Goal: Task Accomplishment & Management: Use online tool/utility

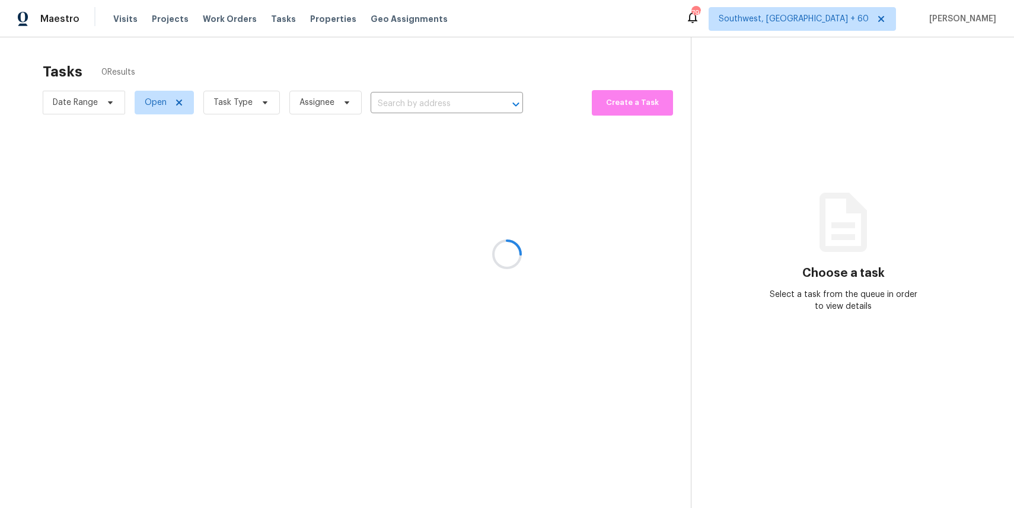
click at [272, 81] on div at bounding box center [507, 254] width 1014 height 508
click at [261, 101] on div at bounding box center [507, 254] width 1014 height 508
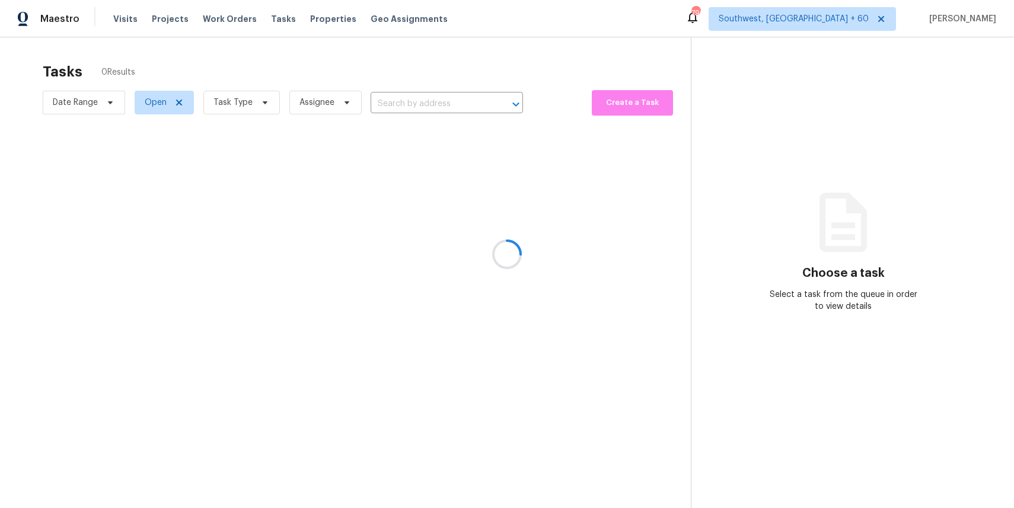
click at [261, 101] on div at bounding box center [507, 254] width 1014 height 508
click at [256, 98] on div at bounding box center [507, 254] width 1014 height 508
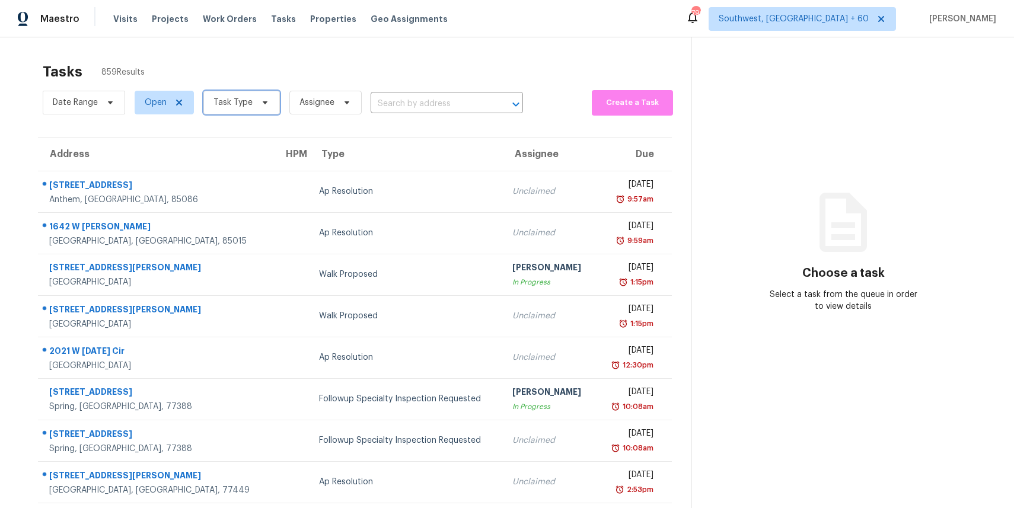
click at [237, 98] on span "Task Type" at bounding box center [233, 103] width 39 height 12
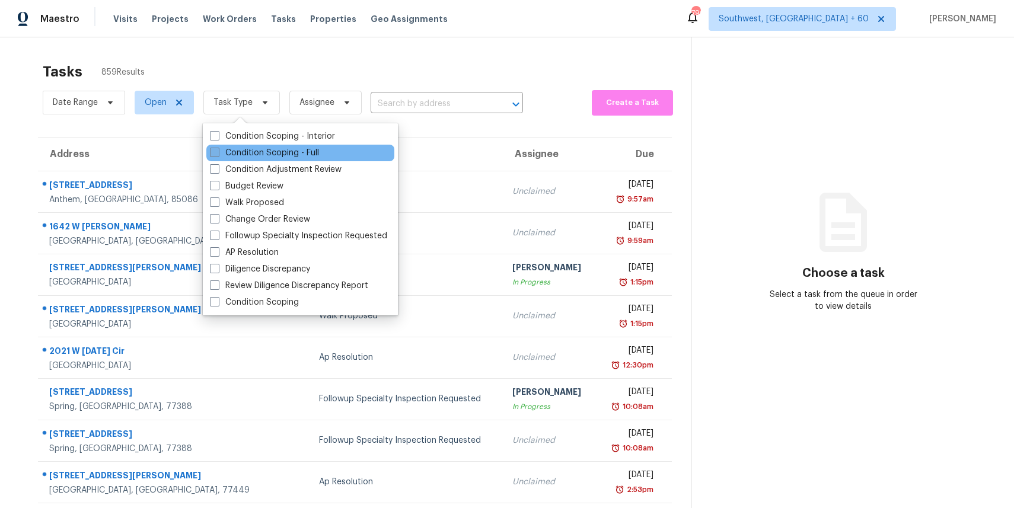
click at [313, 155] on label "Condition Scoping - Full" at bounding box center [264, 153] width 109 height 12
click at [218, 155] on input "Condition Scoping - Full" at bounding box center [214, 151] width 8 height 8
checkbox input "true"
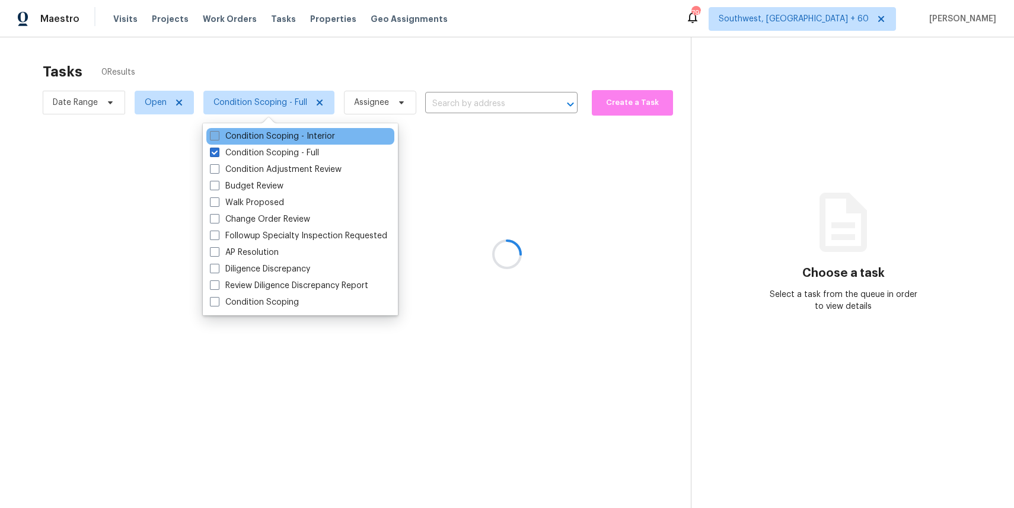
click at [293, 139] on label "Condition Scoping - Interior" at bounding box center [272, 136] width 125 height 12
click at [218, 138] on input "Condition Scoping - Interior" at bounding box center [214, 134] width 8 height 8
checkbox input "true"
click at [294, 62] on div at bounding box center [507, 254] width 1014 height 508
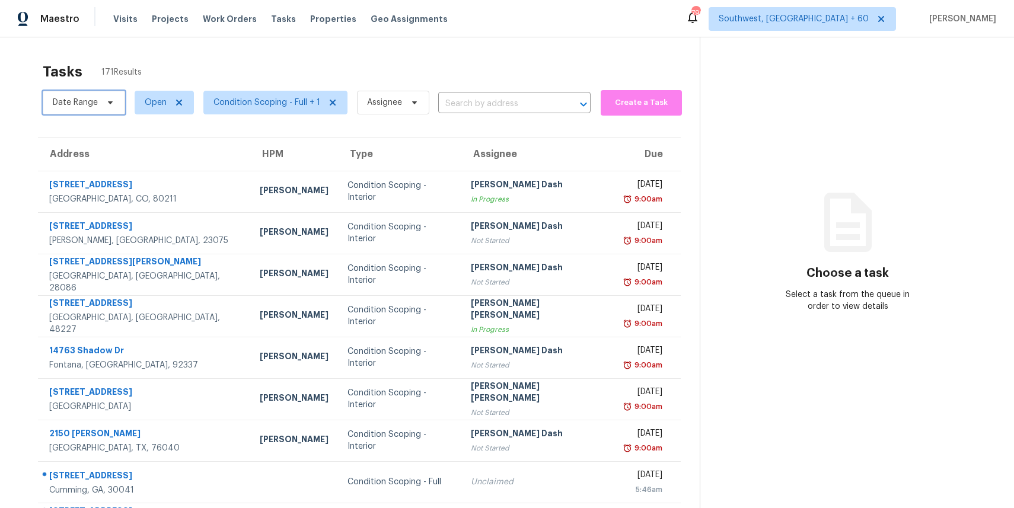
click at [99, 101] on span "Date Range" at bounding box center [84, 103] width 82 height 24
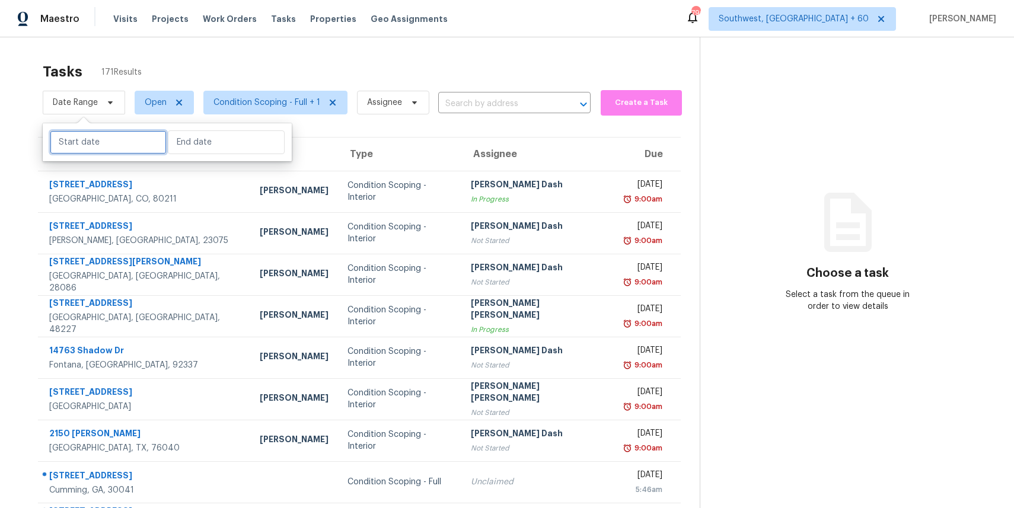
click at [113, 145] on input "text" at bounding box center [108, 142] width 117 height 24
select select "7"
select select "2025"
select select "8"
select select "2025"
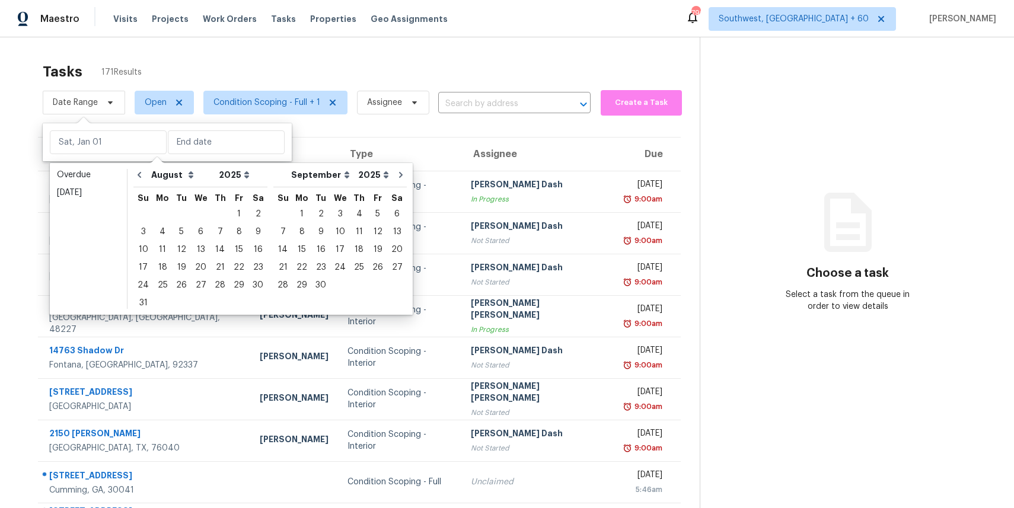
click at [224, 49] on div "Tasks 171 Results Date Range Open Condition Scoping - Full + 1 Assignee ​ Creat…" at bounding box center [507, 327] width 1014 height 581
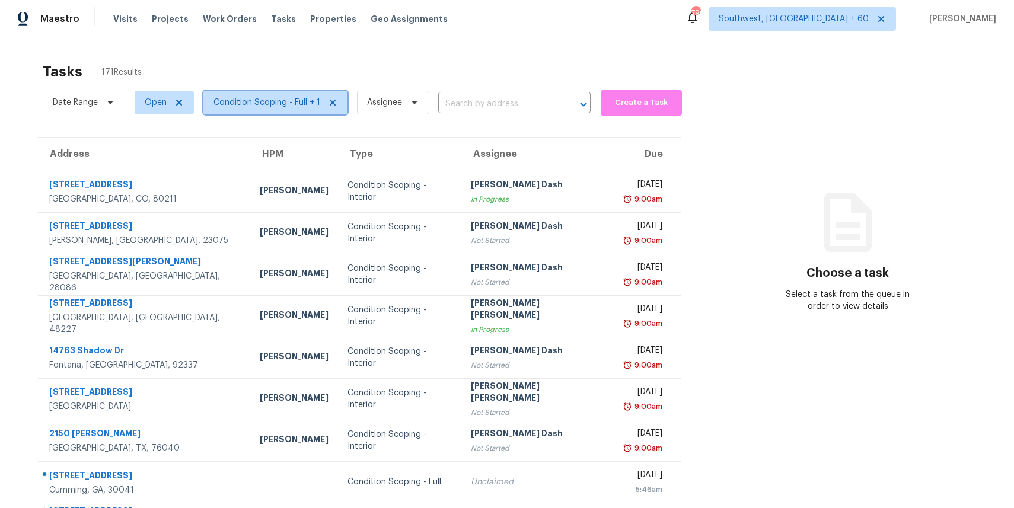
click at [290, 110] on span "Condition Scoping - Full + 1" at bounding box center [275, 103] width 144 height 24
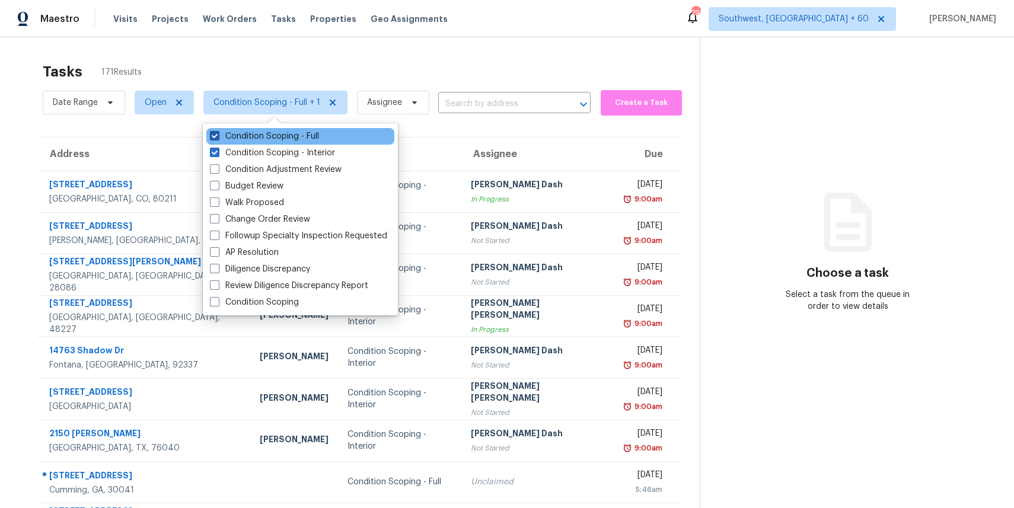
click at [308, 136] on label "Condition Scoping - Full" at bounding box center [264, 136] width 109 height 12
click at [218, 136] on input "Condition Scoping - Full" at bounding box center [214, 134] width 8 height 8
checkbox input "false"
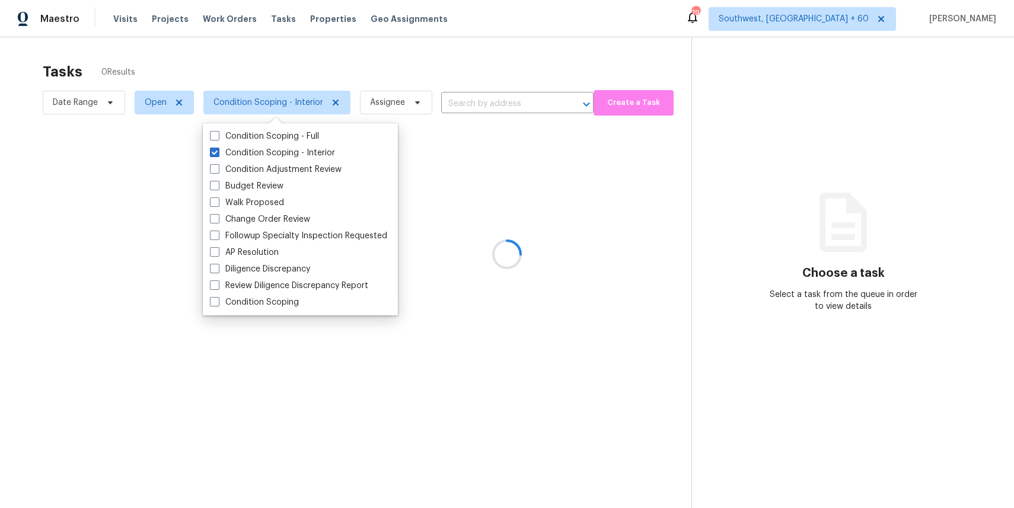
click at [359, 65] on div at bounding box center [507, 254] width 1014 height 508
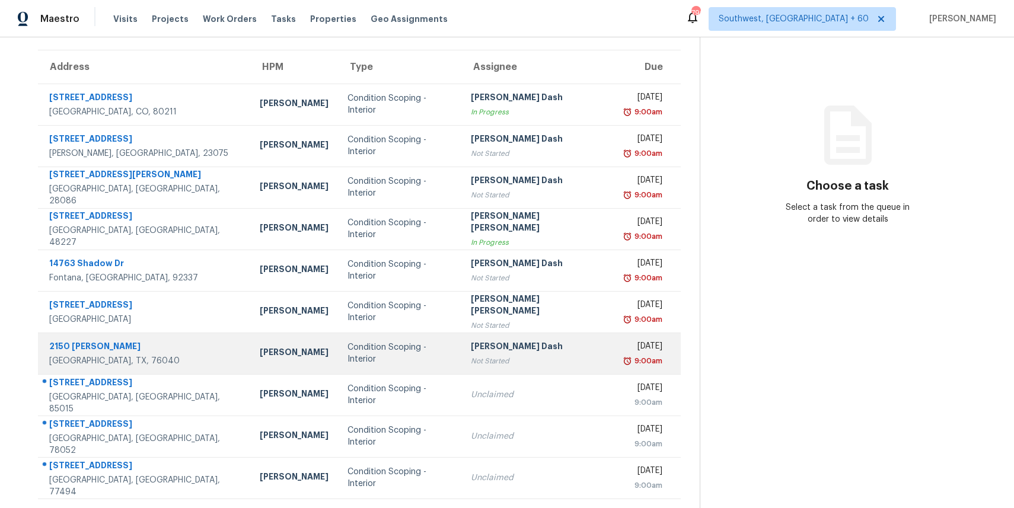
scroll to position [109, 0]
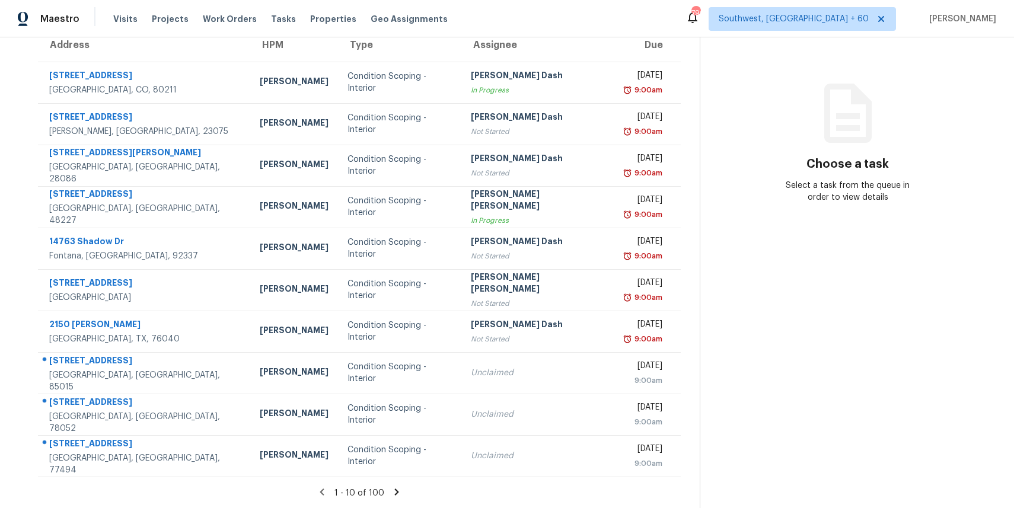
click at [391, 488] on icon at bounding box center [396, 492] width 11 height 11
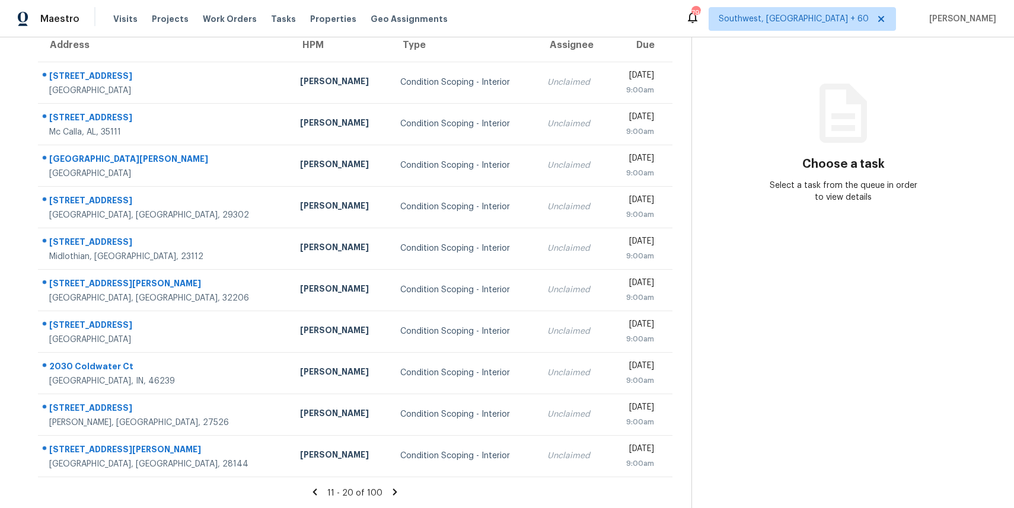
click at [387, 488] on div "11 - 20 of 100" at bounding box center [355, 493] width 673 height 12
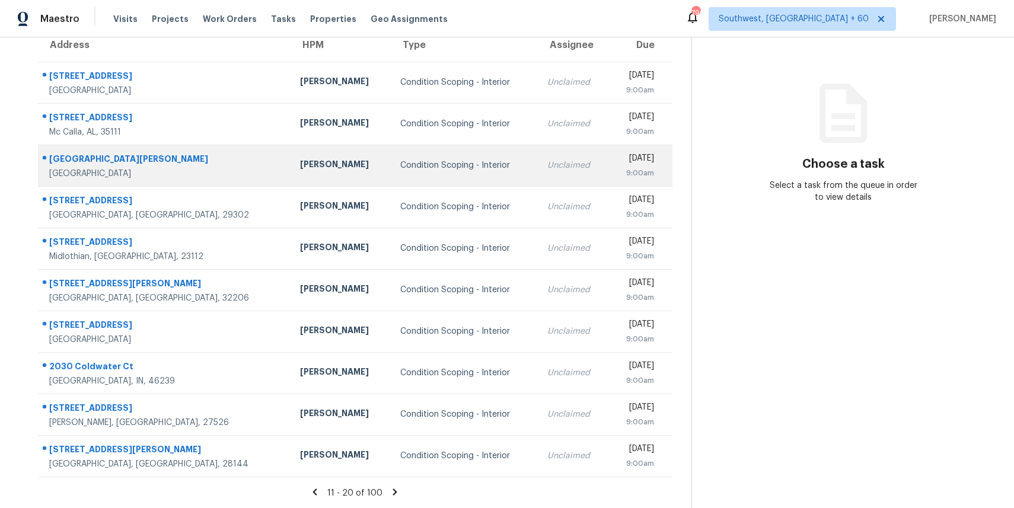
click at [433, 160] on div "Condition Scoping - Interior" at bounding box center [464, 166] width 128 height 12
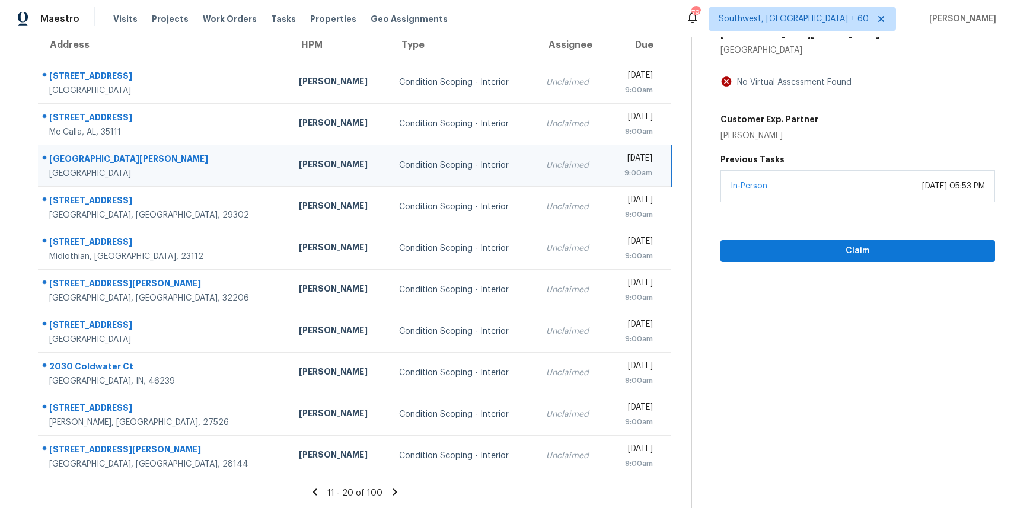
scroll to position [0, 0]
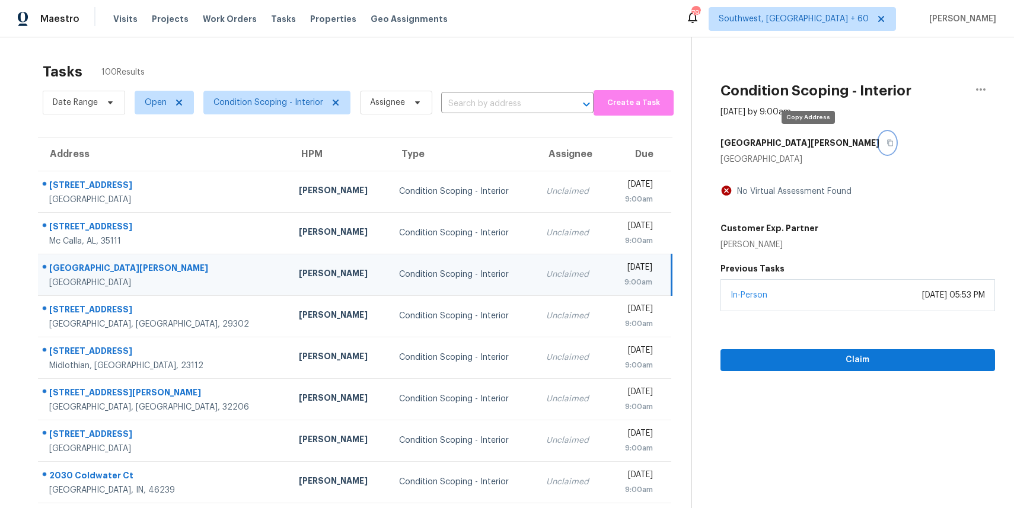
click at [887, 142] on icon "button" at bounding box center [890, 142] width 7 height 7
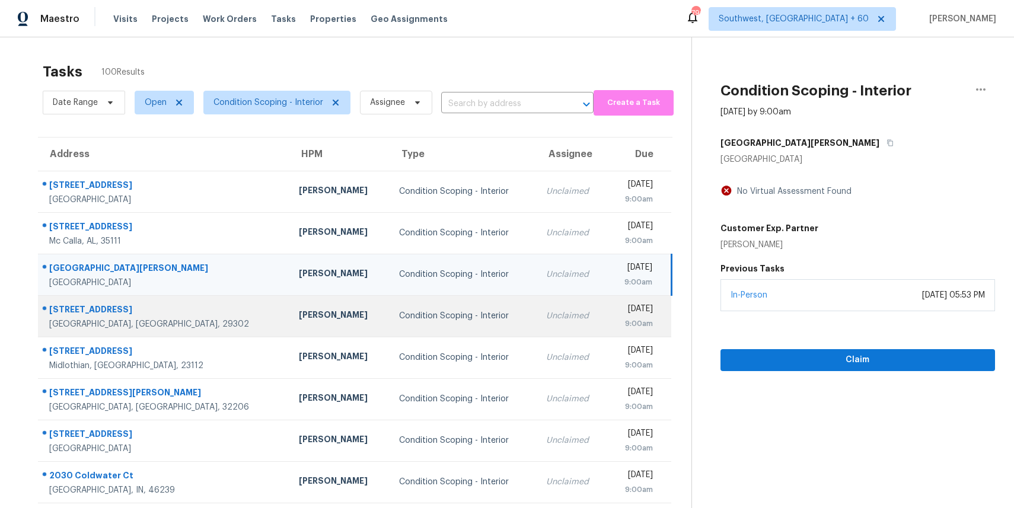
click at [390, 324] on td "Condition Scoping - Interior" at bounding box center [463, 316] width 147 height 42
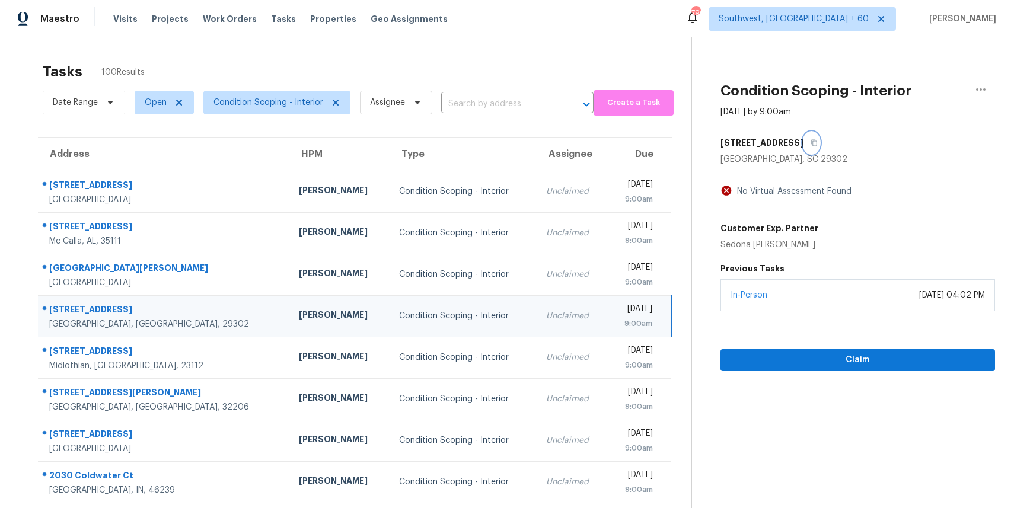
click at [818, 142] on icon "button" at bounding box center [814, 142] width 7 height 7
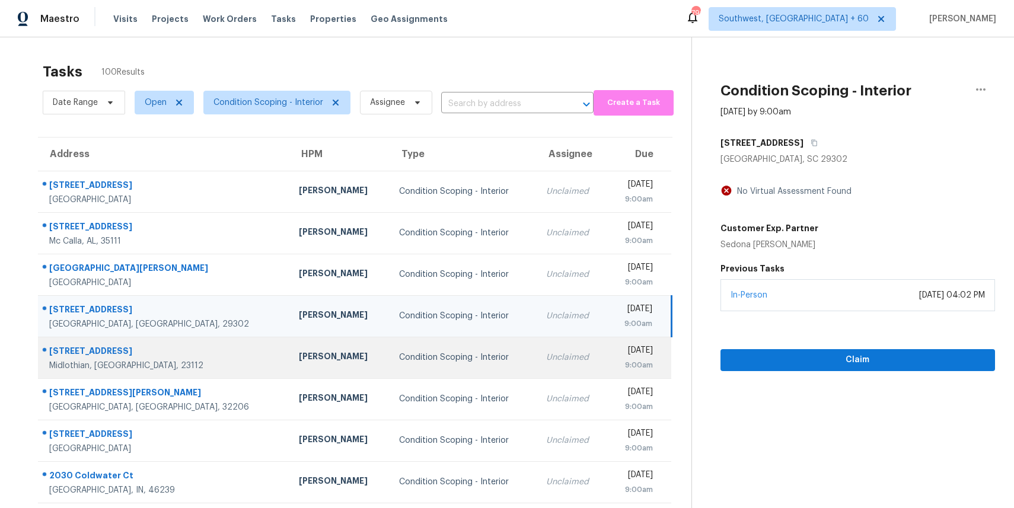
click at [399, 355] on div "Condition Scoping - Interior" at bounding box center [463, 358] width 128 height 12
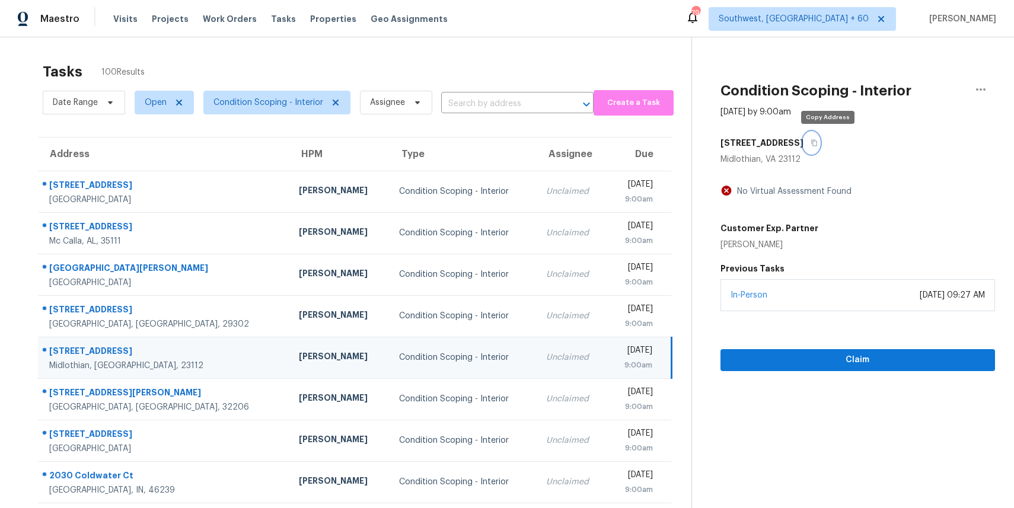
click at [820, 136] on button "button" at bounding box center [812, 142] width 16 height 21
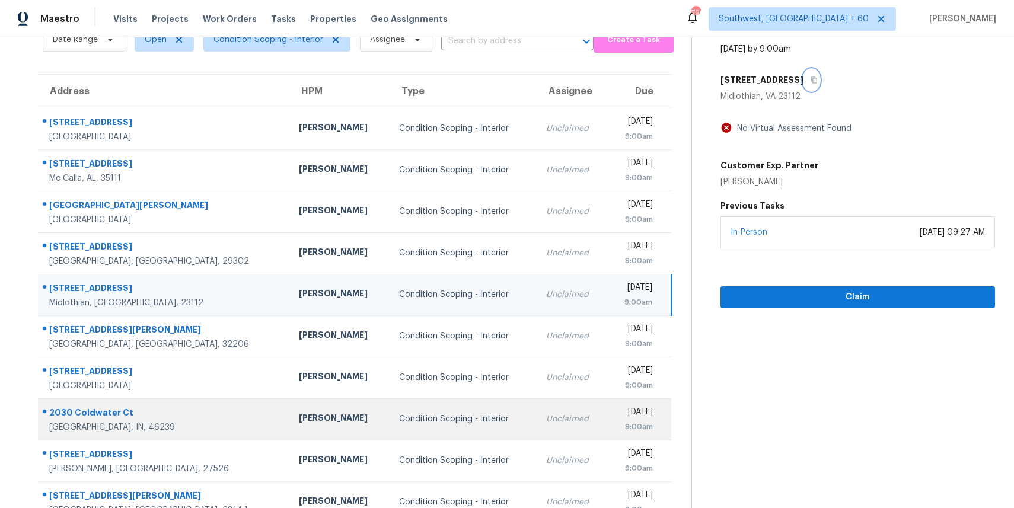
scroll to position [74, 0]
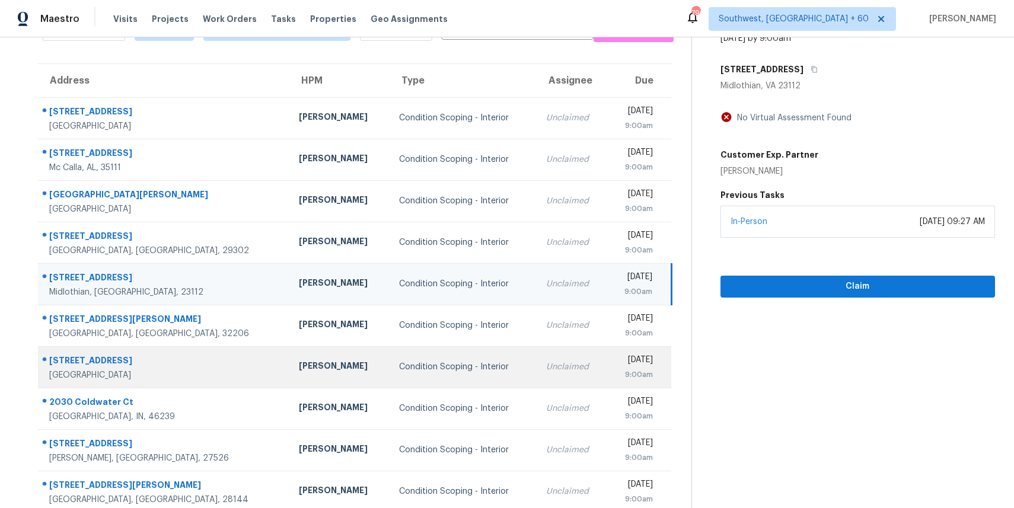
click at [419, 349] on td "Condition Scoping - Interior" at bounding box center [463, 367] width 147 height 42
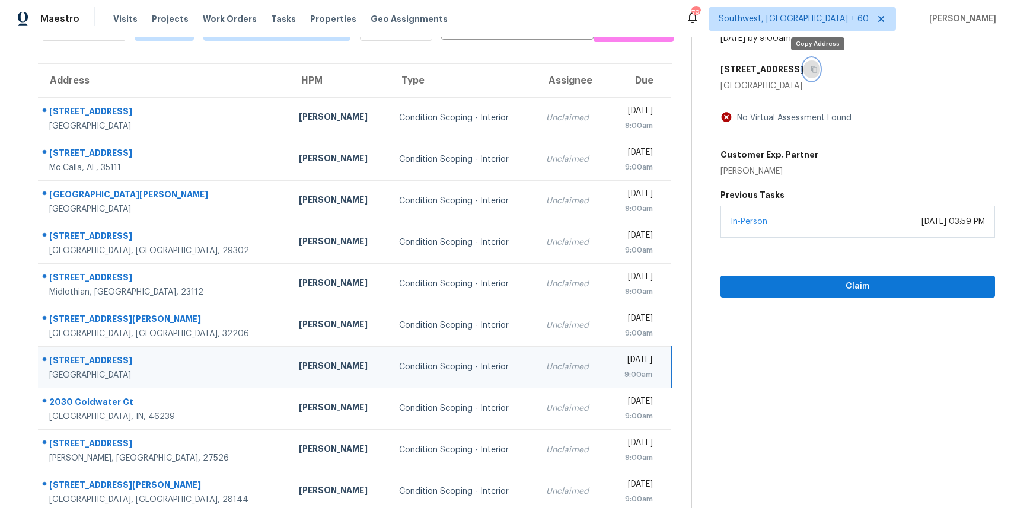
click at [817, 69] on icon "button" at bounding box center [814, 69] width 7 height 7
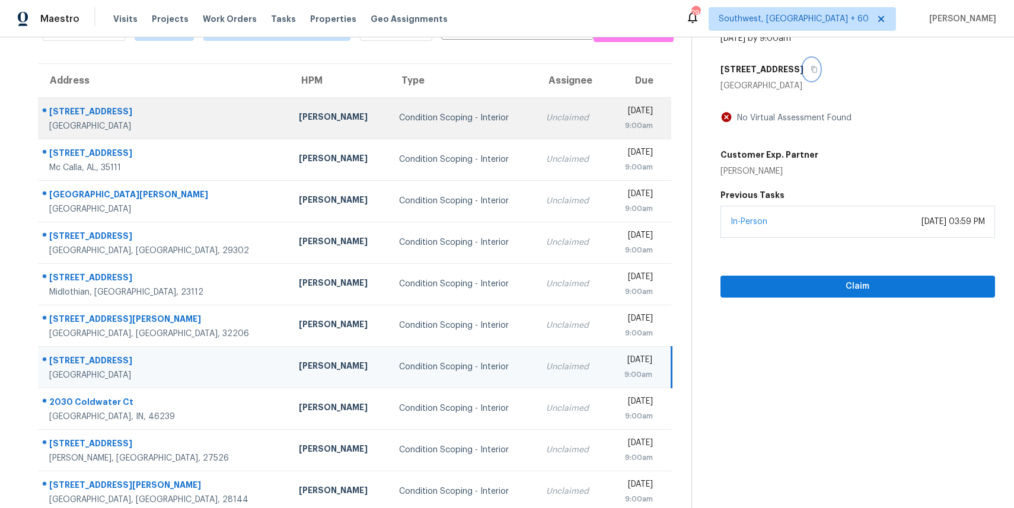
scroll to position [0, 0]
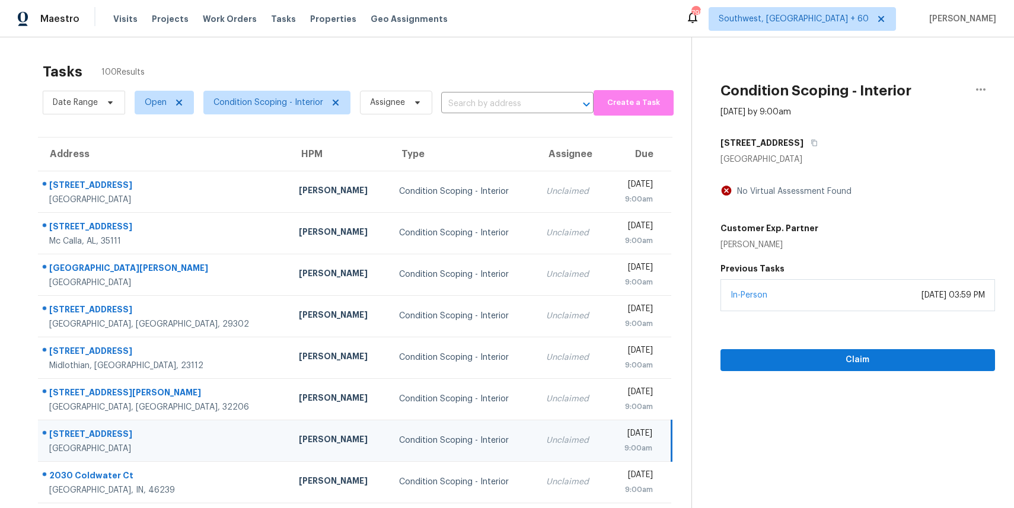
click at [454, 80] on div "Tasks 100 Results" at bounding box center [367, 71] width 649 height 31
click at [473, 100] on input "text" at bounding box center [500, 104] width 119 height 18
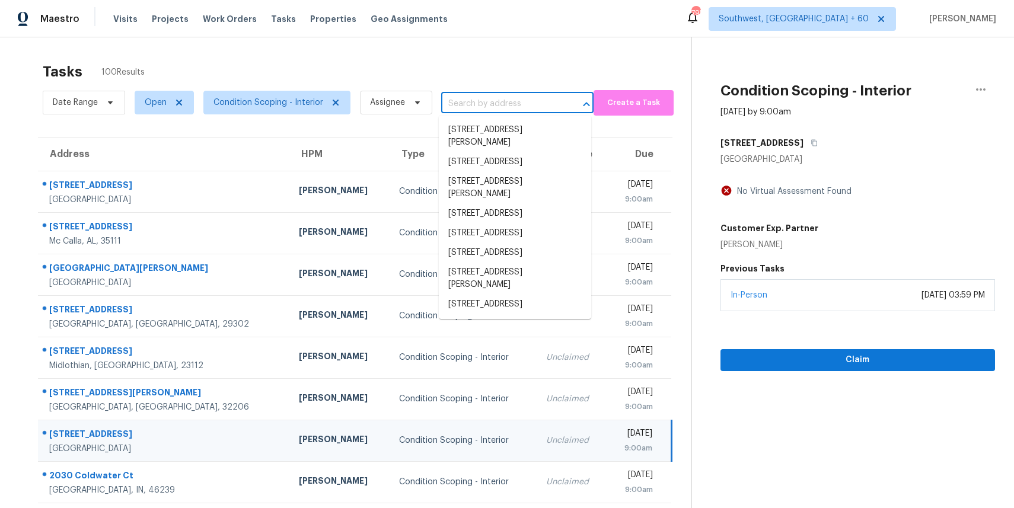
paste input "[STREET_ADDRESS]"
type input "[STREET_ADDRESS]"
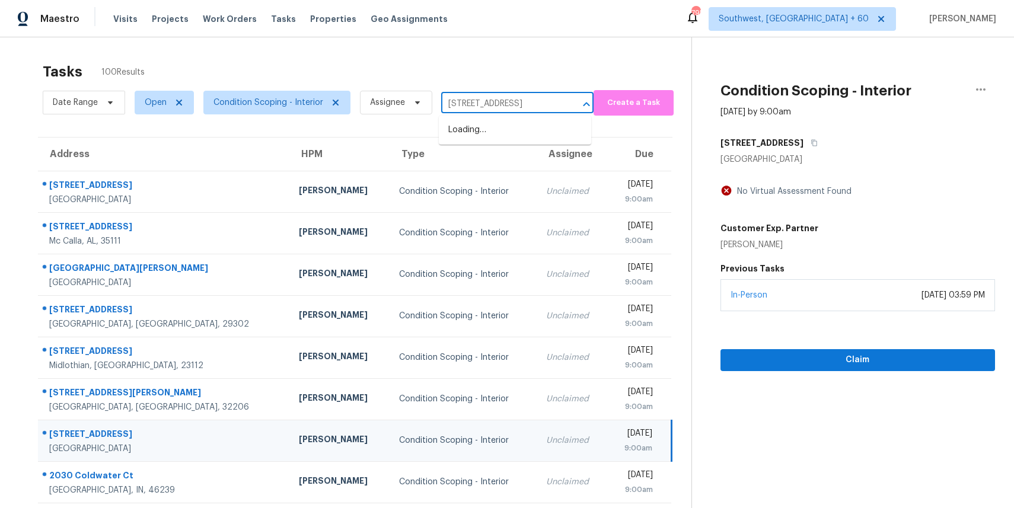
scroll to position [0, 40]
click at [516, 134] on li "[STREET_ADDRESS]" at bounding box center [515, 130] width 152 height 20
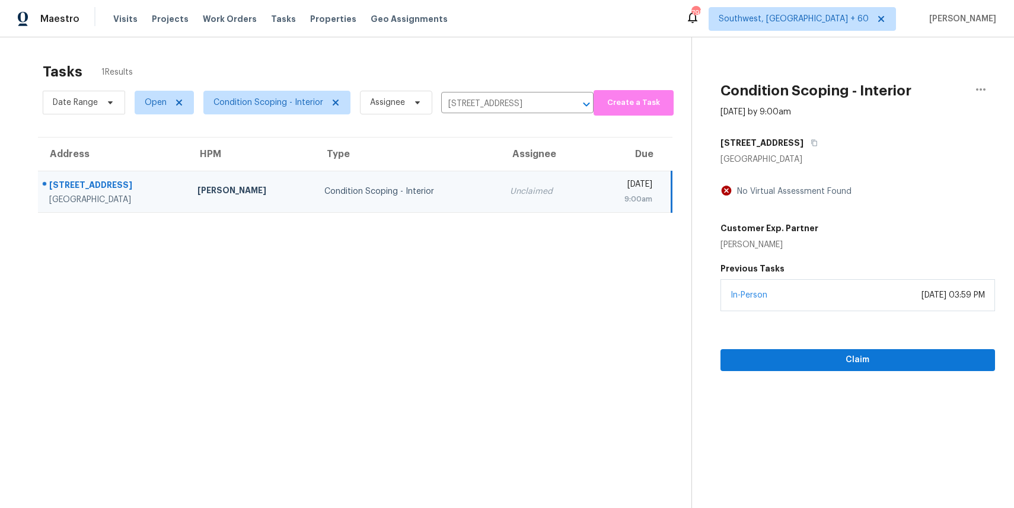
click at [510, 196] on div "Unclaimed" at bounding box center [545, 192] width 70 height 12
click at [821, 330] on div "Claim" at bounding box center [858, 341] width 275 height 60
click at [848, 354] on span "Claim" at bounding box center [858, 360] width 256 height 15
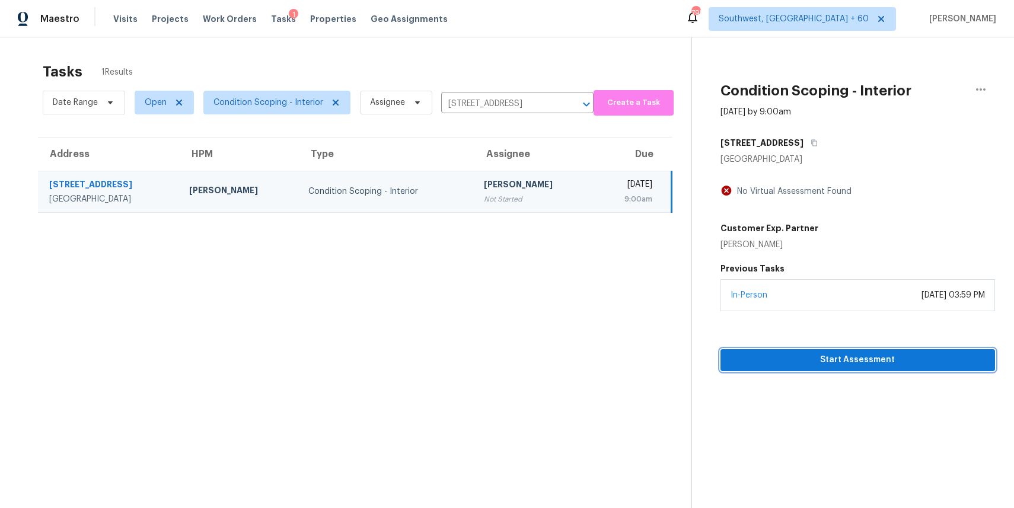
click at [867, 357] on span "Start Assessment" at bounding box center [858, 360] width 256 height 15
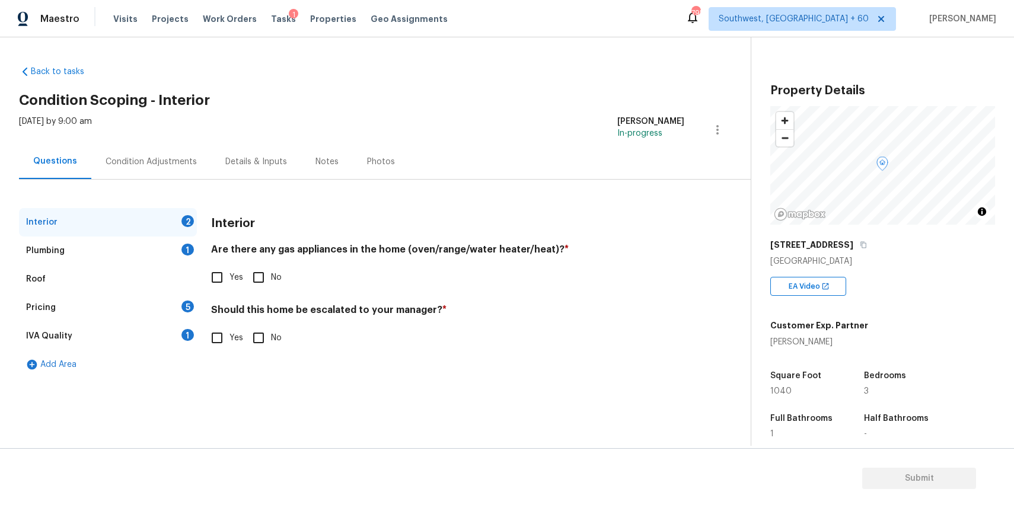
click at [860, 239] on div "[STREET_ADDRESS]" at bounding box center [882, 244] width 225 height 21
click at [867, 245] on icon "button" at bounding box center [863, 244] width 7 height 7
click at [152, 160] on div "Condition Adjustments" at bounding box center [151, 162] width 91 height 12
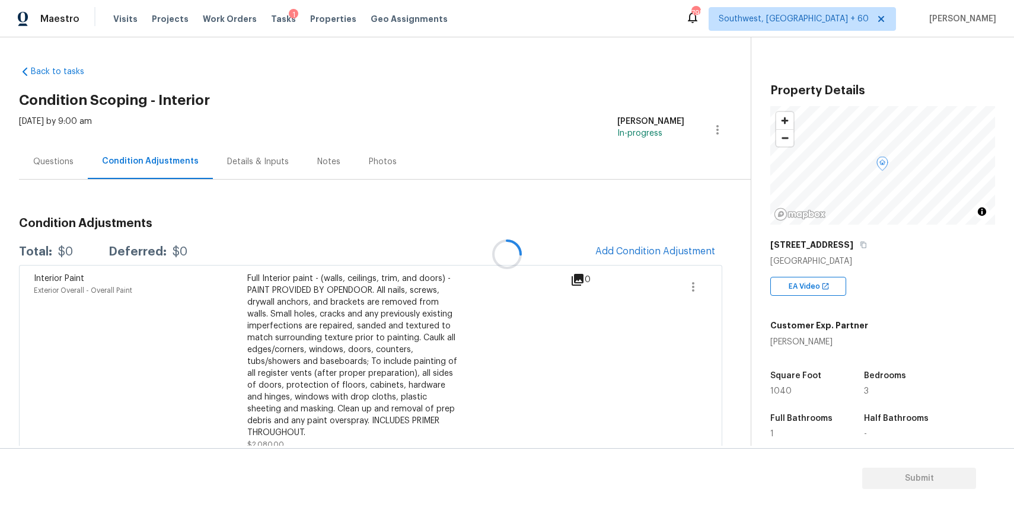
click at [672, 257] on div at bounding box center [507, 254] width 1014 height 508
click at [648, 255] on div at bounding box center [507, 254] width 1014 height 508
click at [650, 248] on span "Add Condition Adjustment" at bounding box center [655, 251] width 120 height 11
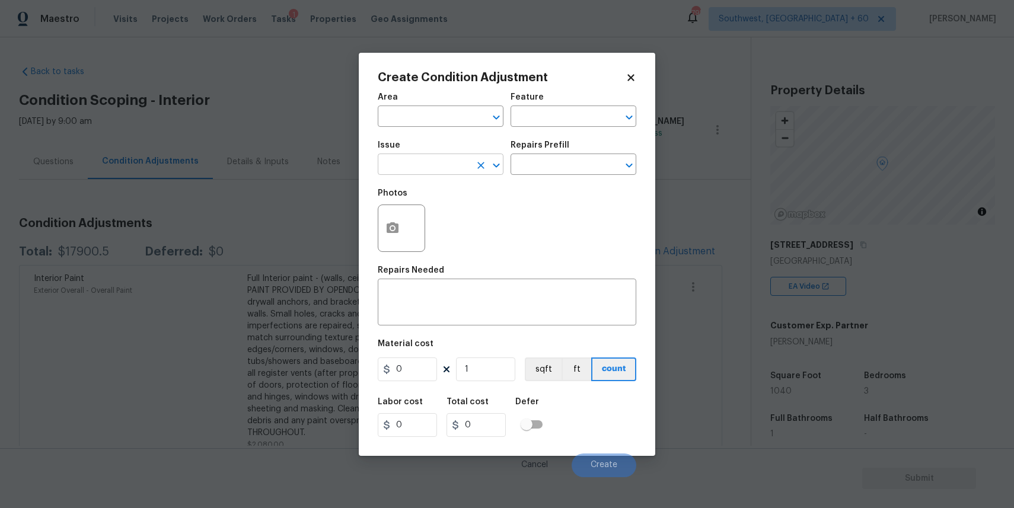
click at [418, 168] on input "text" at bounding box center [424, 166] width 93 height 18
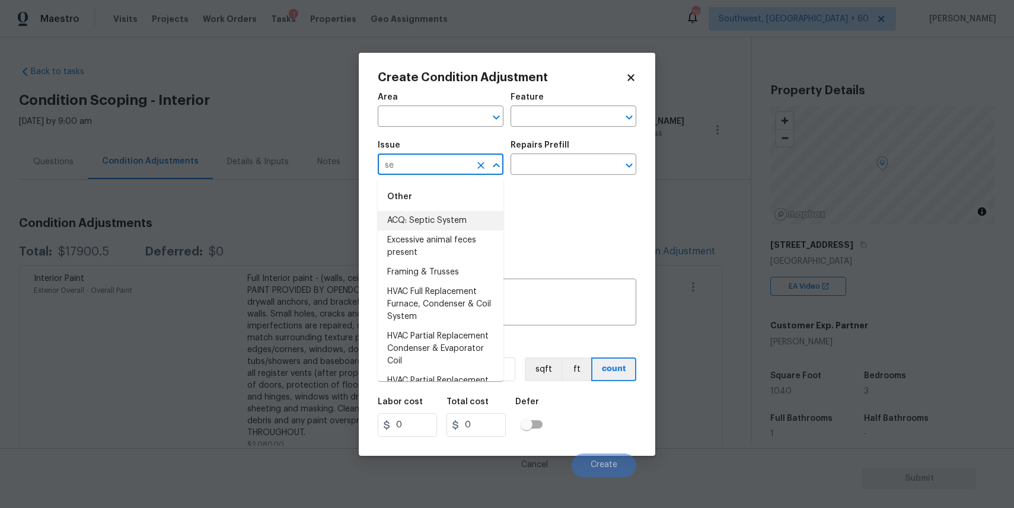
click at [432, 209] on div "Other" at bounding box center [441, 197] width 126 height 28
click at [441, 222] on li "ACQ: Septic System" at bounding box center [441, 221] width 126 height 20
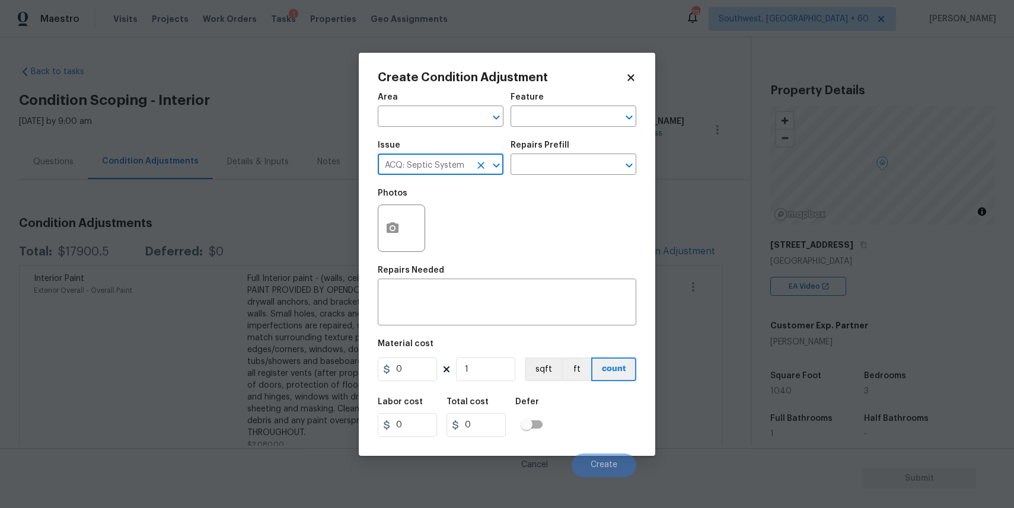
type input "ACQ: Septic System"
click at [539, 181] on div "Issue ACQ: Septic System ​ Repairs Prefill ​" at bounding box center [507, 158] width 259 height 48
click at [571, 160] on input "text" at bounding box center [557, 166] width 93 height 18
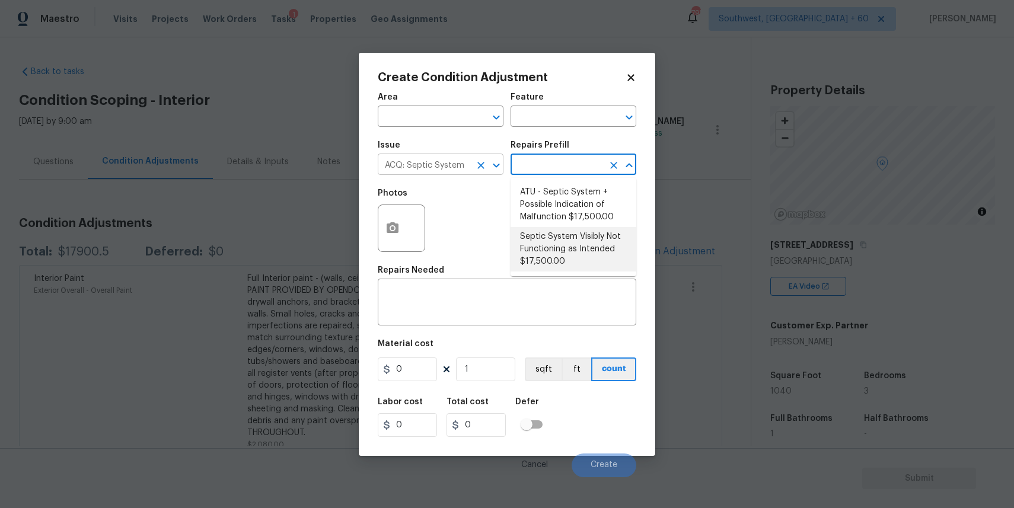
click at [486, 165] on icon "Clear" at bounding box center [481, 166] width 12 height 12
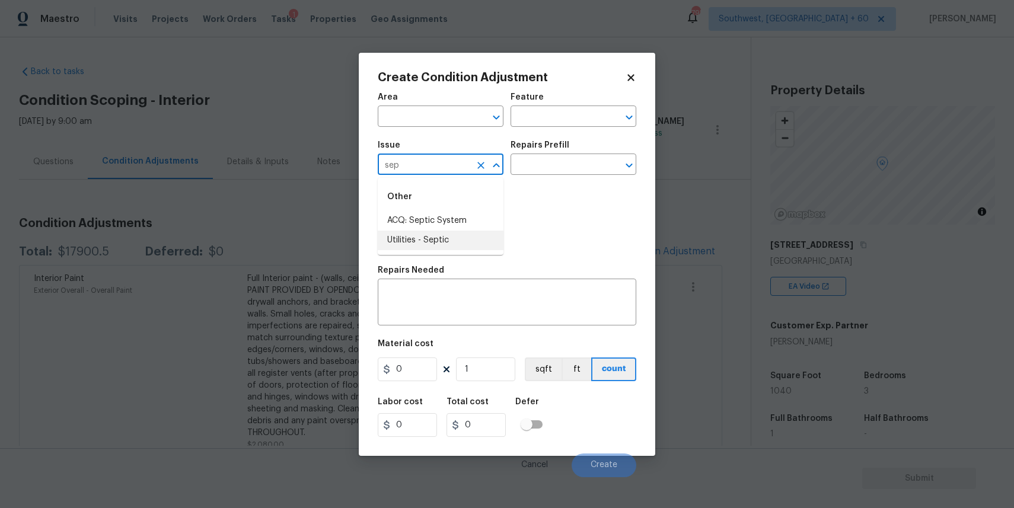
click at [421, 239] on li "Utilities - Septic" at bounding box center [441, 241] width 126 height 20
type input "Utilities - Septic"
click at [517, 168] on input "text" at bounding box center [557, 166] width 93 height 18
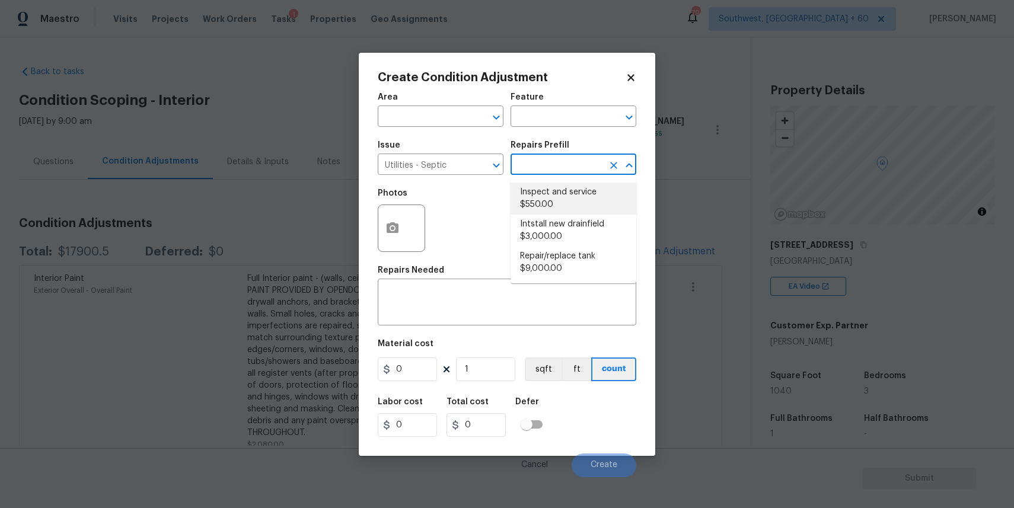
click at [573, 194] on li "Inspect and service $550.00" at bounding box center [574, 199] width 126 height 32
type textarea "Pump and inspect septic tank and provide clean bill of health from specialist c…"
type input "550"
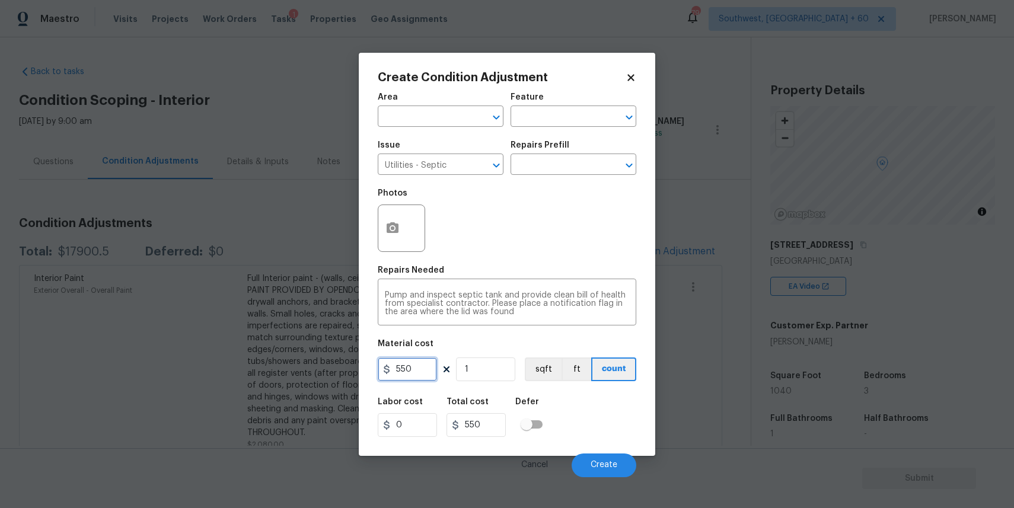
click at [412, 373] on input "550" at bounding box center [407, 370] width 59 height 24
type input "20000"
click at [612, 460] on button "Create" at bounding box center [604, 466] width 65 height 24
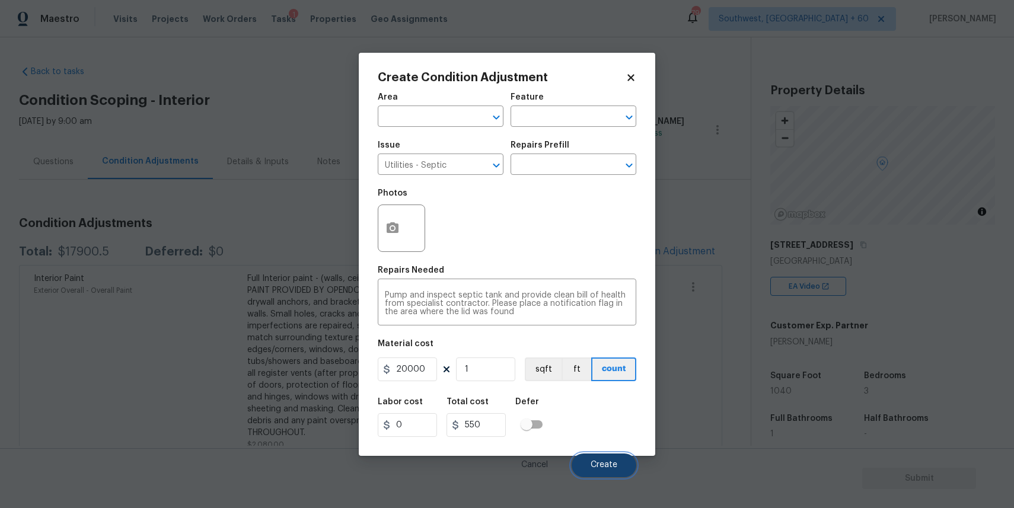
type input "20000"
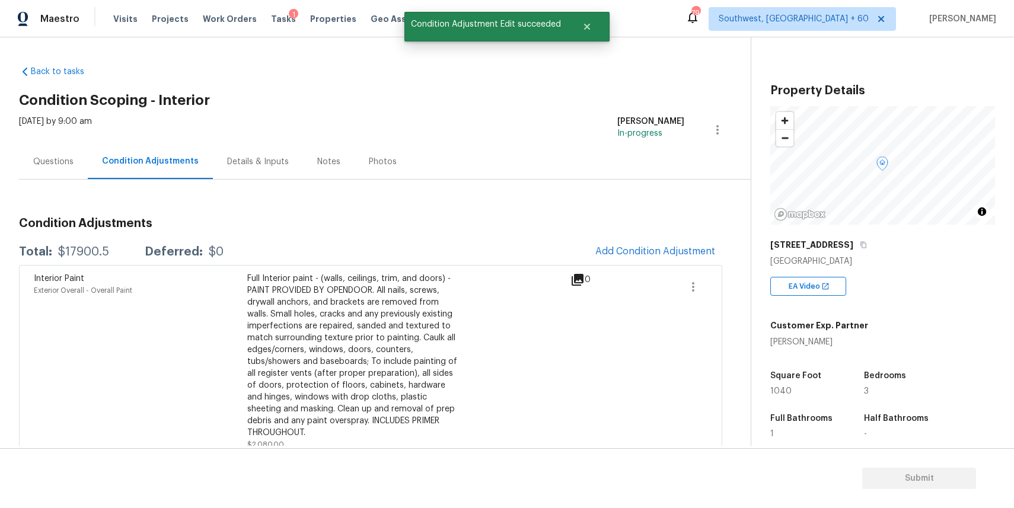
click at [679, 358] on span at bounding box center [693, 362] width 28 height 178
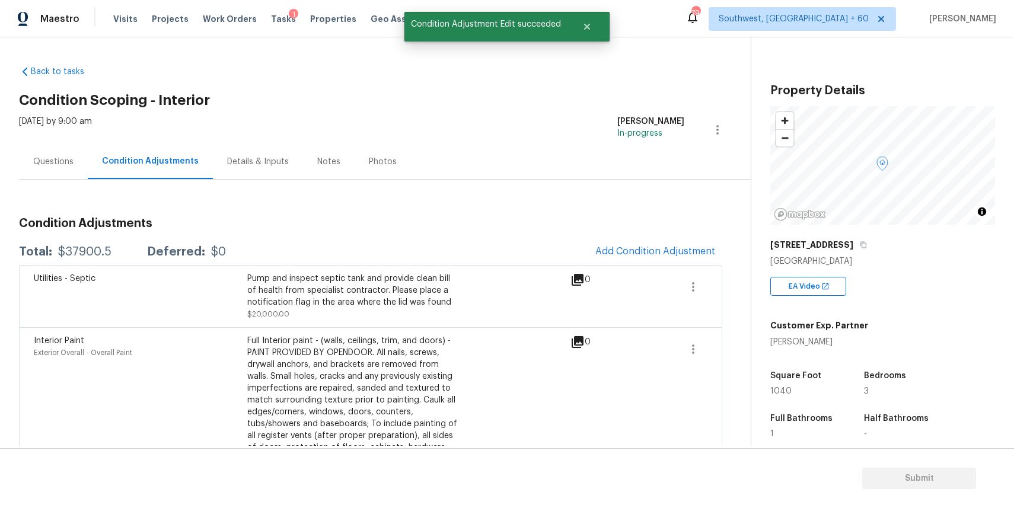
click at [66, 165] on div "Questions" at bounding box center [53, 162] width 40 height 12
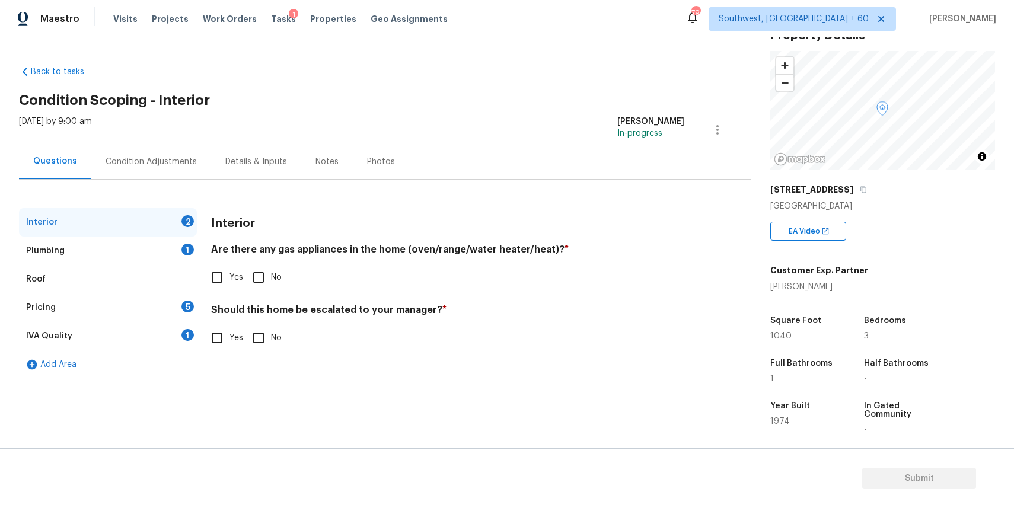
scroll to position [54, 0]
click at [251, 271] on input "No" at bounding box center [258, 277] width 25 height 25
checkbox input "true"
click at [218, 340] on input "Yes" at bounding box center [217, 338] width 25 height 25
checkbox input "true"
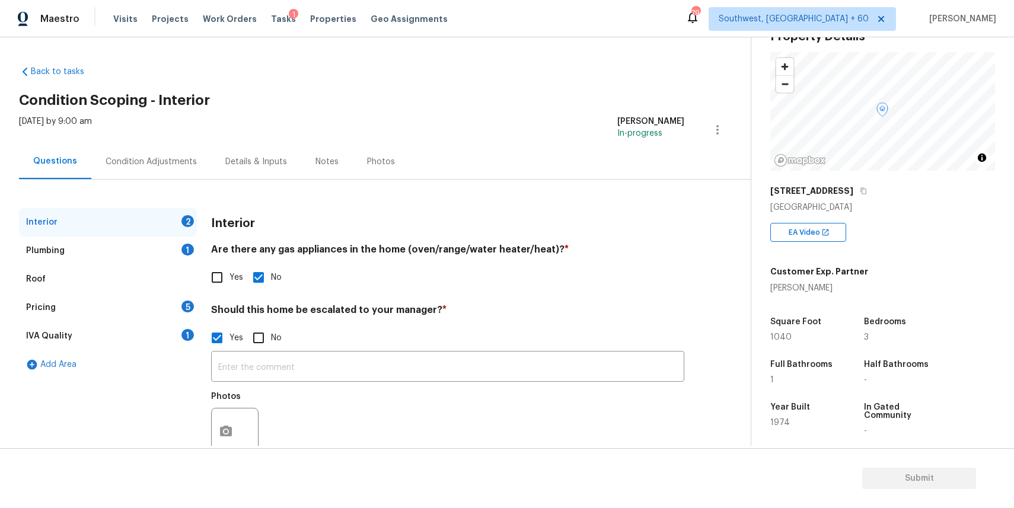
click at [173, 248] on div "Plumbing 1" at bounding box center [108, 251] width 178 height 28
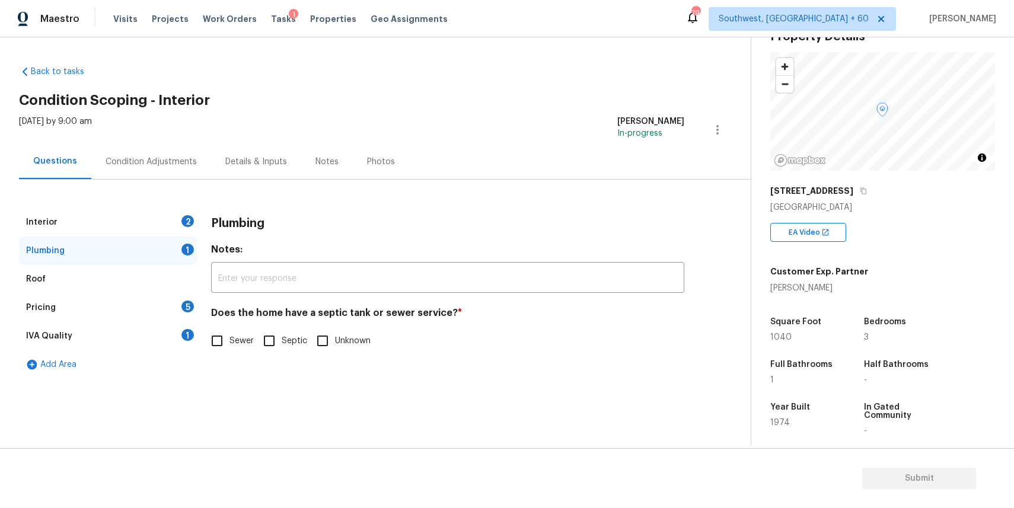
click at [186, 226] on div "2" at bounding box center [187, 221] width 12 height 12
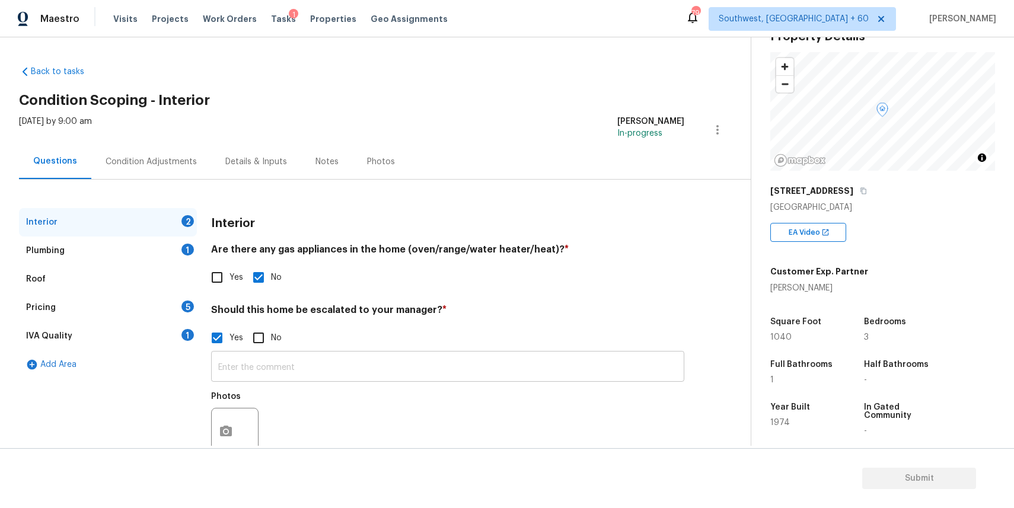
click at [298, 364] on input "text" at bounding box center [447, 368] width 473 height 28
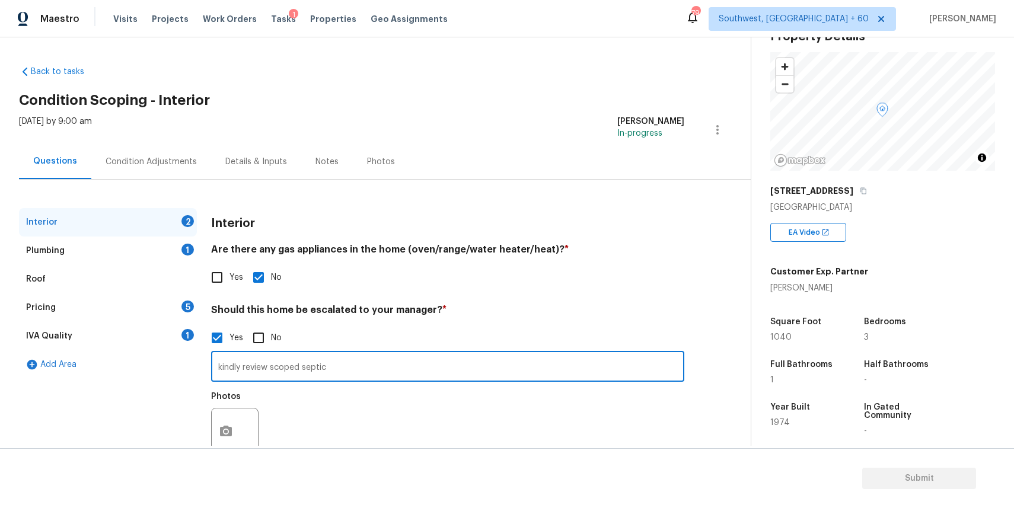
click at [303, 363] on input "kindly review scoped septic" at bounding box center [447, 368] width 473 height 28
click at [300, 370] on input "kindly review scoped septic" at bounding box center [447, 368] width 473 height 28
click at [332, 365] on input "kindly review scoped septic" at bounding box center [447, 368] width 473 height 28
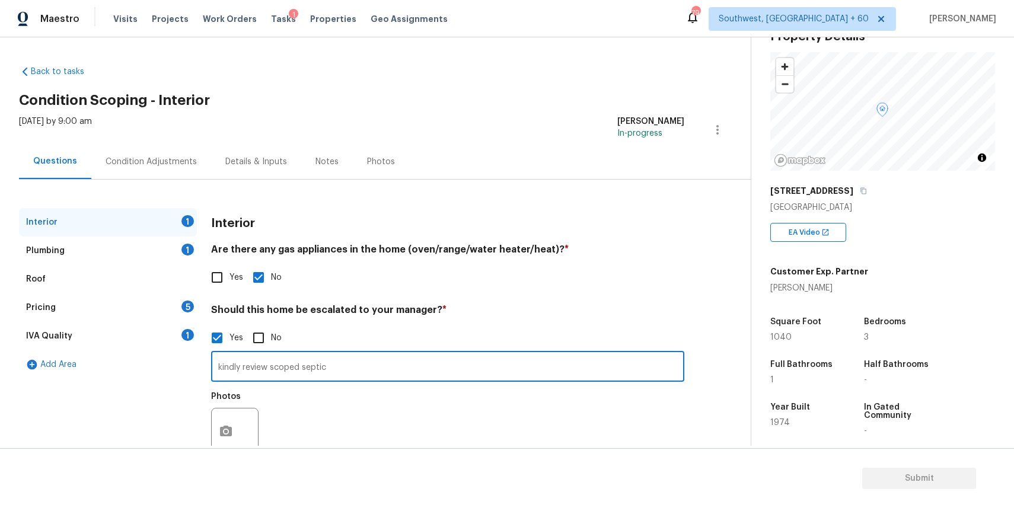
click at [332, 365] on input "kindly review scoped septic" at bounding box center [447, 368] width 473 height 28
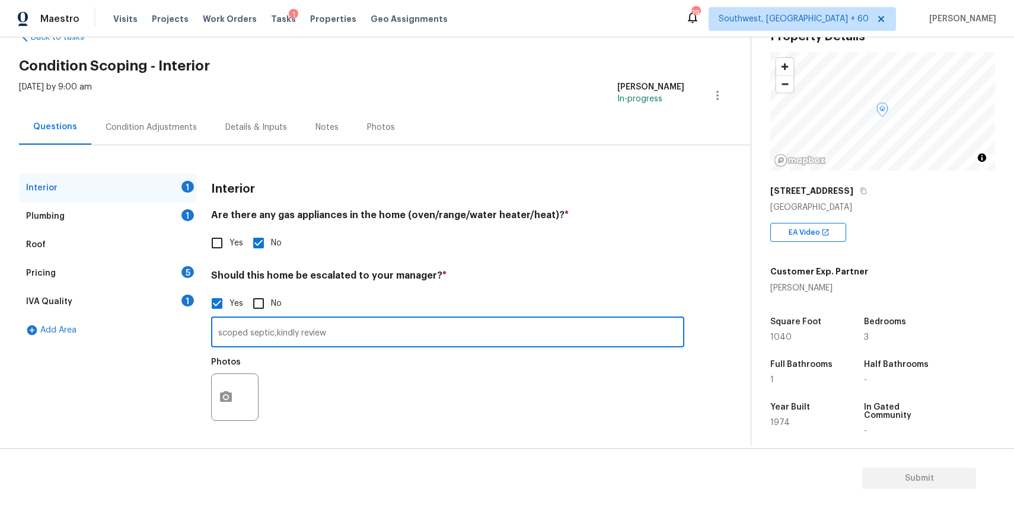
type input "scoped septic,kindly review"
click at [225, 398] on circle "button" at bounding box center [226, 398] width 4 height 4
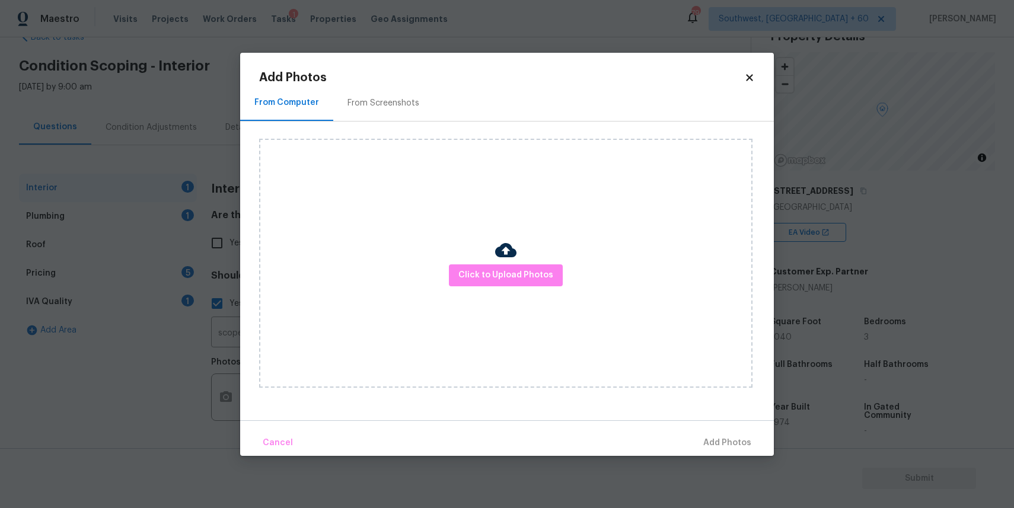
click at [488, 257] on div "Click to Upload Photos" at bounding box center [505, 263] width 493 height 249
click at [489, 276] on span "Click to Upload Photos" at bounding box center [505, 275] width 95 height 15
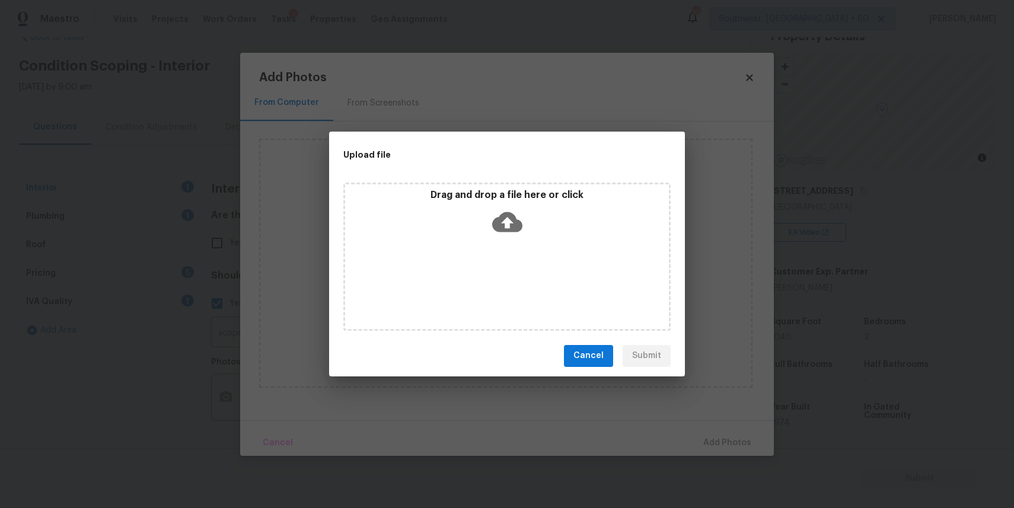
click at [489, 270] on div "Drag and drop a file here or click" at bounding box center [506, 257] width 327 height 148
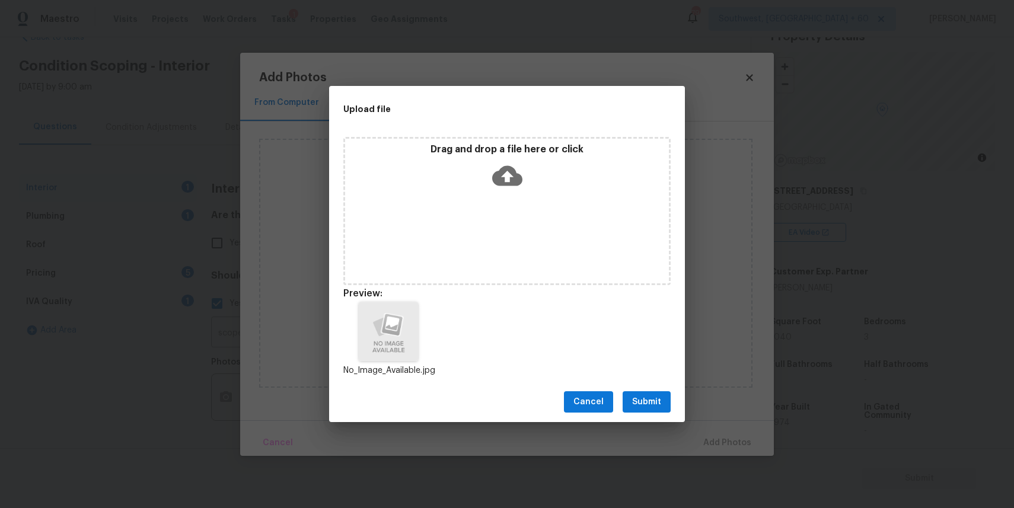
click at [674, 404] on div "Cancel Submit" at bounding box center [507, 402] width 356 height 41
click at [646, 397] on span "Submit" at bounding box center [646, 402] width 29 height 15
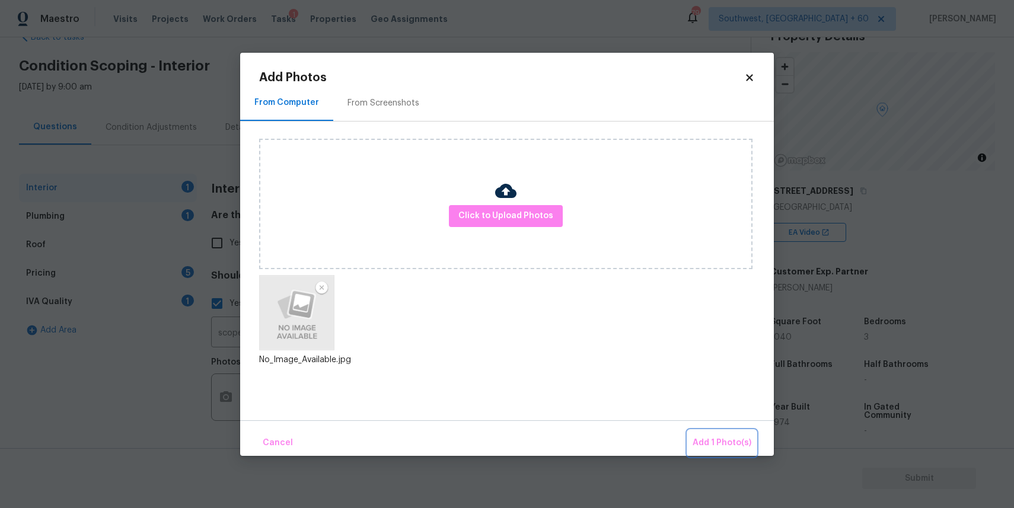
click at [733, 447] on span "Add 1 Photo(s)" at bounding box center [722, 443] width 59 height 15
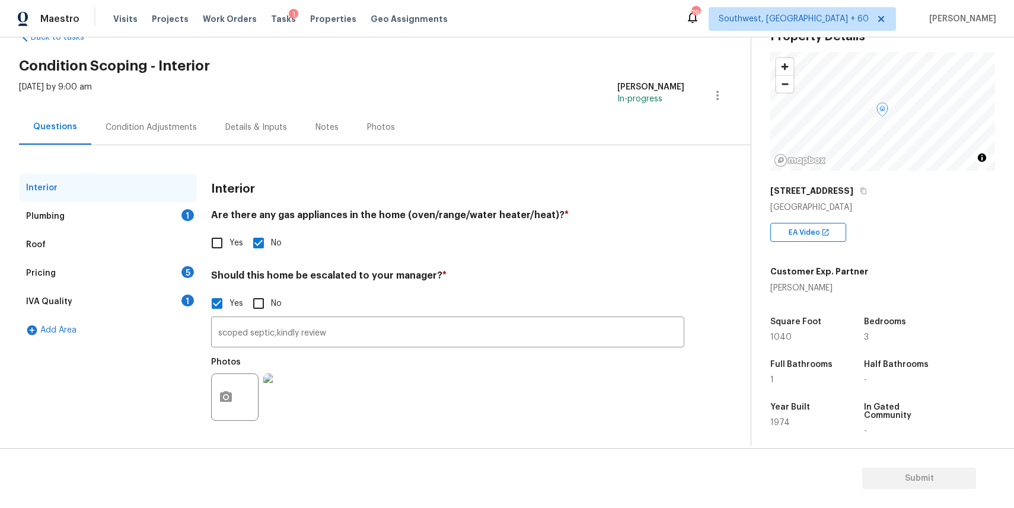
click at [155, 226] on div "Plumbing 1" at bounding box center [108, 216] width 178 height 28
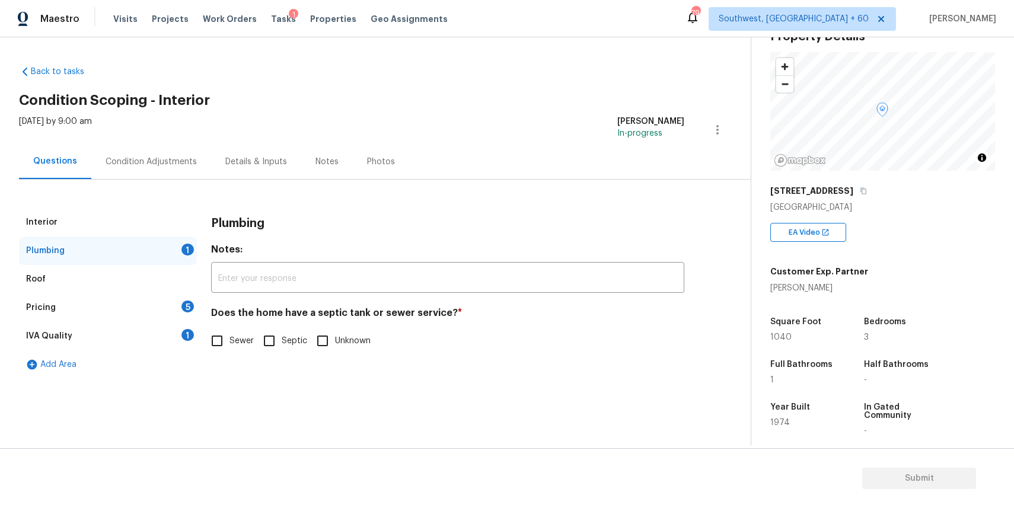
click at [262, 341] on input "Septic" at bounding box center [269, 341] width 25 height 25
checkbox input "true"
click at [146, 295] on div "Pricing 5" at bounding box center [108, 308] width 178 height 28
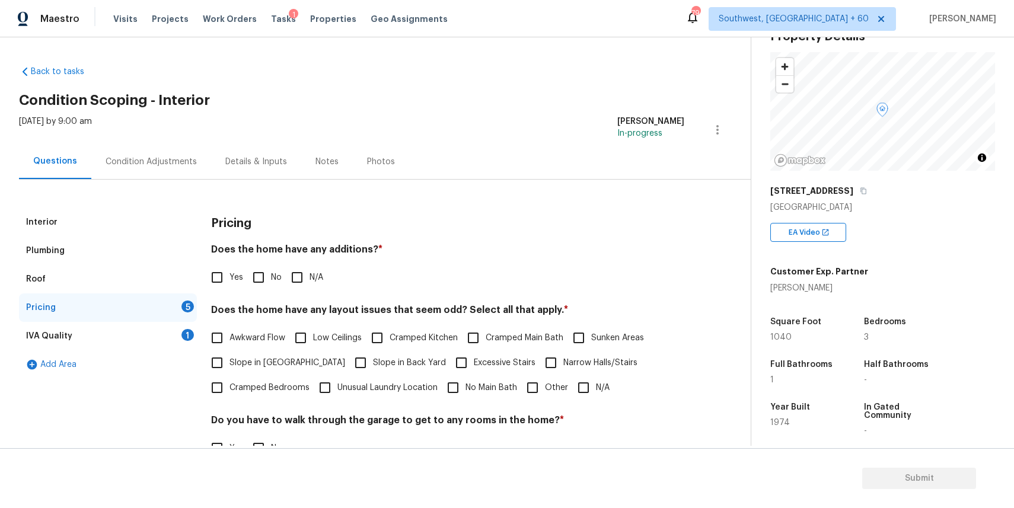
click at [301, 275] on input "N/A" at bounding box center [297, 277] width 25 height 25
checkbox input "true"
click at [596, 388] on span "N/A" at bounding box center [603, 388] width 14 height 12
click at [594, 388] on input "N/A" at bounding box center [583, 387] width 25 height 25
checkbox input "true"
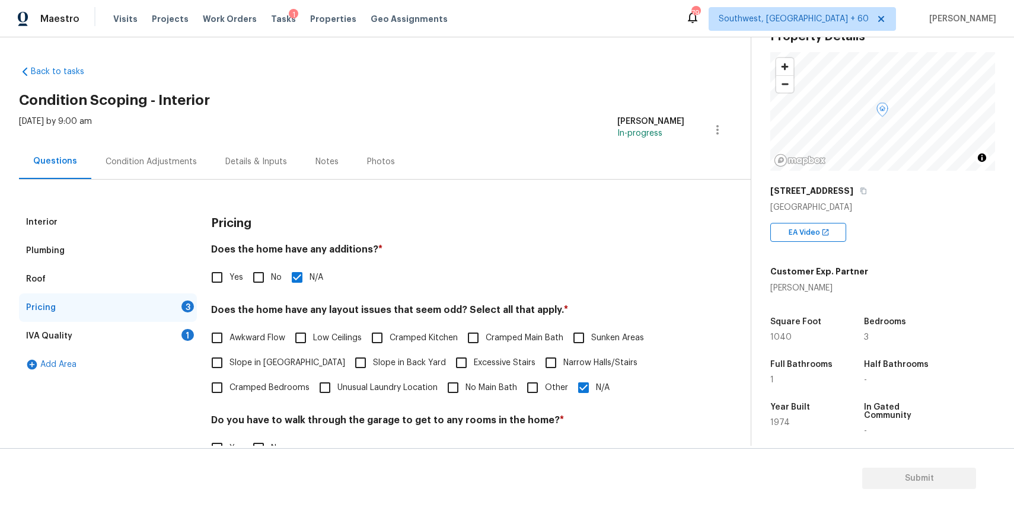
scroll to position [152, 0]
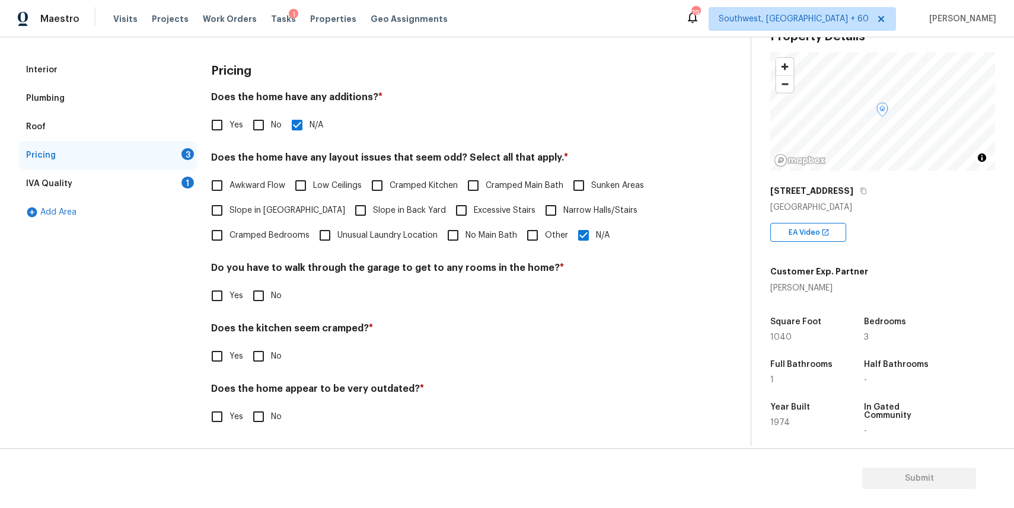
click at [257, 287] on input "No" at bounding box center [258, 296] width 25 height 25
checkbox input "true"
click at [259, 353] on input "No" at bounding box center [258, 356] width 25 height 25
checkbox input "true"
click at [272, 407] on label "No" at bounding box center [264, 416] width 36 height 25
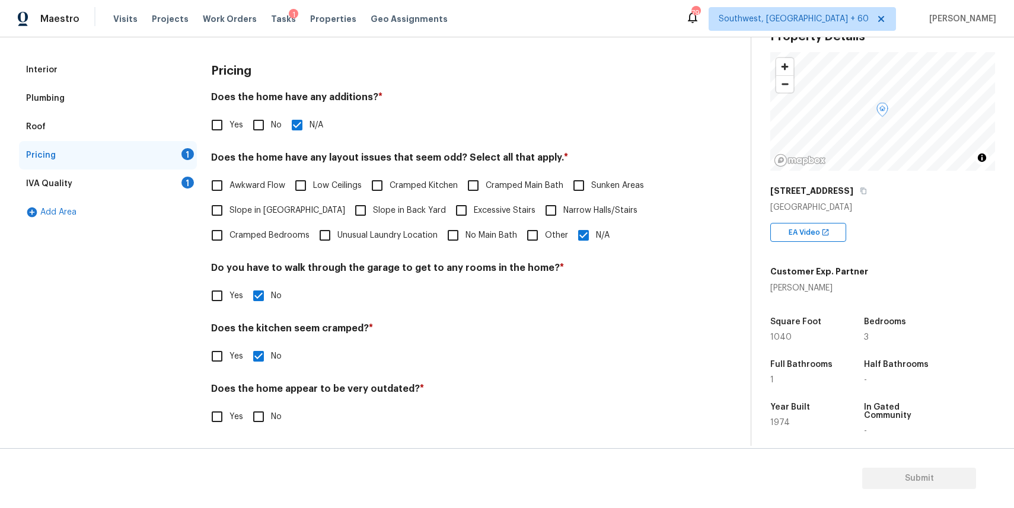
click at [271, 407] on input "No" at bounding box center [258, 416] width 25 height 25
checkbox input "true"
click at [177, 177] on div "IVA Quality 1" at bounding box center [108, 184] width 178 height 28
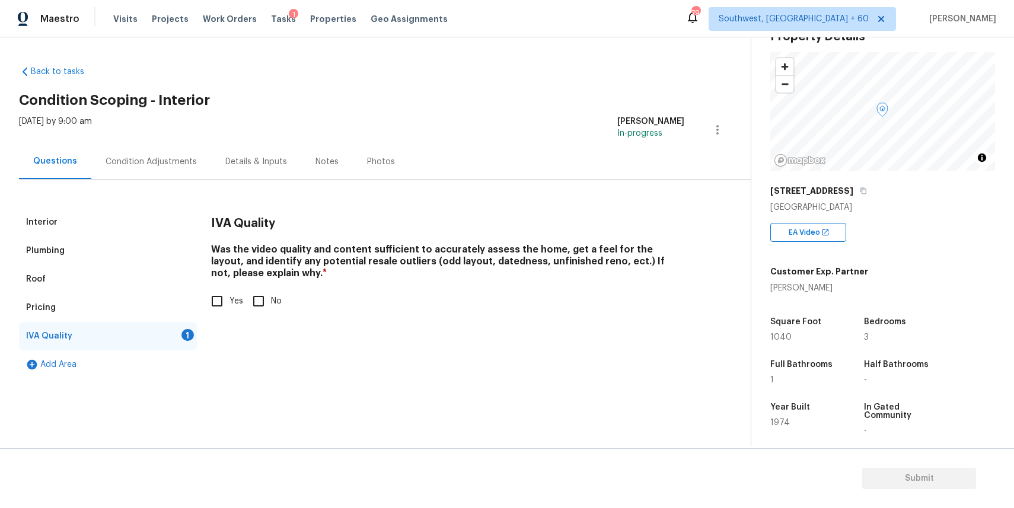
scroll to position [0, 0]
click at [224, 300] on input "Yes" at bounding box center [217, 301] width 25 height 25
checkbox input "true"
click at [190, 165] on div "Condition Adjustments" at bounding box center [151, 162] width 91 height 12
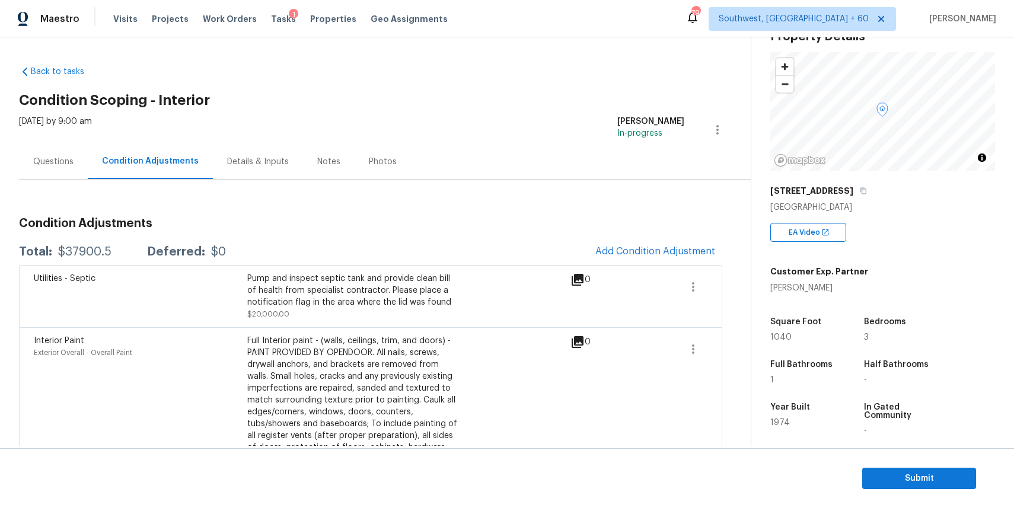
click at [72, 162] on div "Questions" at bounding box center [53, 162] width 40 height 12
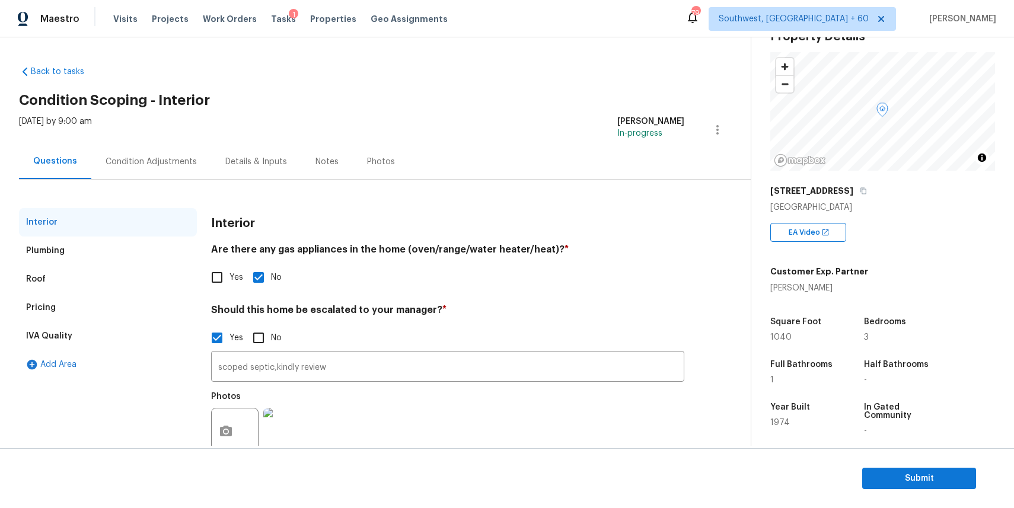
click at [112, 268] on div "Roof" at bounding box center [108, 279] width 178 height 28
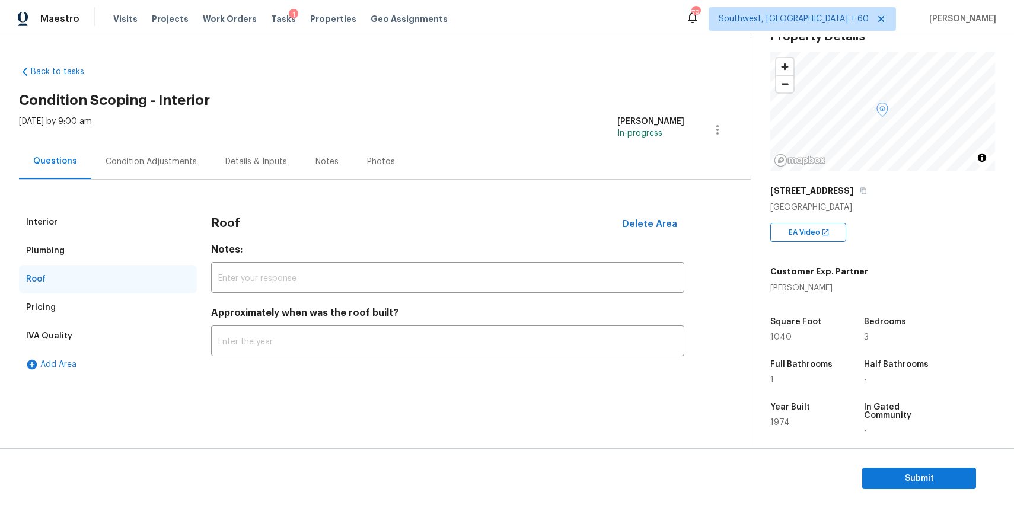
click at [101, 218] on div "Interior" at bounding box center [108, 222] width 178 height 28
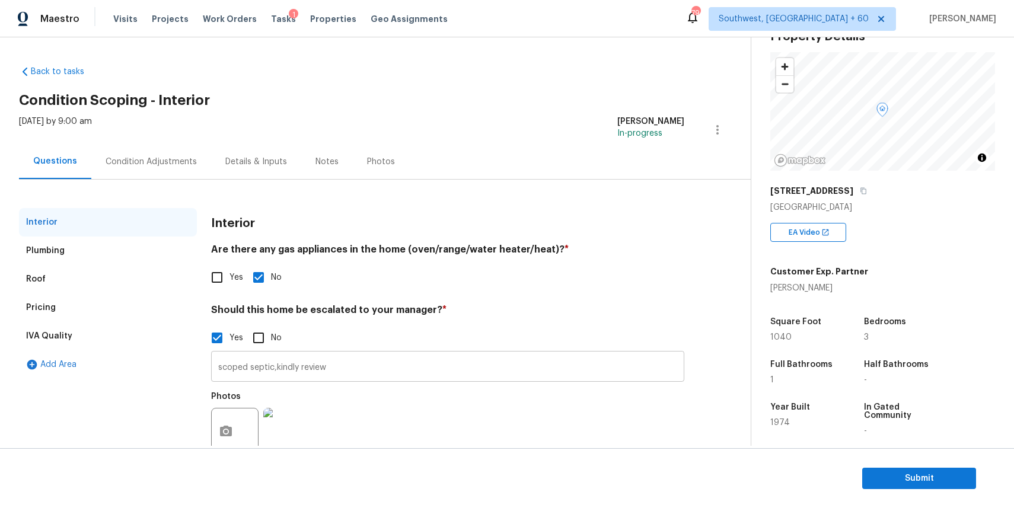
click at [404, 368] on input "scoped septic,kindly review" at bounding box center [447, 368] width 473 height 28
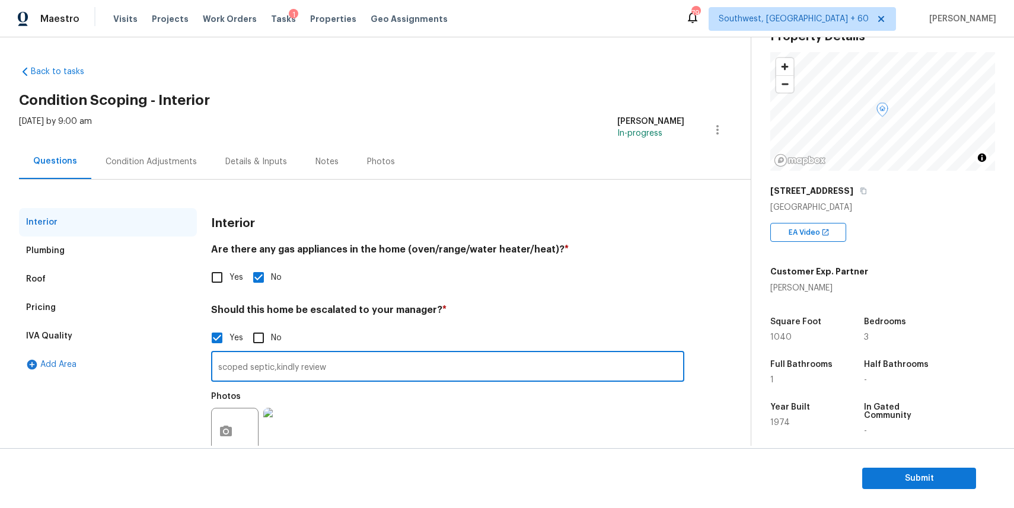
click at [276, 367] on input "scoped septic,kindly review" at bounding box center [447, 368] width 473 height 28
click at [318, 364] on input "scoped septic due to pheonix ,kindly review" at bounding box center [447, 368] width 473 height 28
paste input "Phoe"
click at [432, 369] on input "scoped septic due to Phoenix ,kindly review" at bounding box center [447, 368] width 473 height 28
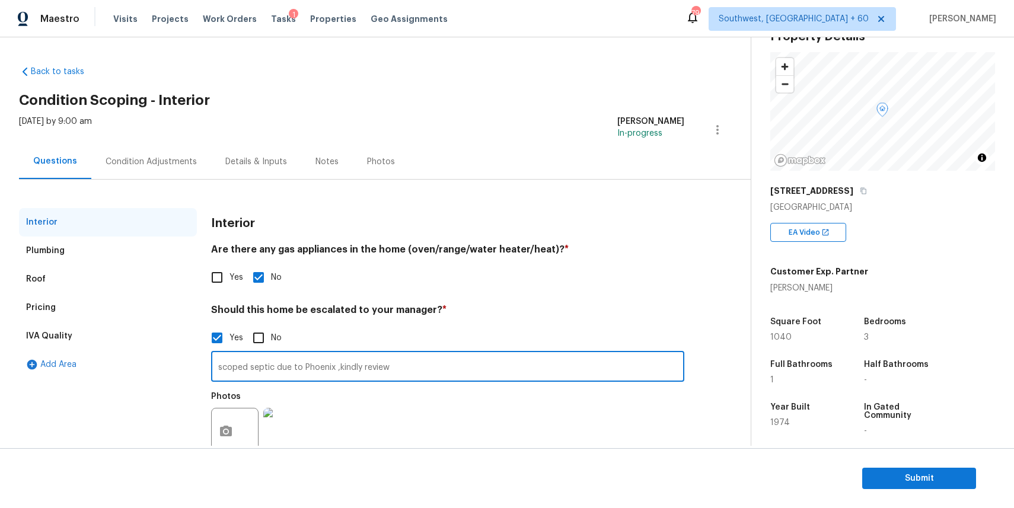
click at [422, 374] on input "scoped septic due to Phoenix ,kindly review" at bounding box center [447, 368] width 473 height 28
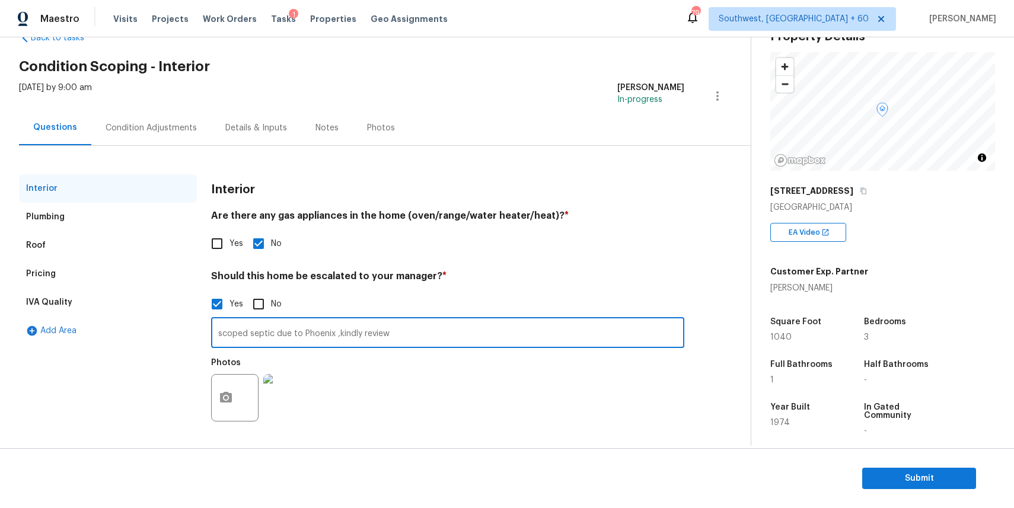
scroll to position [34, 0]
click at [332, 332] on input "scoped septic due to Phoenix ,kindly review" at bounding box center [447, 334] width 473 height 28
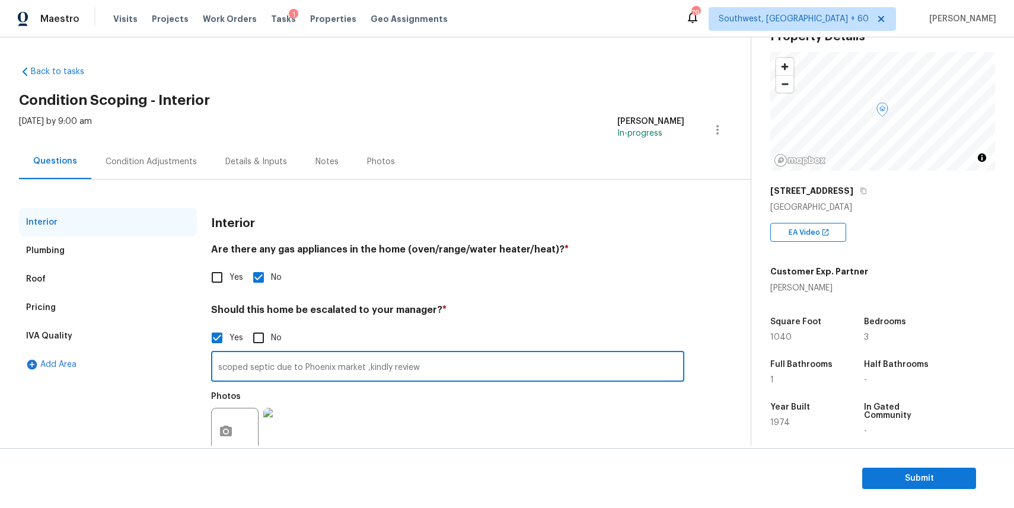
type input "scoped septic due to Phoenix market ,kindly review"
click at [142, 132] on div "Wed, Aug 20 2025 by 9:00 am Ranjith Kumar P In-progress" at bounding box center [385, 130] width 732 height 28
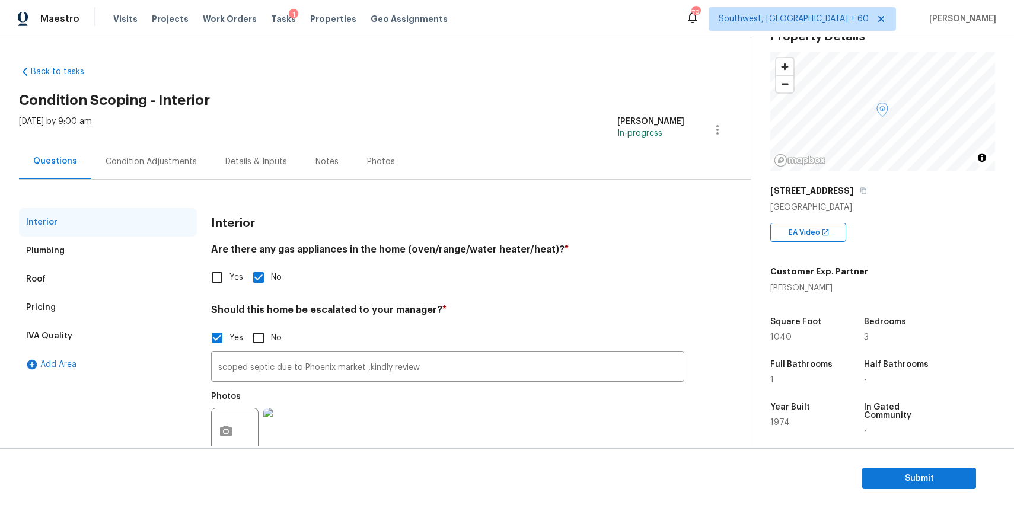
click at [158, 154] on div "Condition Adjustments" at bounding box center [151, 161] width 120 height 35
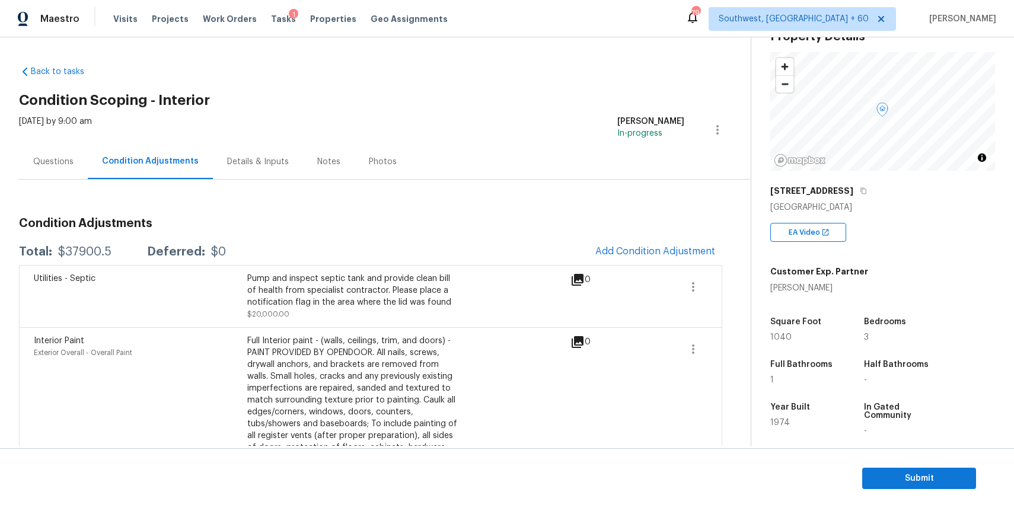
click at [91, 250] on div "$37900.5" at bounding box center [84, 252] width 53 height 12
copy div "$37900.5"
click at [55, 161] on div "Questions" at bounding box center [53, 162] width 40 height 12
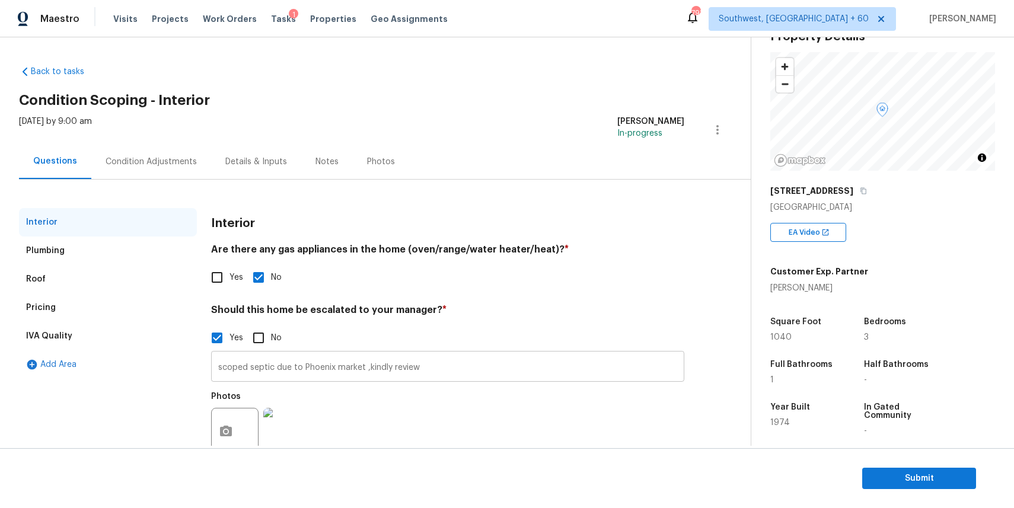
click at [311, 357] on input "scoped septic due to Phoenix market ,kindly review" at bounding box center [447, 368] width 473 height 28
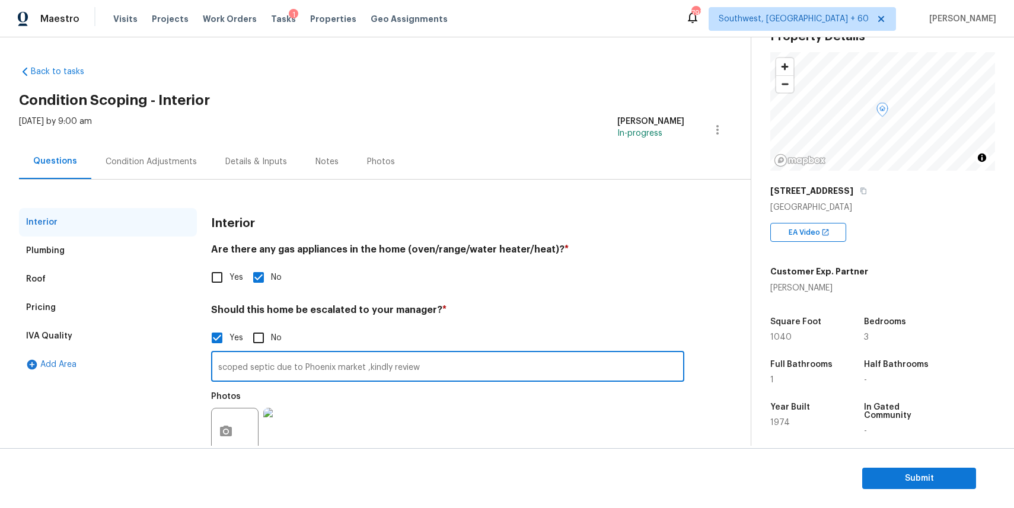
click at [311, 357] on input "scoped septic due to Phoenix market ,kindly review" at bounding box center [447, 368] width 473 height 28
type input "z"
type input "scoped septic due to Phoenix market ,kindly review"
click at [512, 308] on h4 "Should this home be escalated to your manager? *" at bounding box center [447, 312] width 473 height 17
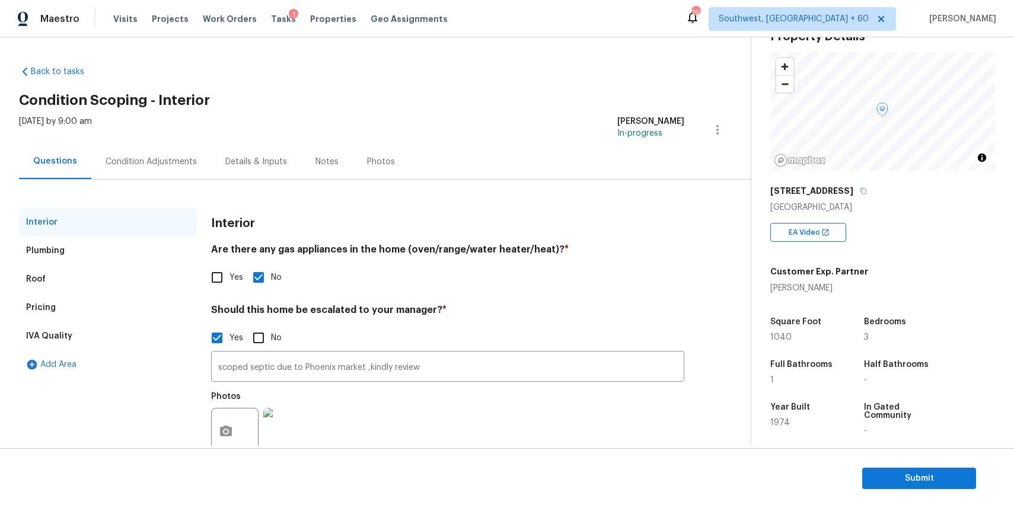
click at [106, 161] on div "Condition Adjustments" at bounding box center [151, 162] width 91 height 12
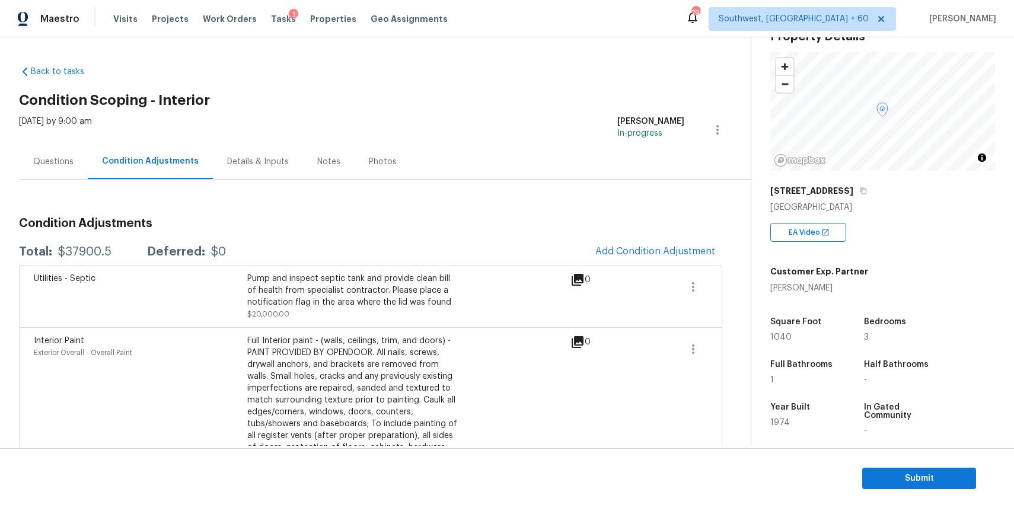
click at [48, 165] on div "Questions" at bounding box center [53, 162] width 40 height 12
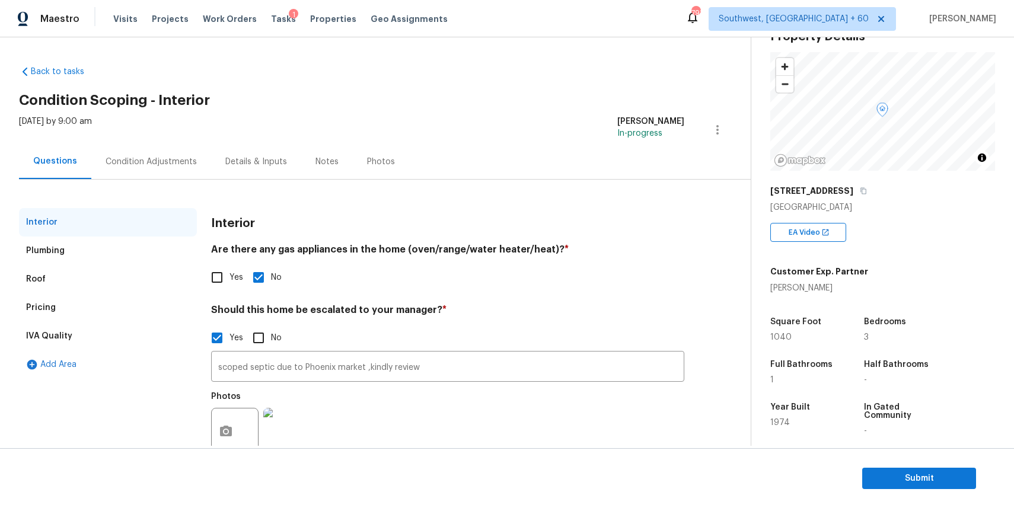
scroll to position [34, 0]
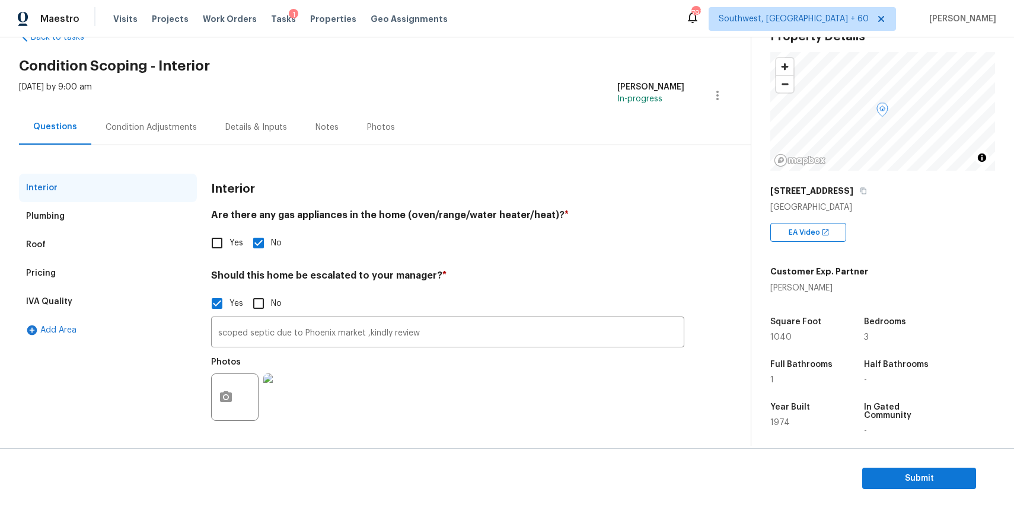
click at [146, 132] on div "Condition Adjustments" at bounding box center [151, 128] width 91 height 12
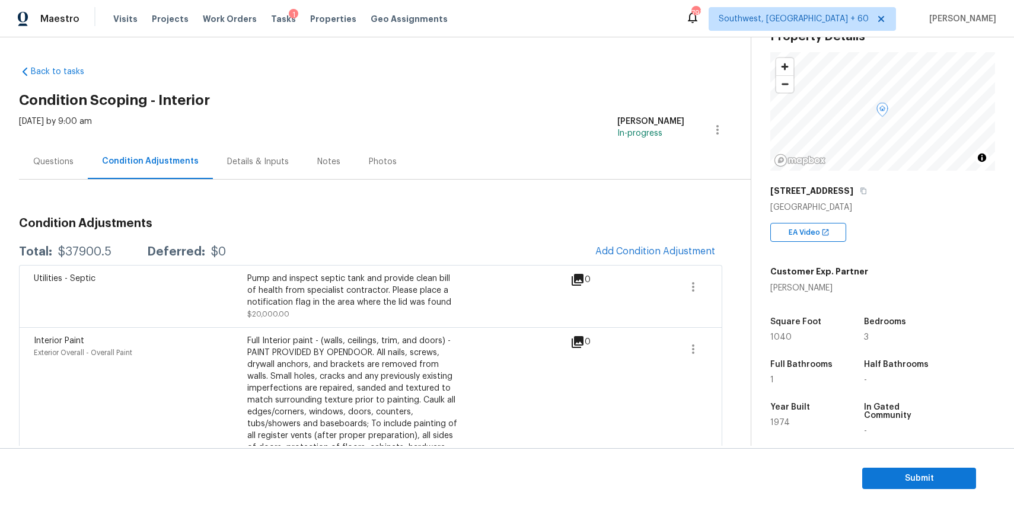
click at [57, 156] on div "Questions" at bounding box center [53, 162] width 40 height 12
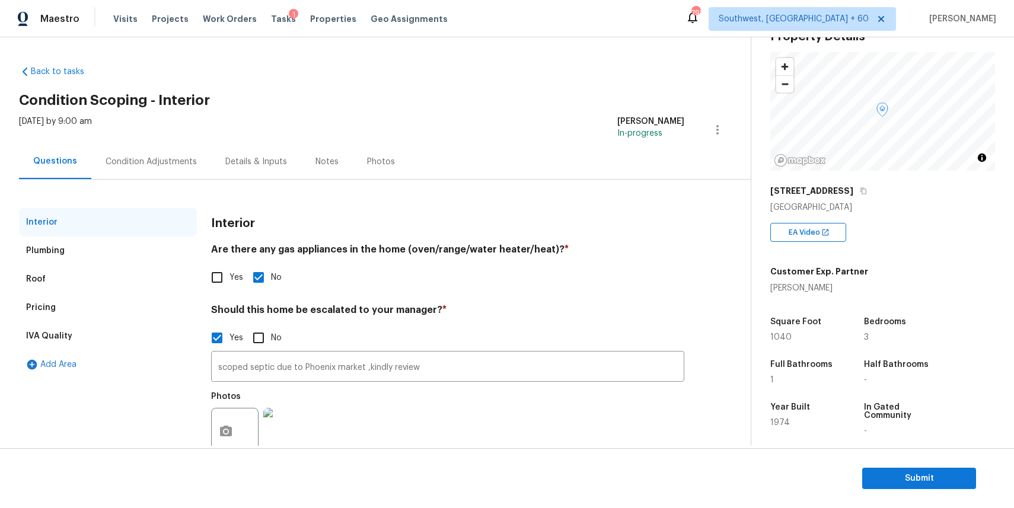
scroll to position [34, 0]
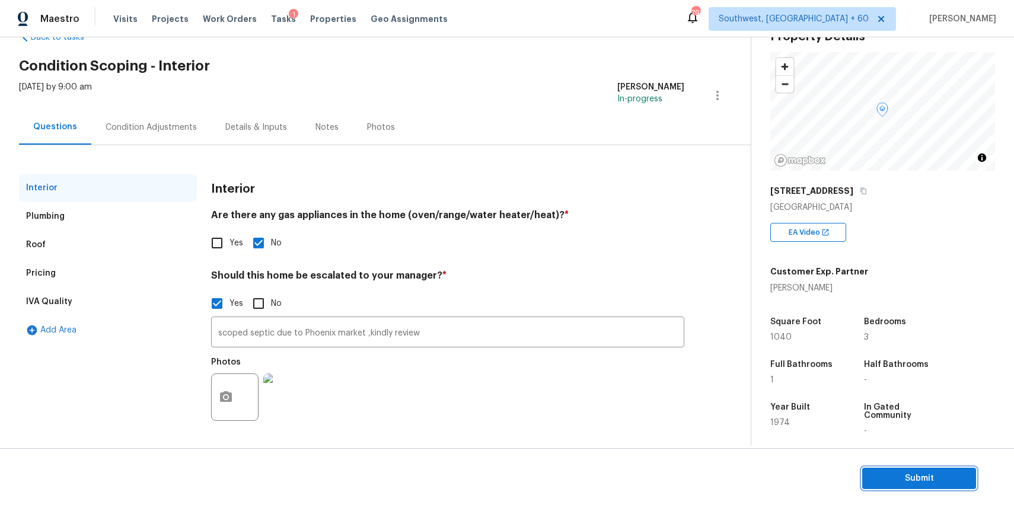
click at [953, 476] on span "Submit" at bounding box center [919, 479] width 95 height 15
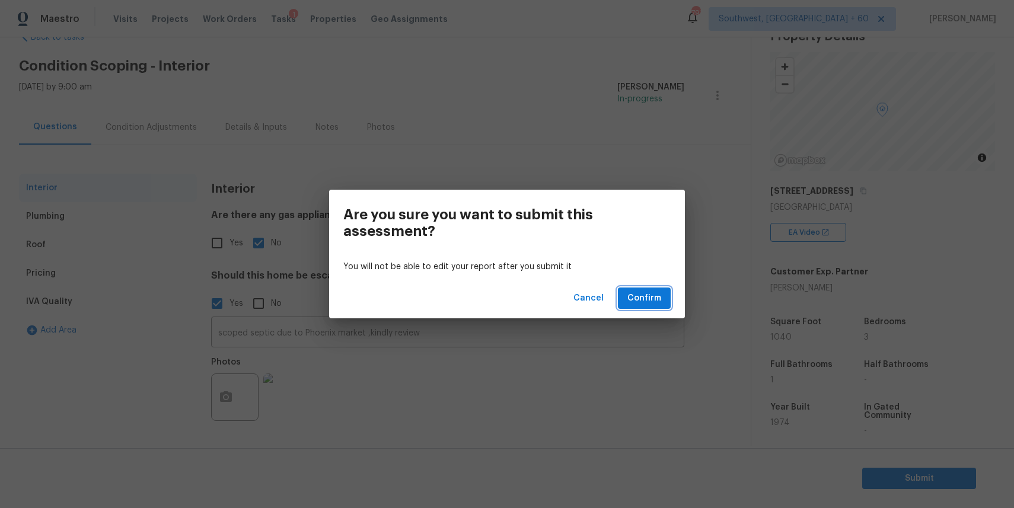
click at [661, 295] on button "Confirm" at bounding box center [644, 299] width 53 height 22
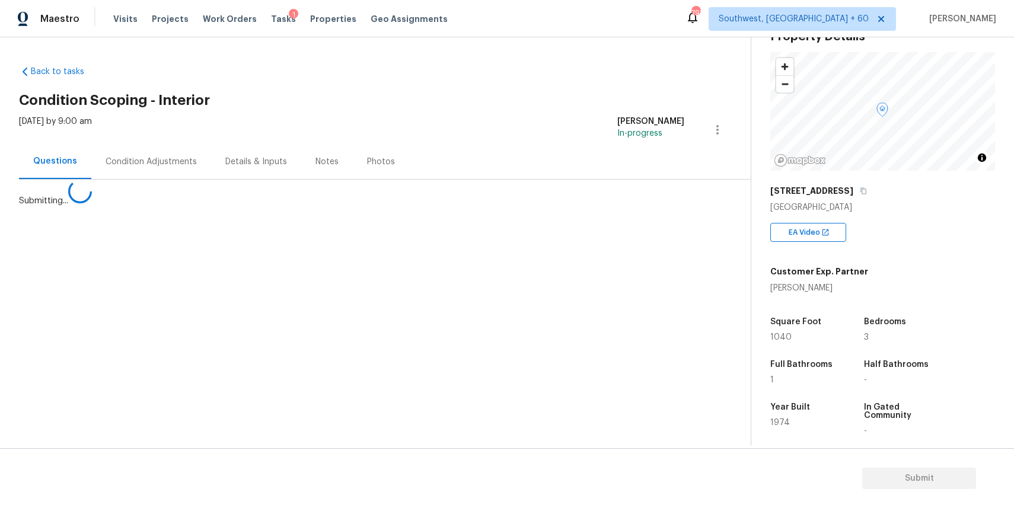
scroll to position [0, 0]
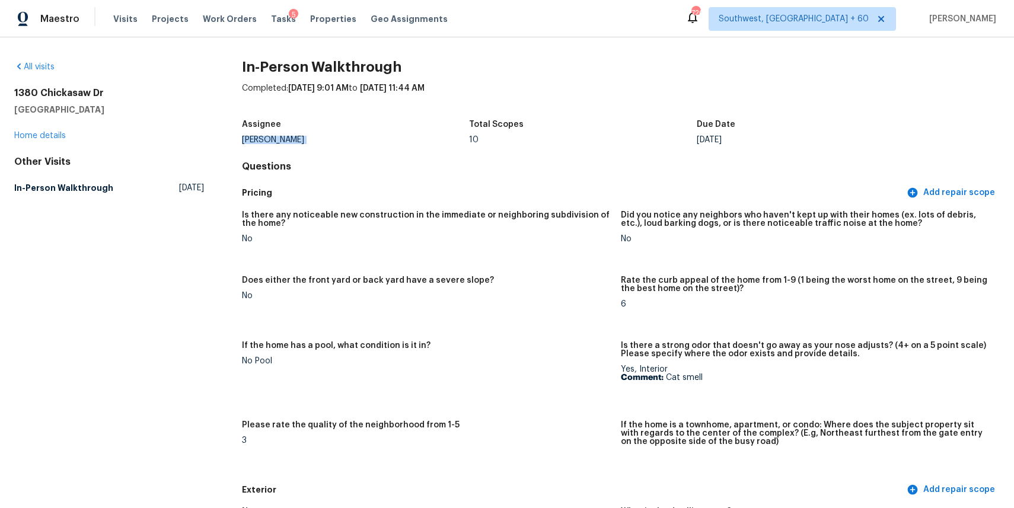
click at [123, 26] on div "Visits Projects Work Orders Tasks 5 Properties Geo Assignments" at bounding box center [287, 19] width 349 height 24
click at [123, 17] on span "Visits" at bounding box center [125, 19] width 24 height 12
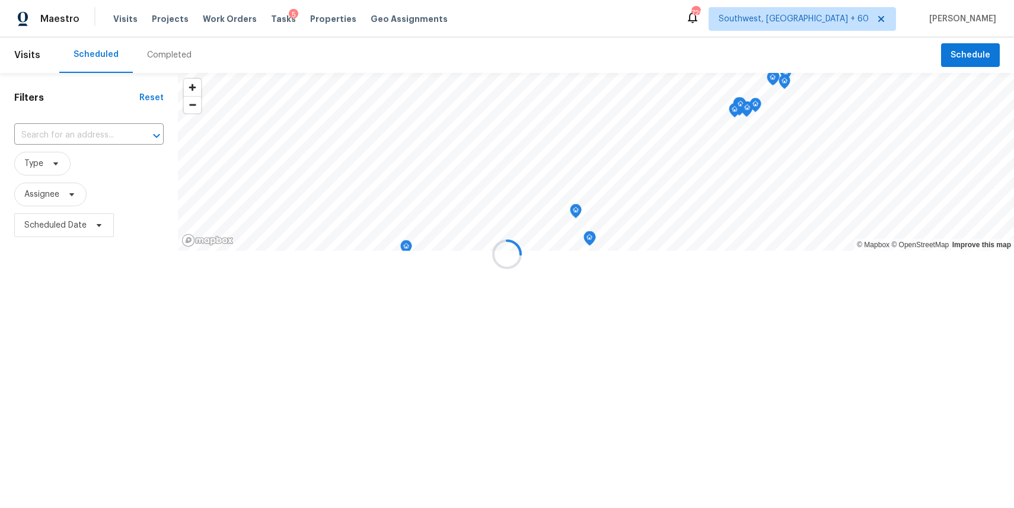
click at [183, 55] on div at bounding box center [507, 254] width 1014 height 508
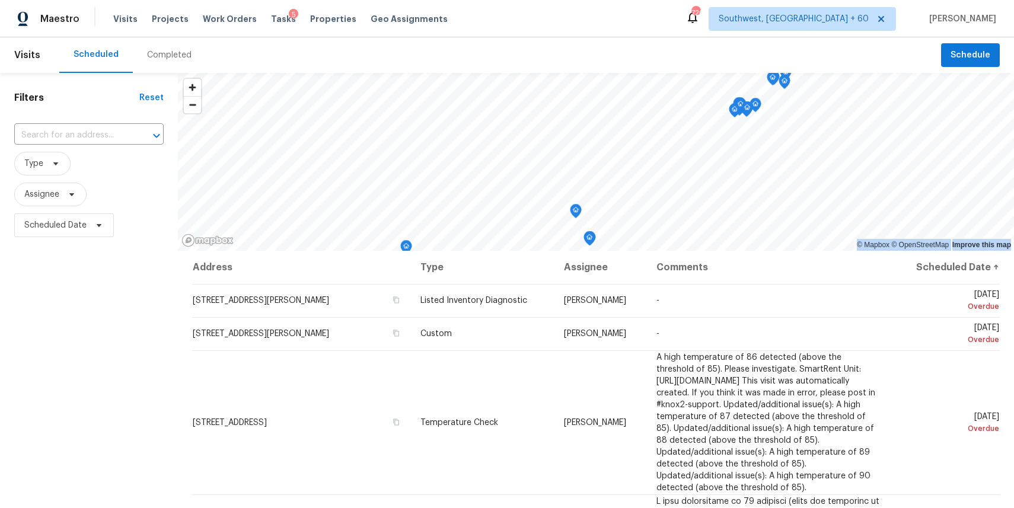
click at [176, 54] on div "Completed" at bounding box center [169, 55] width 44 height 12
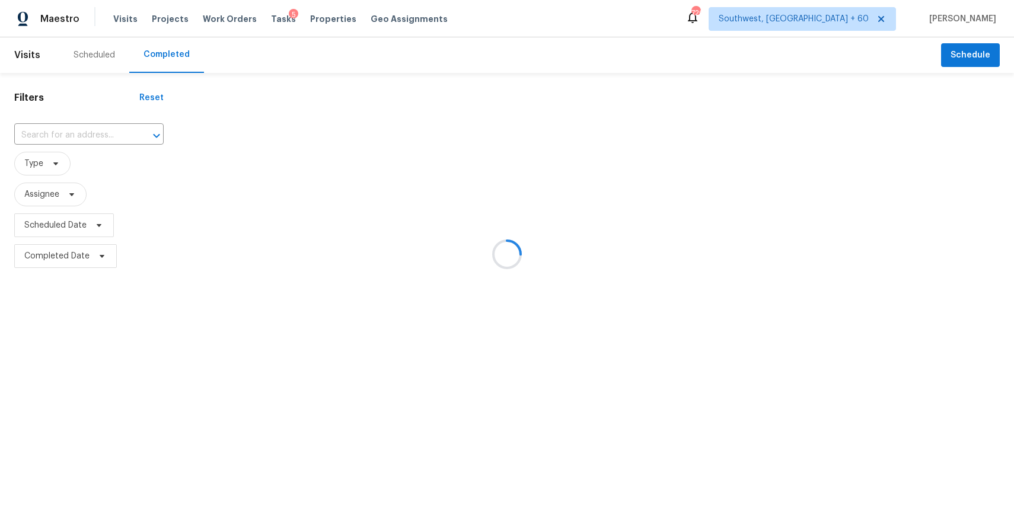
click at [176, 54] on div at bounding box center [507, 254] width 1014 height 508
click at [97, 127] on div at bounding box center [507, 254] width 1014 height 508
click at [98, 139] on div at bounding box center [507, 254] width 1014 height 508
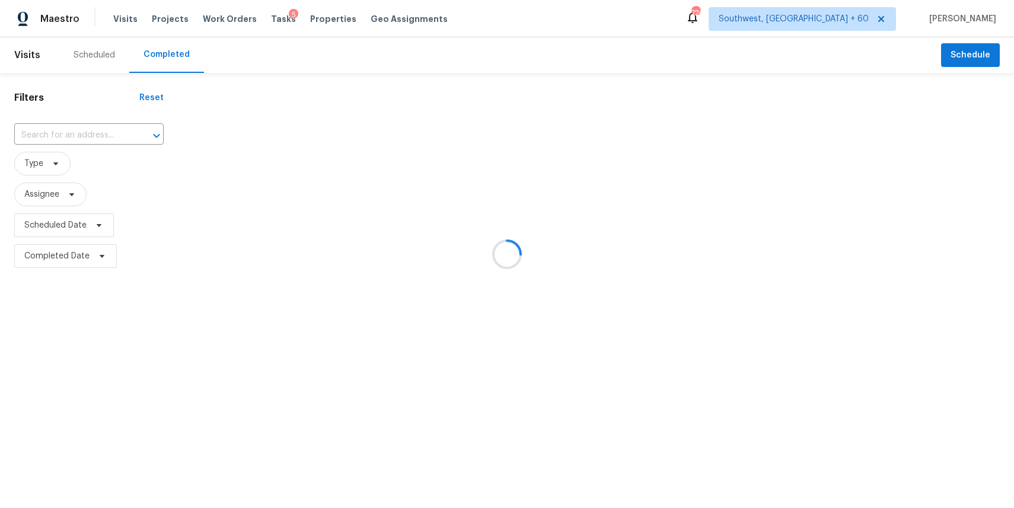
click at [98, 139] on div at bounding box center [507, 254] width 1014 height 508
click at [85, 137] on div at bounding box center [507, 254] width 1014 height 508
click at [81, 135] on div at bounding box center [507, 254] width 1014 height 508
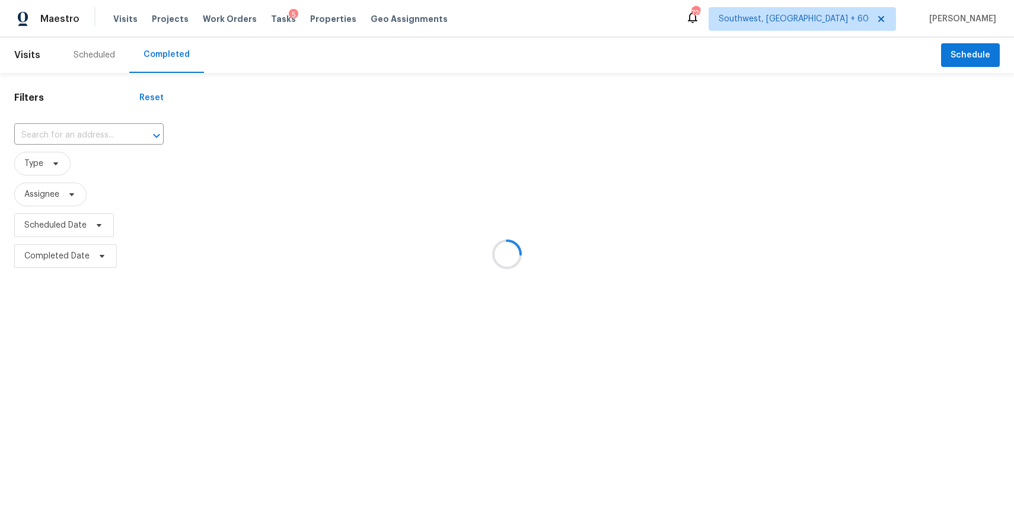
click at [81, 135] on div at bounding box center [507, 254] width 1014 height 508
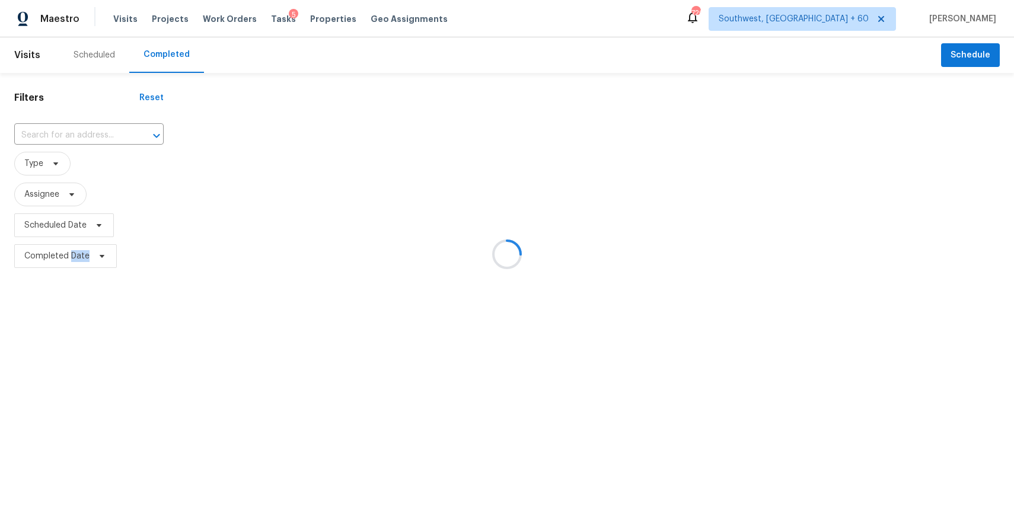
click at [81, 135] on div at bounding box center [507, 254] width 1014 height 508
click at [104, 133] on div at bounding box center [507, 254] width 1014 height 508
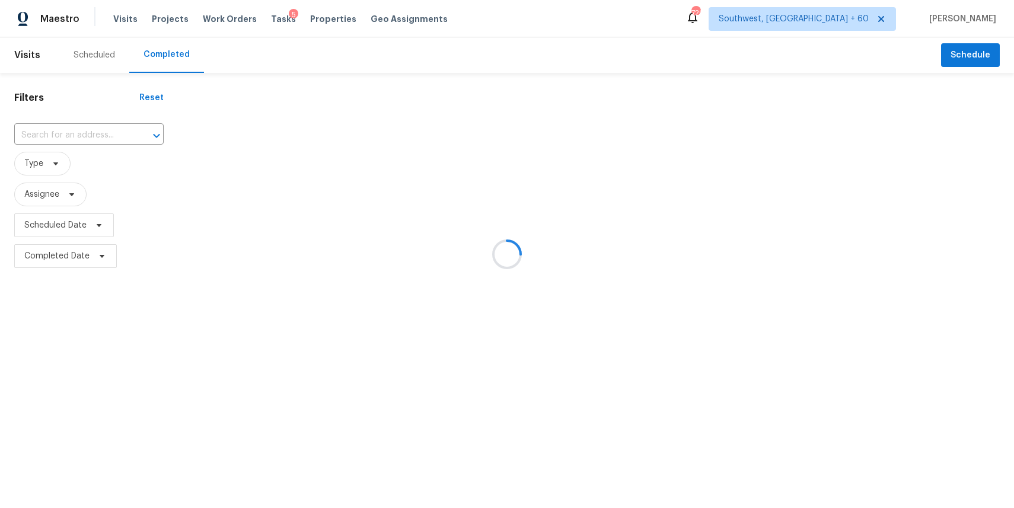
click at [104, 133] on div at bounding box center [507, 254] width 1014 height 508
click at [100, 132] on div at bounding box center [507, 254] width 1014 height 508
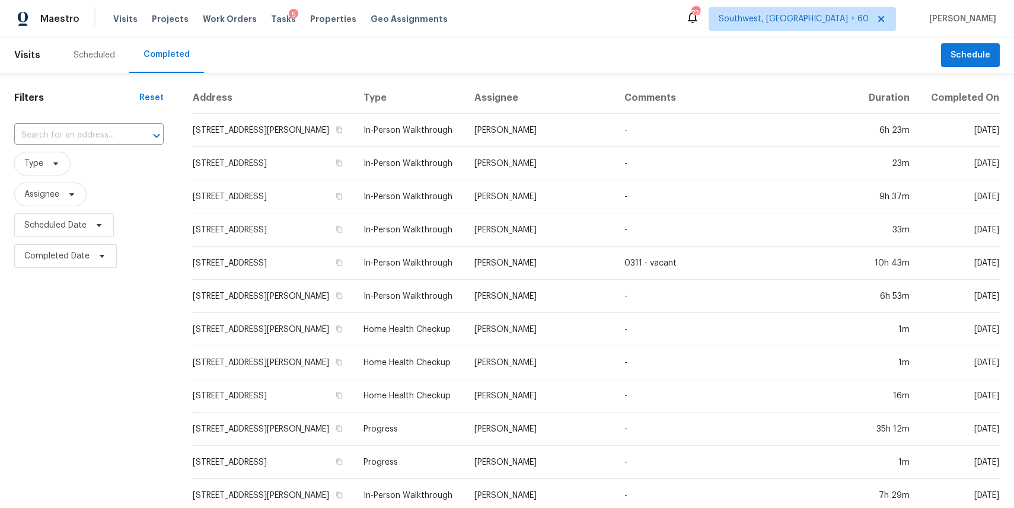
click at [100, 132] on input "text" at bounding box center [72, 135] width 116 height 18
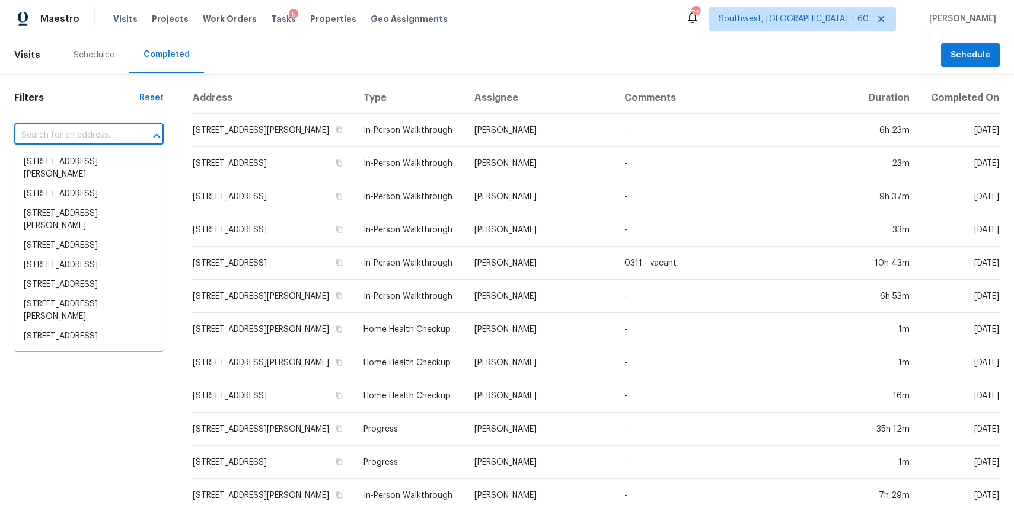
paste input "[STREET_ADDRESS][PERSON_NAME]"
type input "[STREET_ADDRESS][PERSON_NAME]"
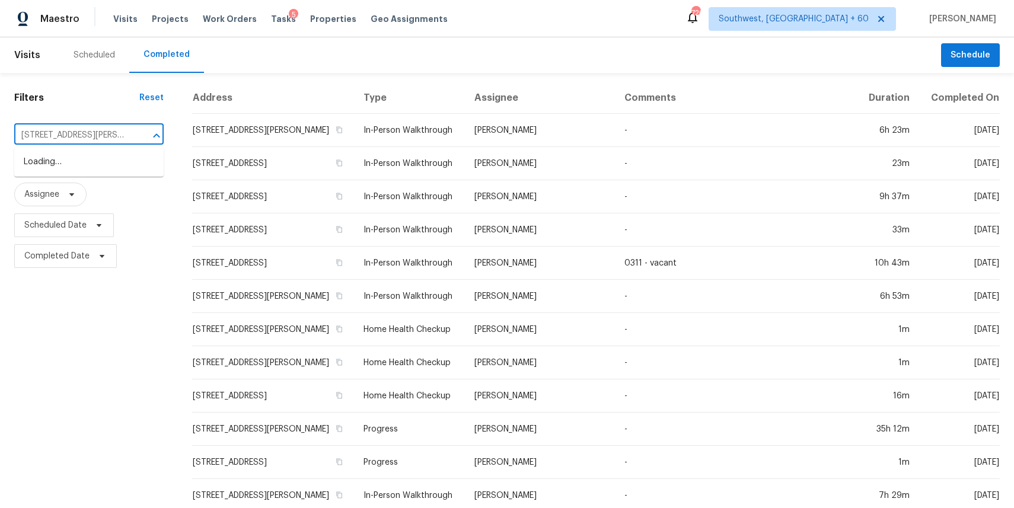
scroll to position [0, 46]
click at [100, 160] on li "[STREET_ADDRESS][PERSON_NAME]" at bounding box center [88, 168] width 149 height 32
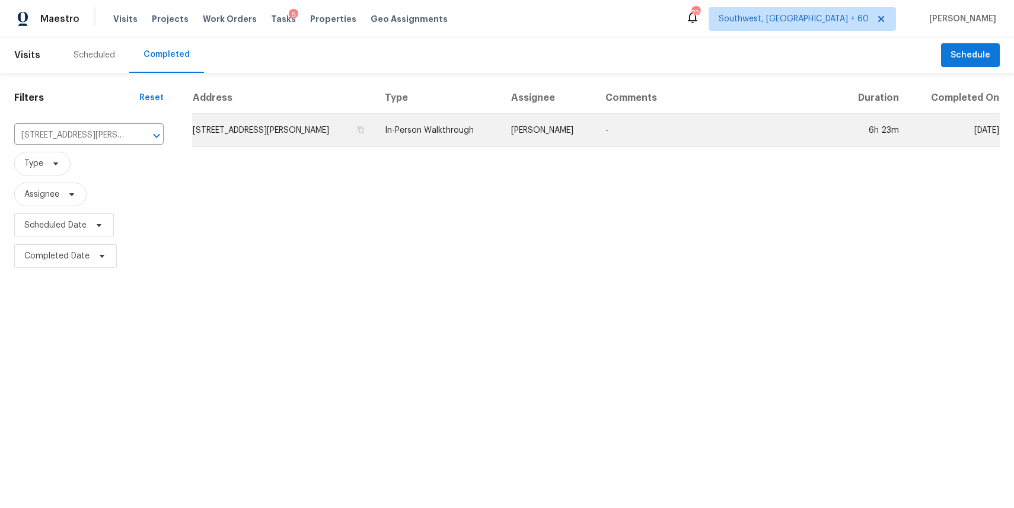
click at [466, 142] on td "In-Person Walkthrough" at bounding box center [438, 130] width 126 height 33
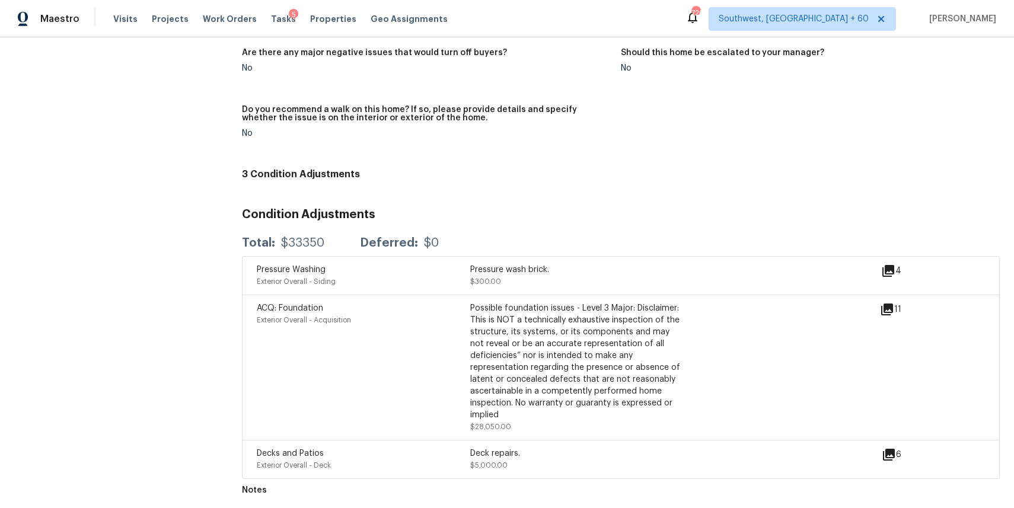
scroll to position [3017, 0]
click at [117, 20] on span "Visits" at bounding box center [125, 19] width 24 height 12
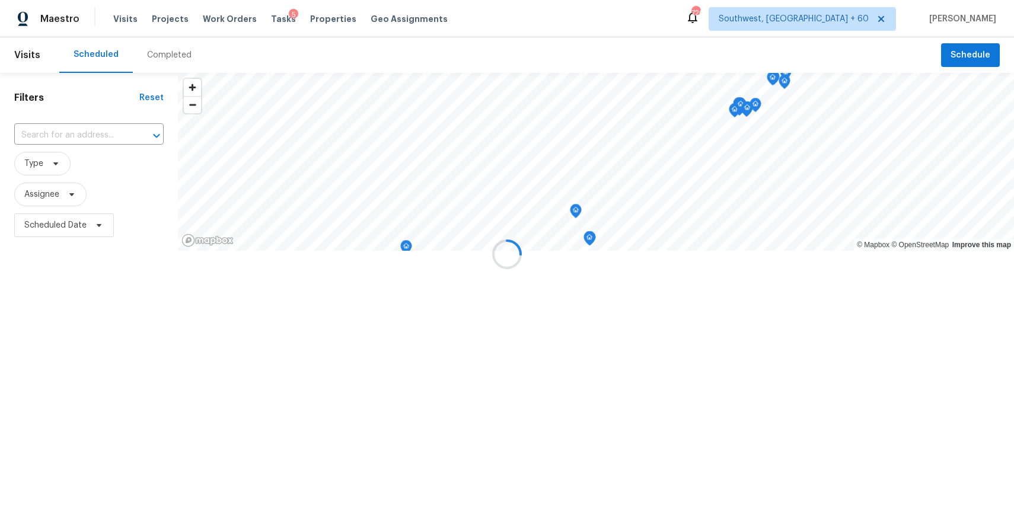
click at [158, 52] on div at bounding box center [507, 254] width 1014 height 508
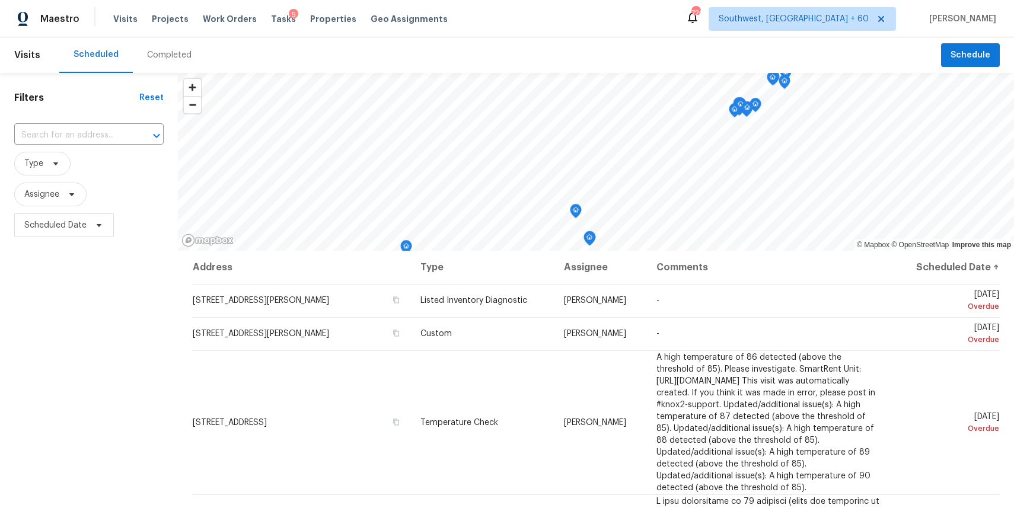
click at [171, 55] on div "Completed" at bounding box center [169, 55] width 44 height 12
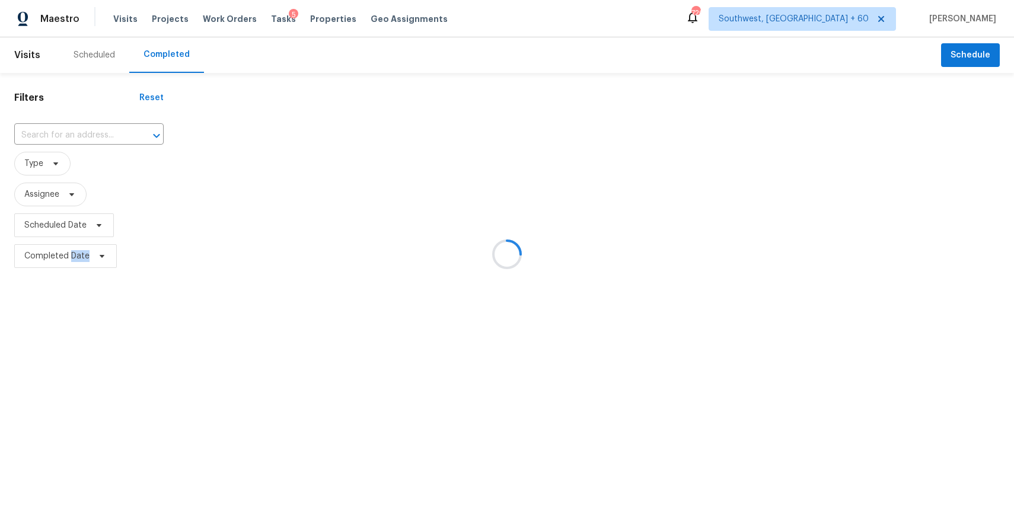
click at [81, 134] on div at bounding box center [507, 254] width 1014 height 508
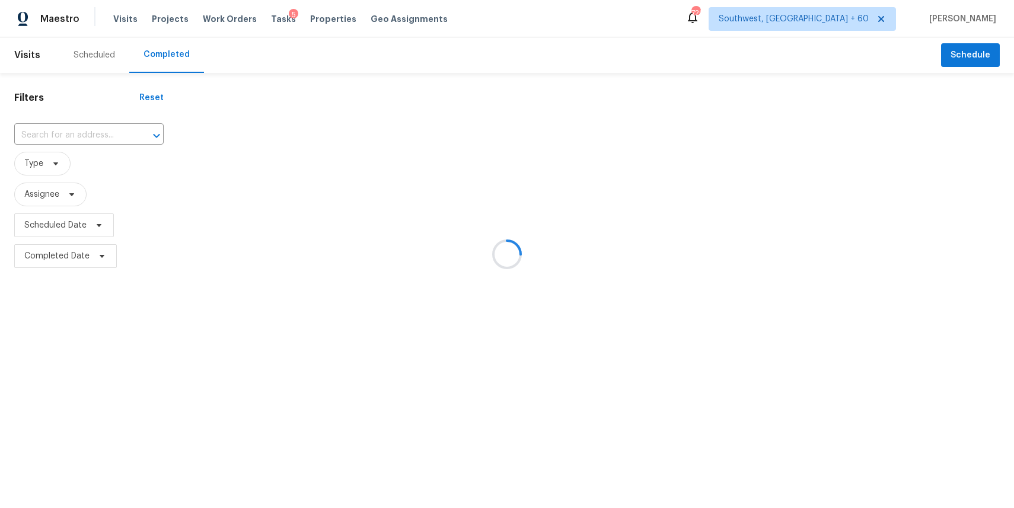
click at [81, 134] on div at bounding box center [507, 254] width 1014 height 508
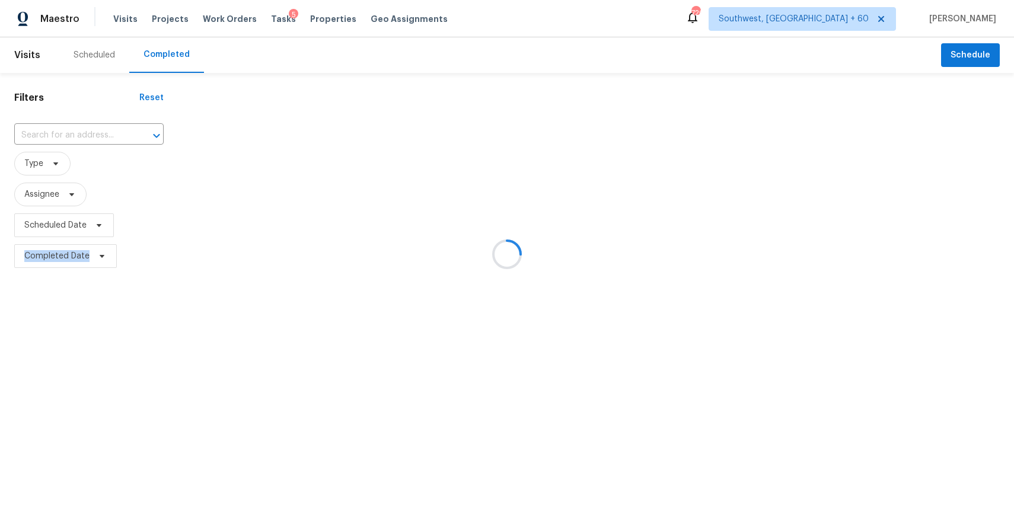
click at [81, 134] on div at bounding box center [507, 254] width 1014 height 508
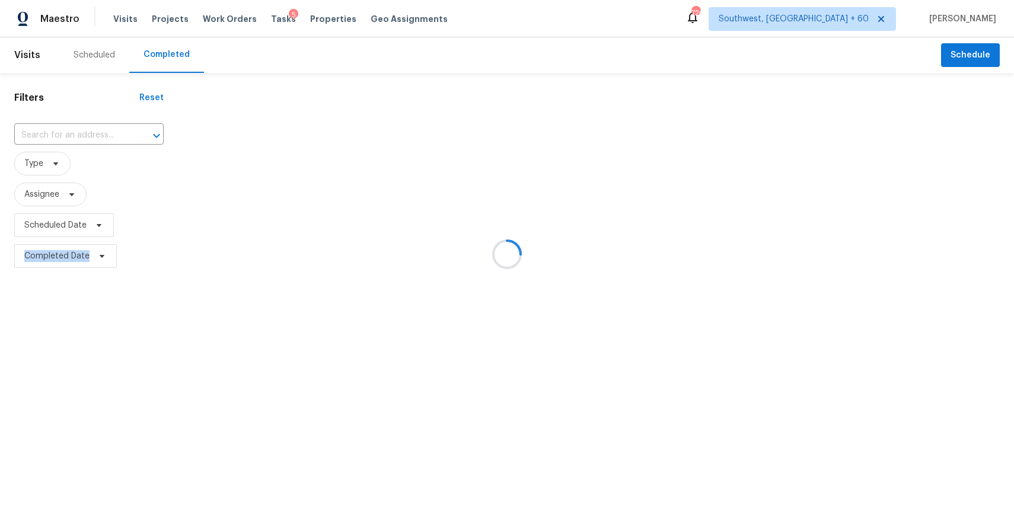
click at [81, 134] on input "text" at bounding box center [72, 135] width 116 height 18
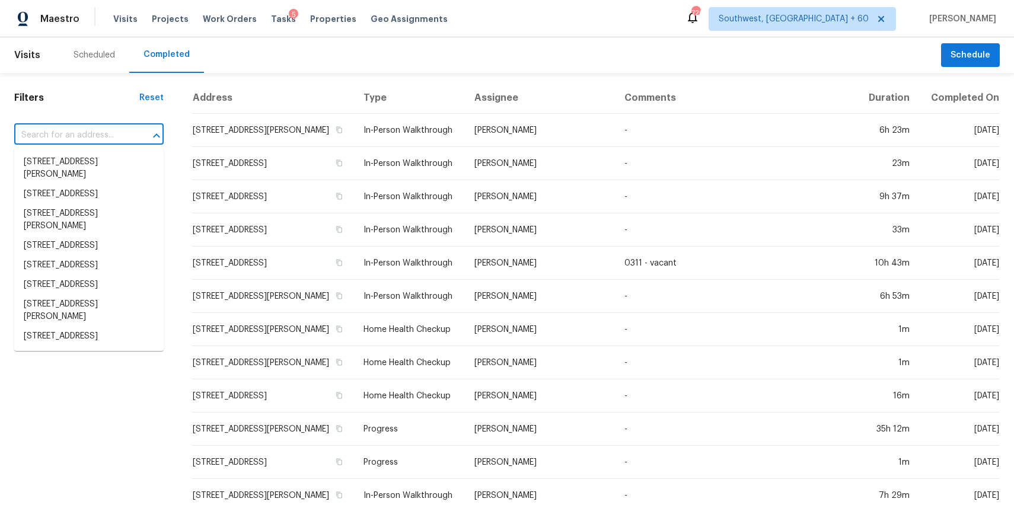
click at [81, 134] on input "text" at bounding box center [72, 135] width 116 height 18
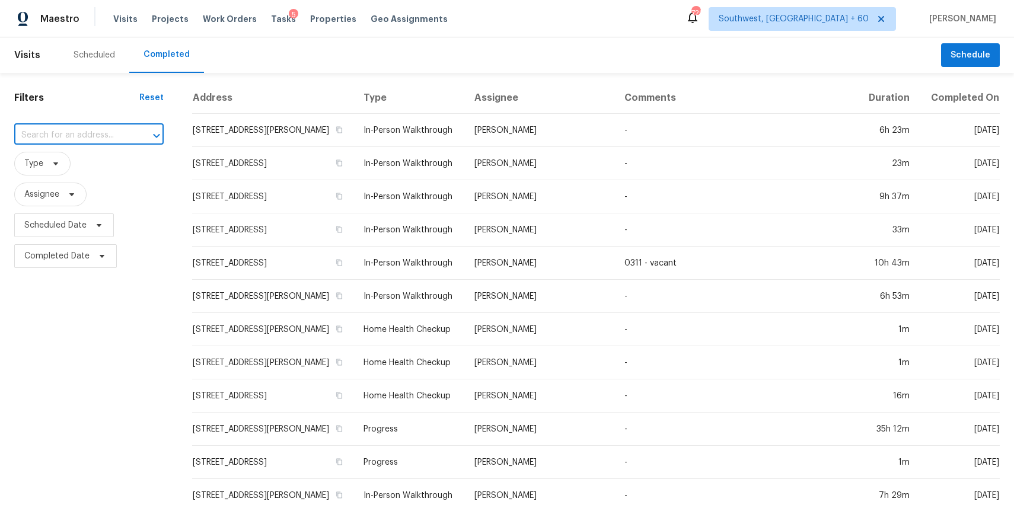
click at [81, 134] on input "text" at bounding box center [72, 135] width 116 height 18
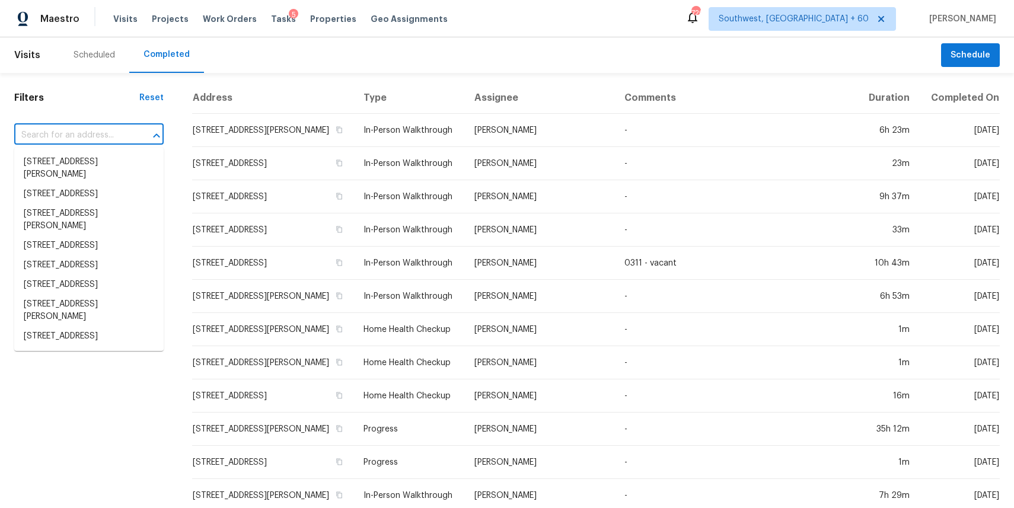
paste input "[STREET_ADDRESS]"
type input "[STREET_ADDRESS]"
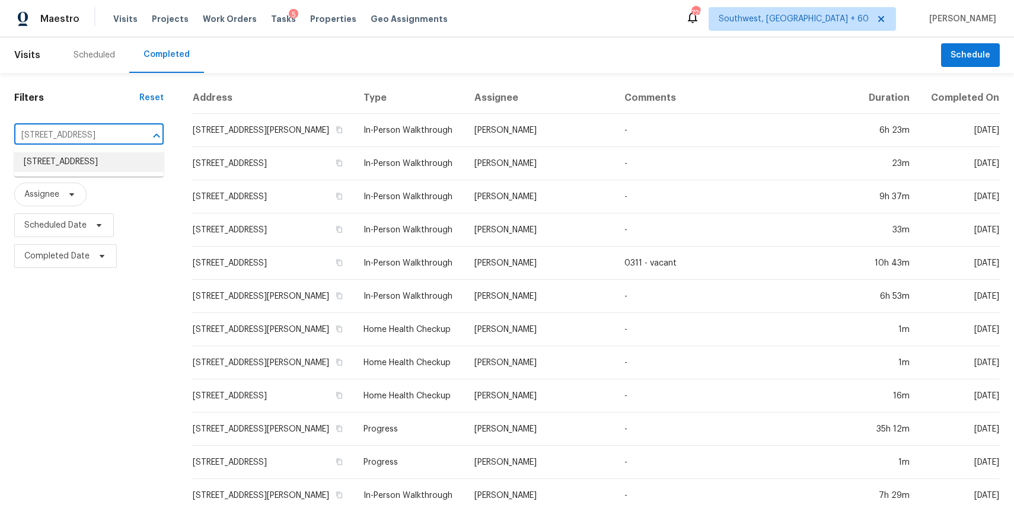
click at [68, 168] on li "[STREET_ADDRESS]" at bounding box center [88, 162] width 149 height 20
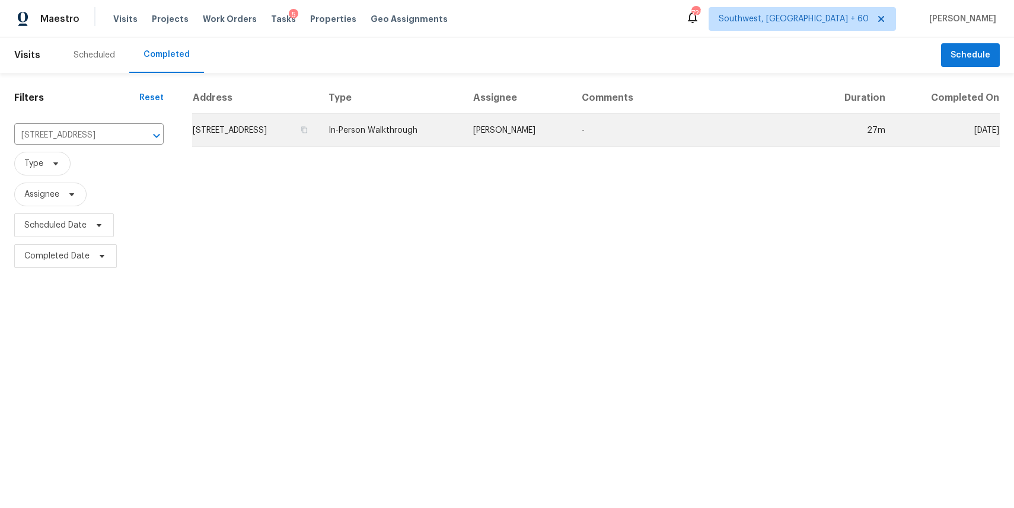
click at [464, 138] on td "In-Person Walkthrough" at bounding box center [391, 130] width 145 height 33
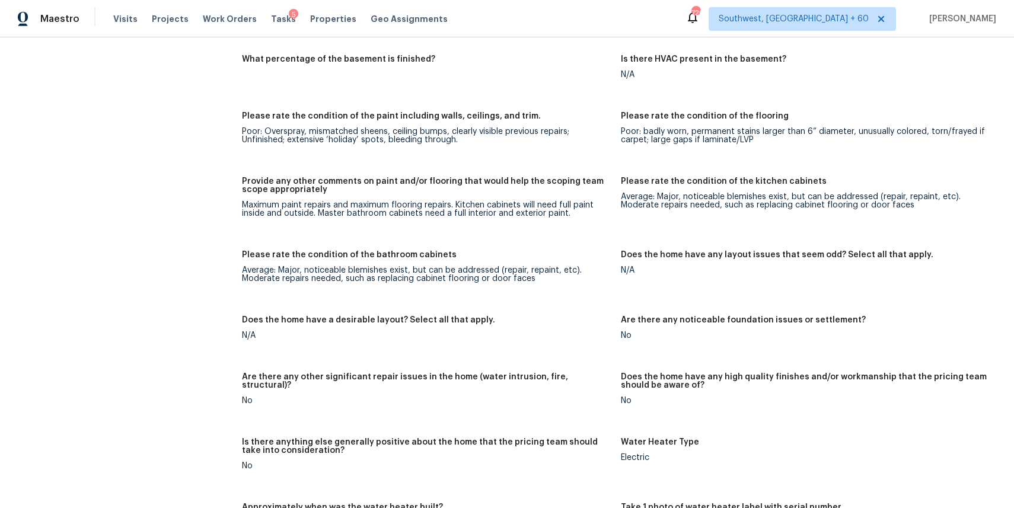
scroll to position [2066, 0]
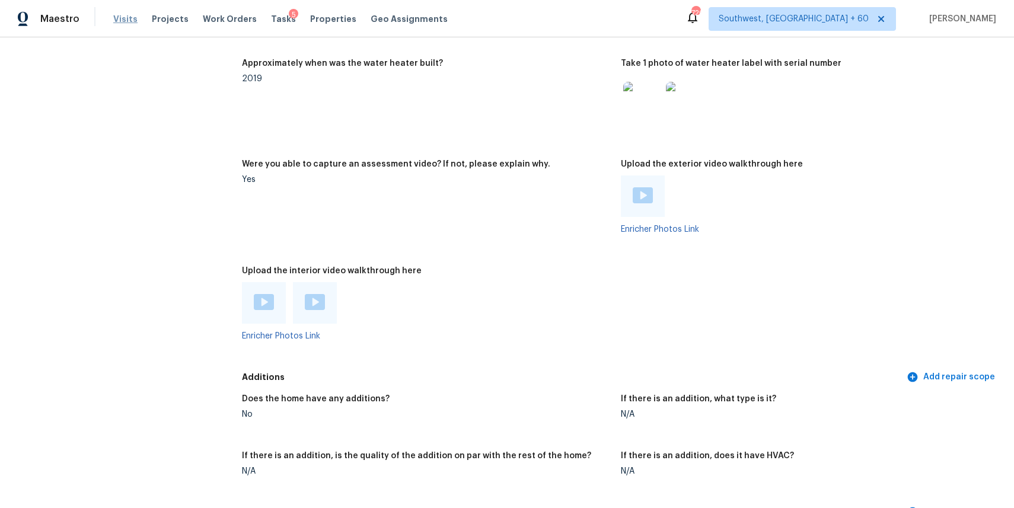
click at [129, 15] on span "Visits" at bounding box center [125, 19] width 24 height 12
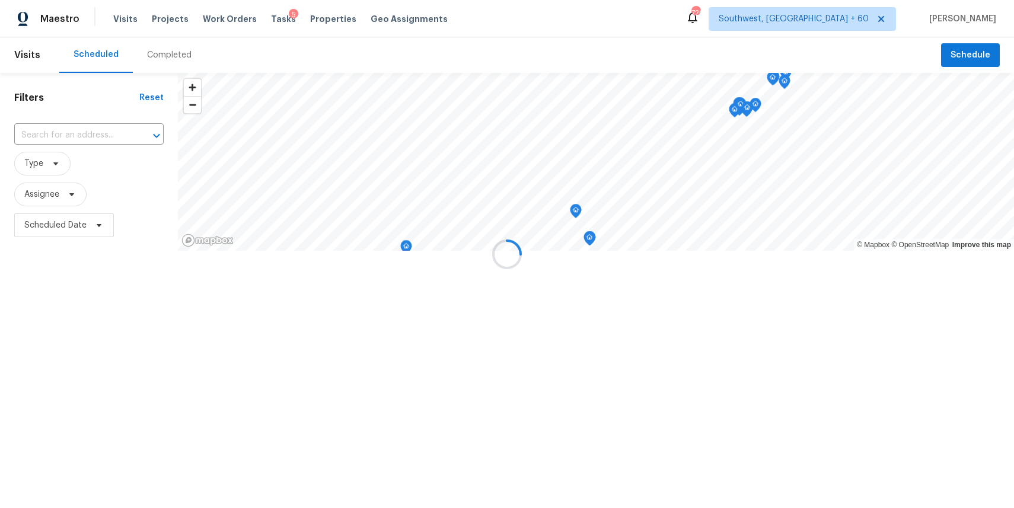
click at [158, 48] on div at bounding box center [507, 254] width 1014 height 508
click at [168, 53] on div "Completed" at bounding box center [169, 55] width 44 height 12
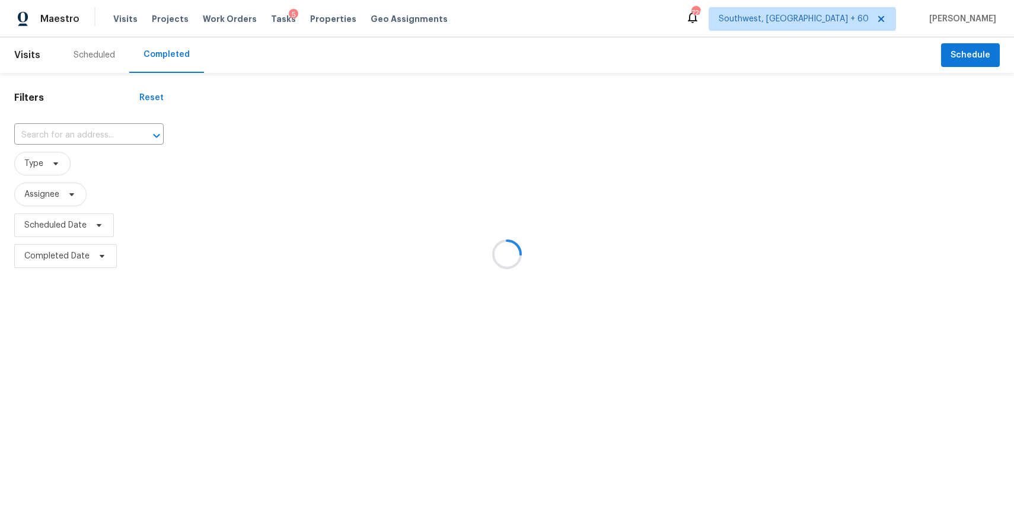
click at [168, 53] on div at bounding box center [507, 254] width 1014 height 508
click at [100, 133] on div at bounding box center [507, 254] width 1014 height 508
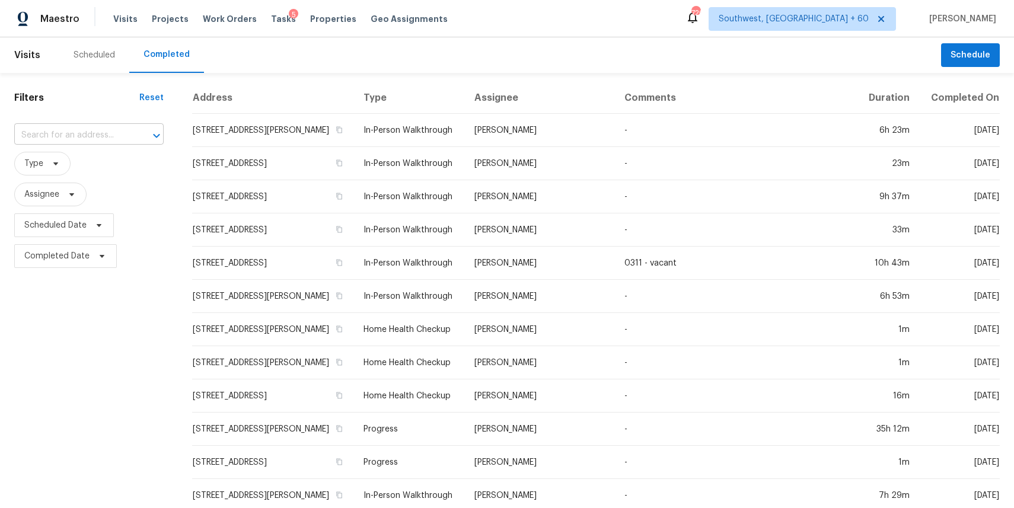
click at [97, 136] on input "text" at bounding box center [72, 135] width 116 height 18
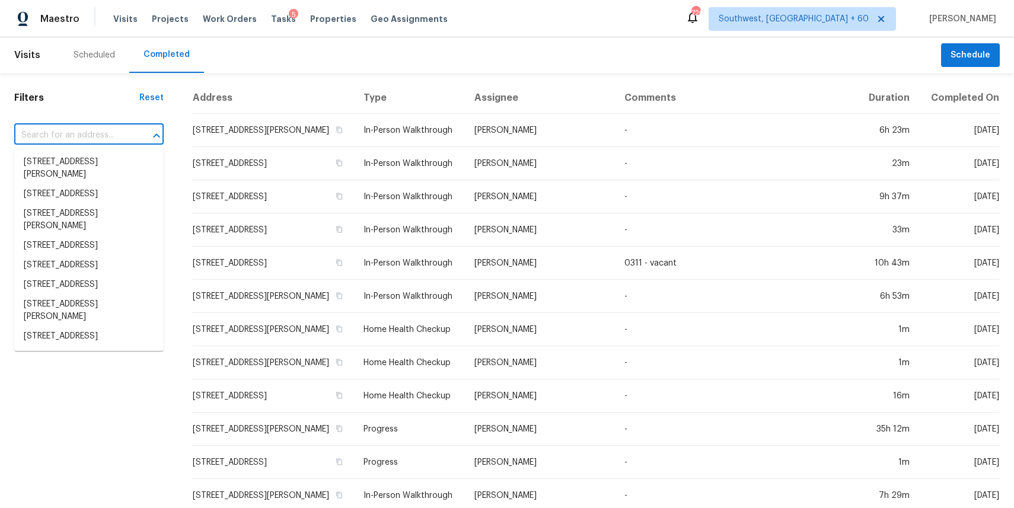
click at [97, 136] on input "text" at bounding box center [72, 135] width 116 height 18
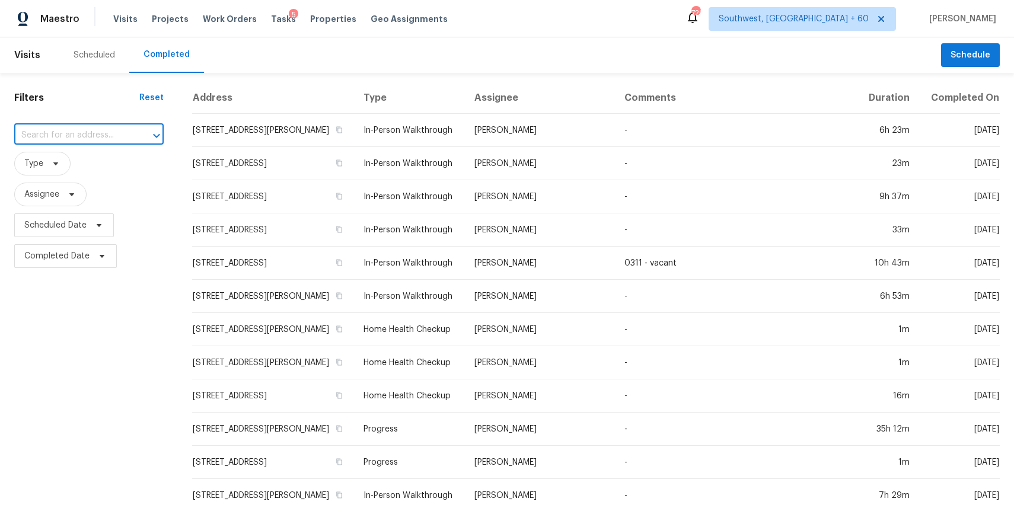
paste input "[STREET_ADDRESS]"
type input "[STREET_ADDRESS]"
click at [83, 168] on li "[STREET_ADDRESS]" at bounding box center [88, 162] width 149 height 20
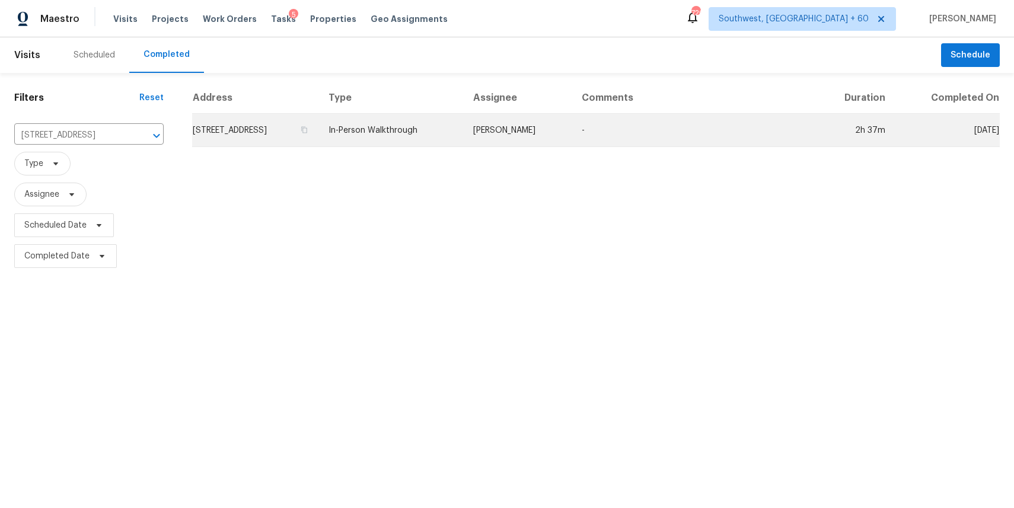
click at [464, 131] on td "In-Person Walkthrough" at bounding box center [391, 130] width 145 height 33
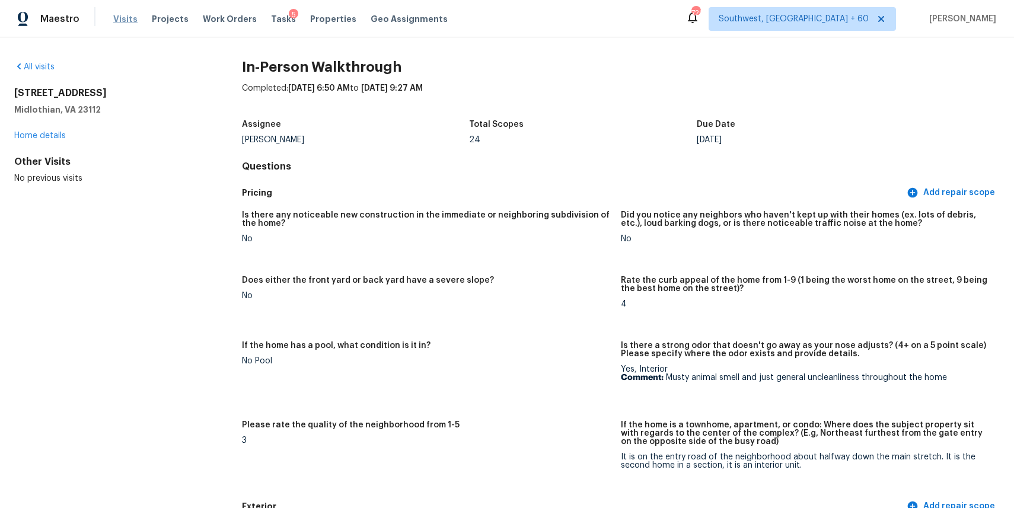
click at [125, 17] on span "Visits" at bounding box center [125, 19] width 24 height 12
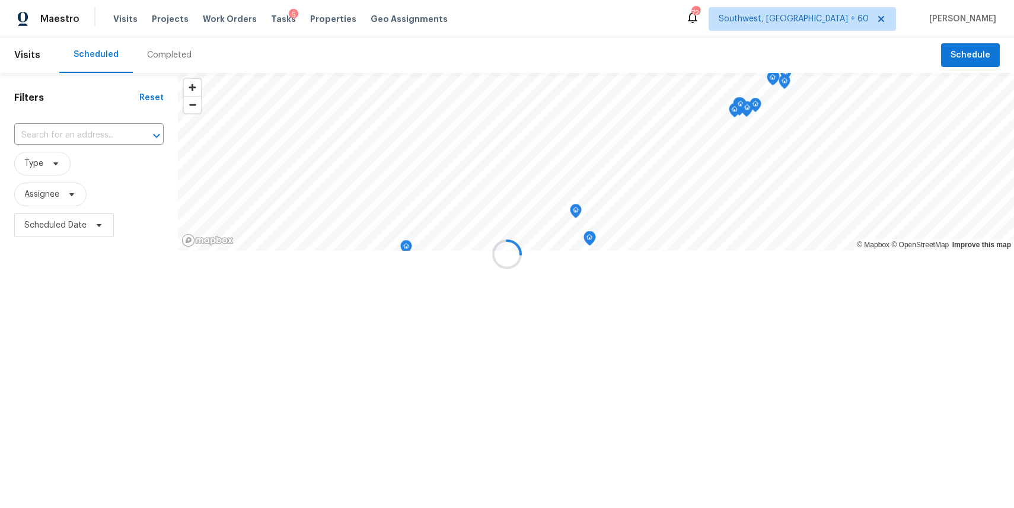
click at [154, 47] on div at bounding box center [507, 254] width 1014 height 508
click at [167, 50] on div at bounding box center [507, 254] width 1014 height 508
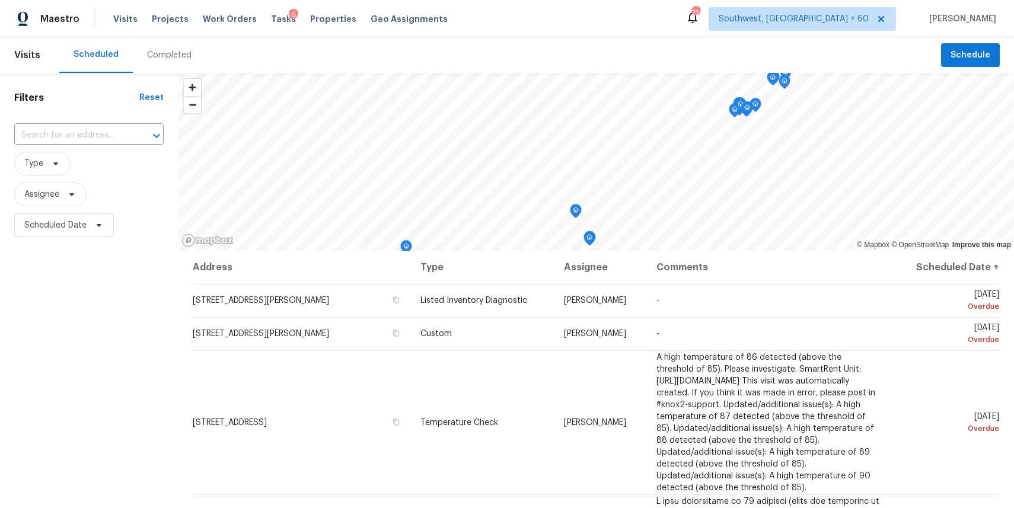
click at [163, 59] on div "Completed" at bounding box center [169, 55] width 44 height 12
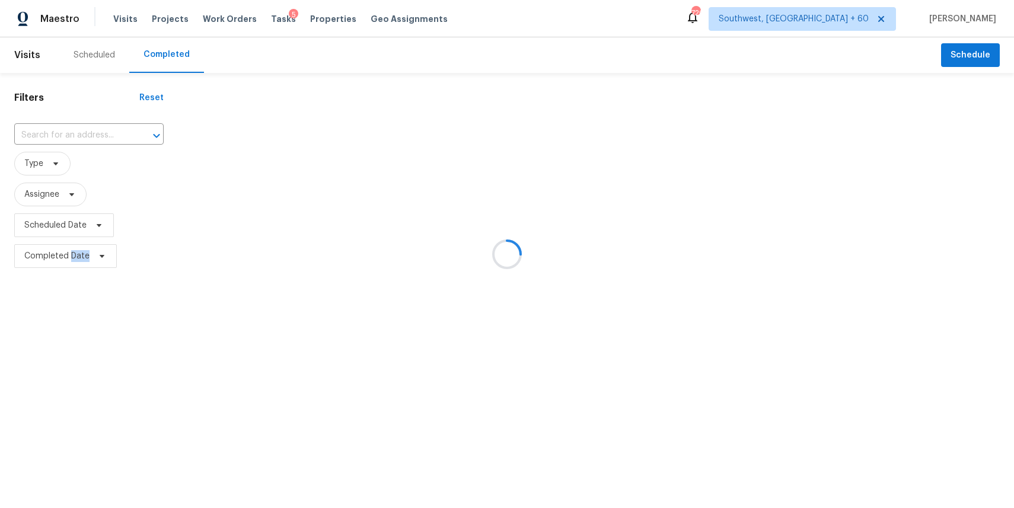
click at [90, 133] on div at bounding box center [507, 254] width 1014 height 508
click at [76, 129] on div at bounding box center [507, 254] width 1014 height 508
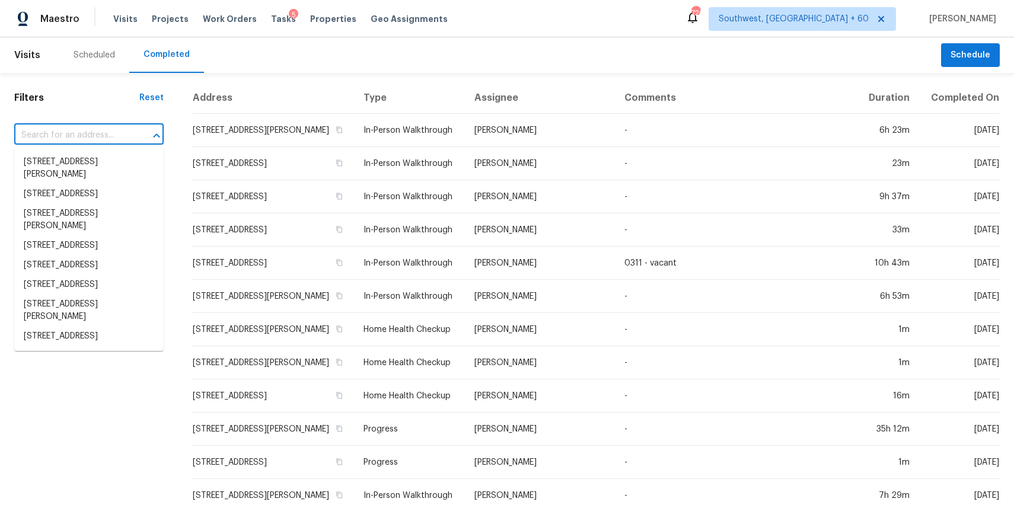
click at [76, 129] on input "text" at bounding box center [72, 135] width 116 height 18
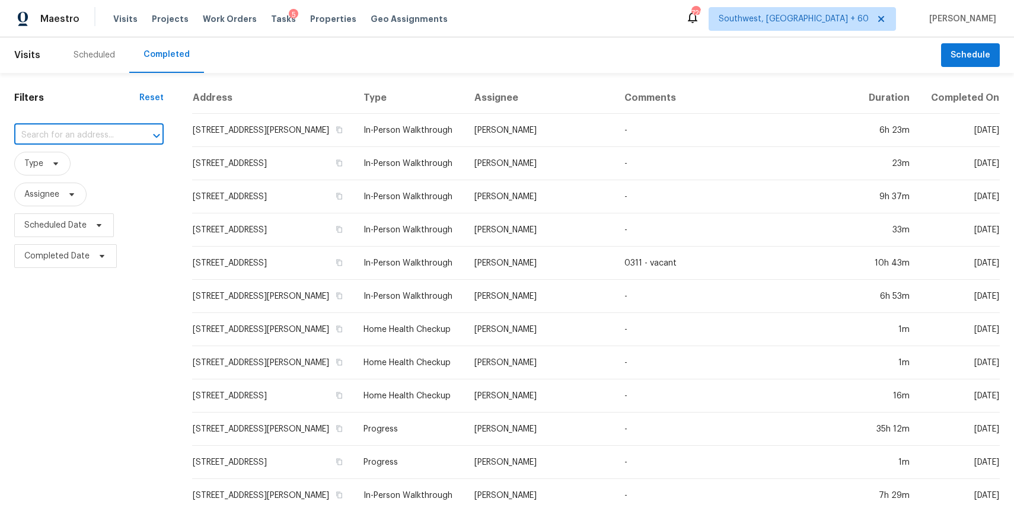
paste input "[STREET_ADDRESS]"
type input "[STREET_ADDRESS]"
click at [72, 172] on li "[STREET_ADDRESS]" at bounding box center [88, 162] width 149 height 20
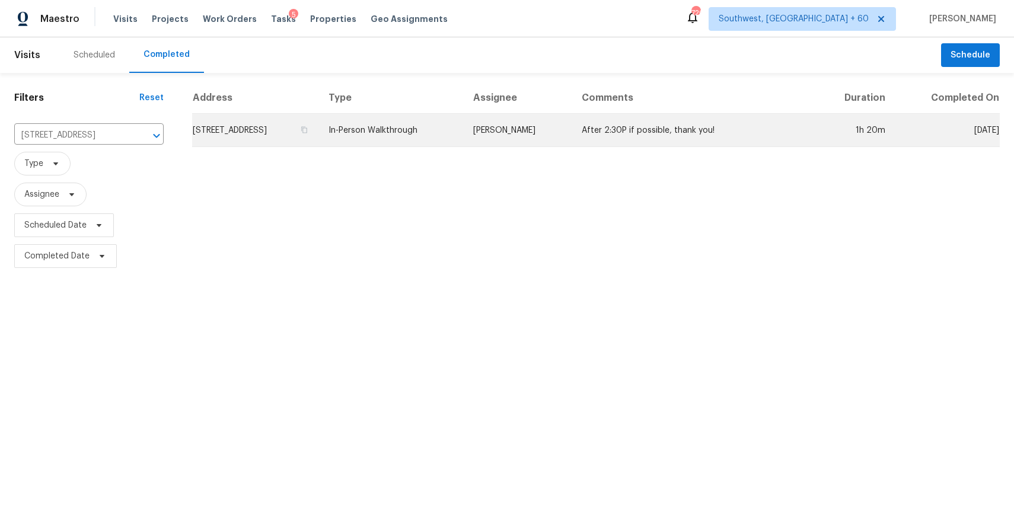
click at [562, 144] on td "[PERSON_NAME]" at bounding box center [518, 130] width 109 height 33
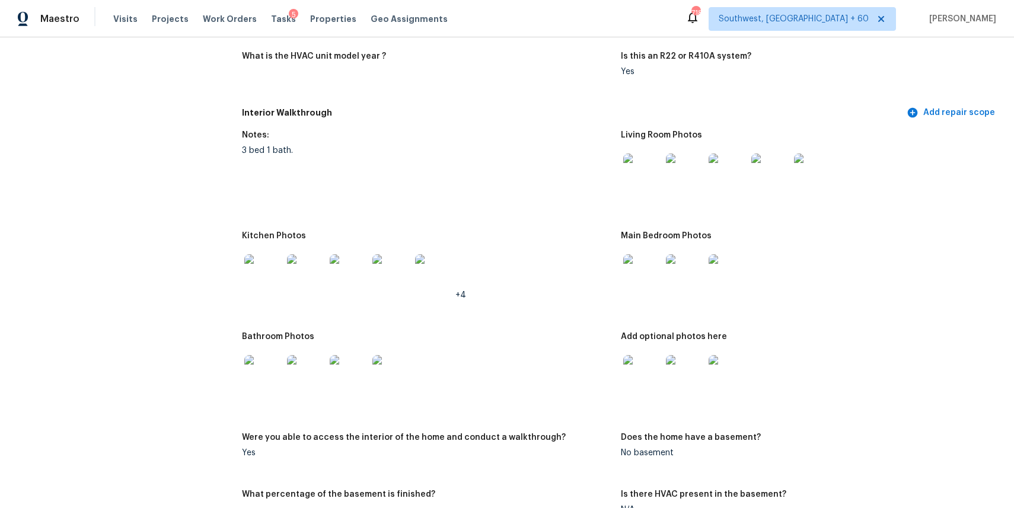
scroll to position [1054, 0]
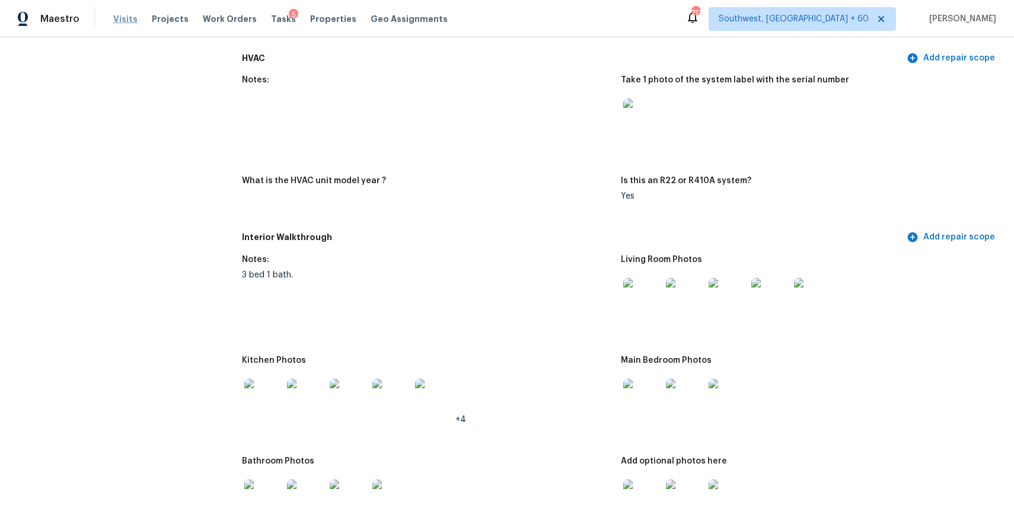
click at [122, 14] on span "Visits" at bounding box center [125, 19] width 24 height 12
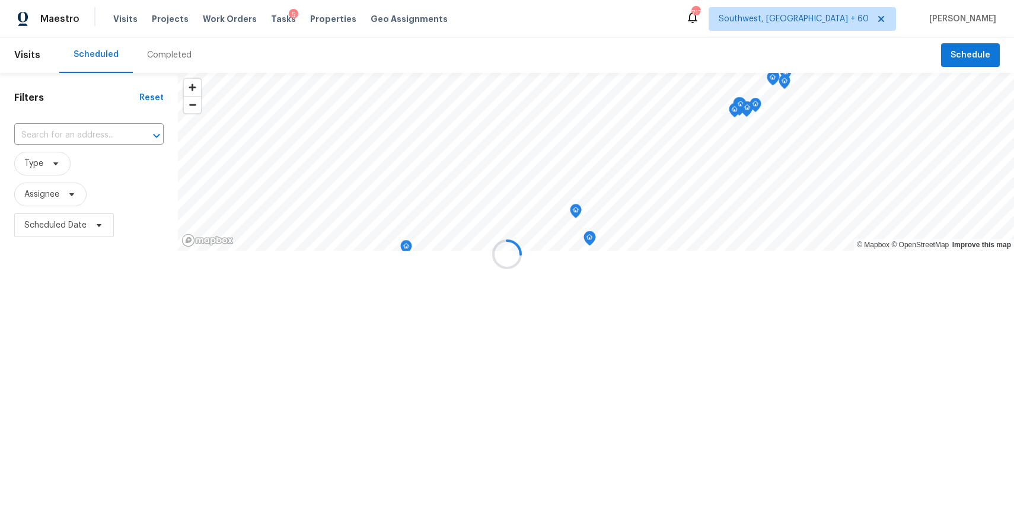
click at [165, 49] on div at bounding box center [507, 254] width 1014 height 508
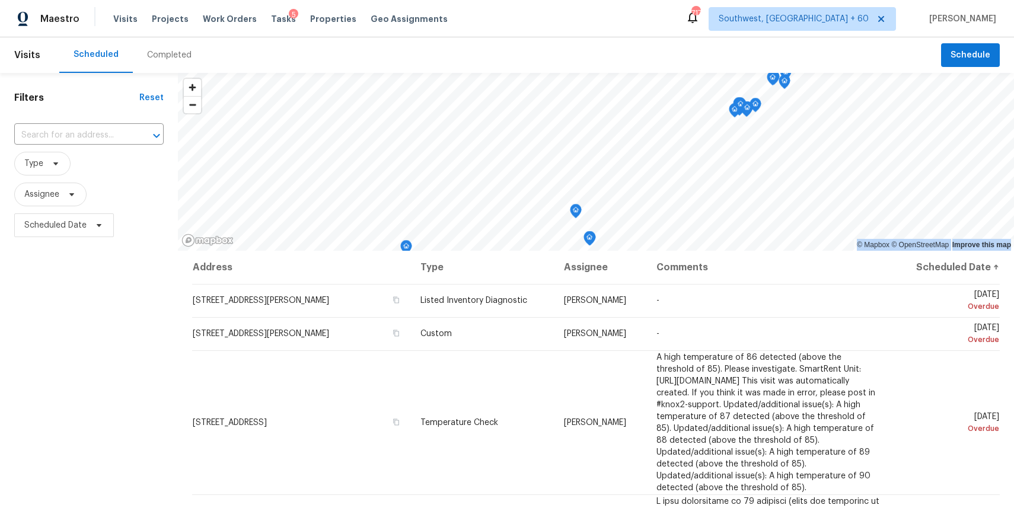
click at [165, 49] on div "Completed" at bounding box center [169, 55] width 44 height 12
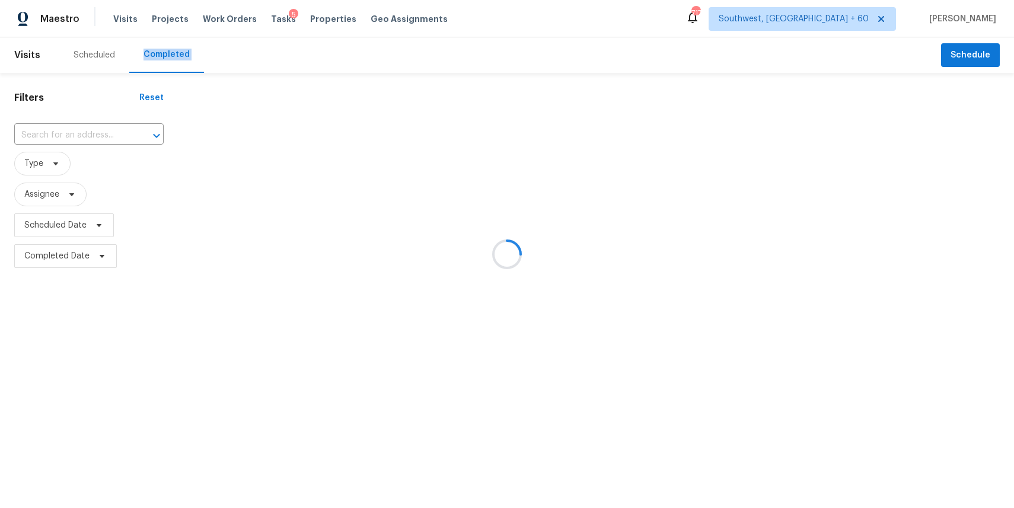
click at [165, 49] on div at bounding box center [507, 254] width 1014 height 508
click at [93, 126] on div at bounding box center [507, 254] width 1014 height 508
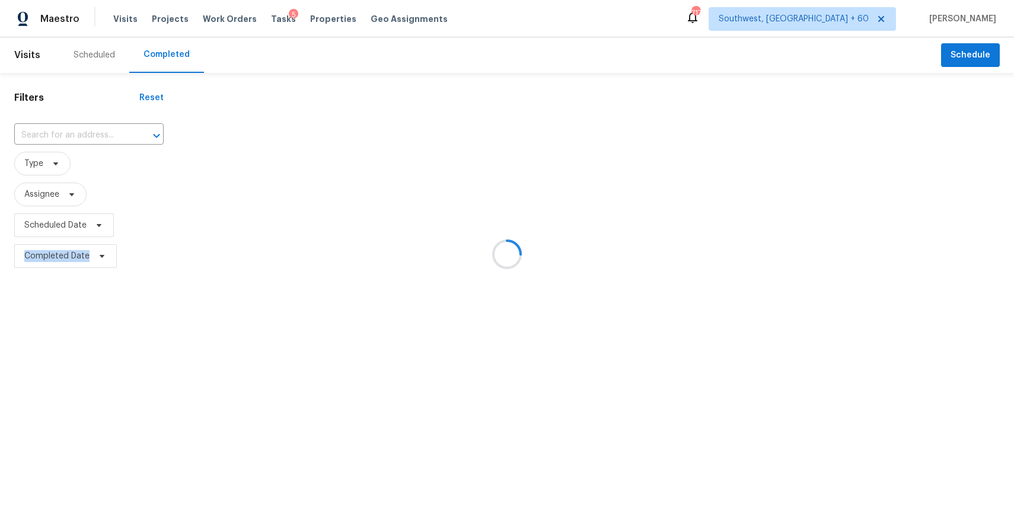
click at [93, 126] on div at bounding box center [507, 254] width 1014 height 508
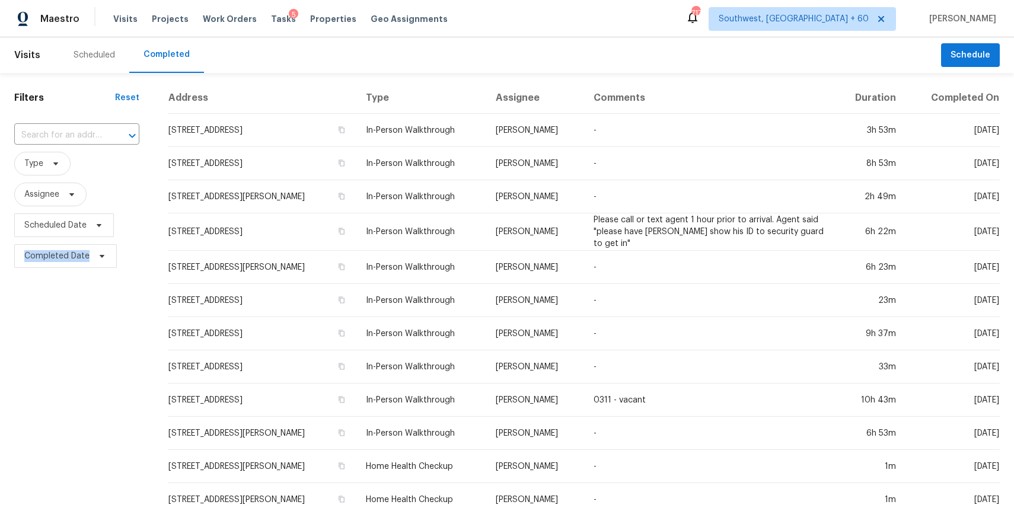
click at [93, 126] on input "text" at bounding box center [60, 135] width 92 height 18
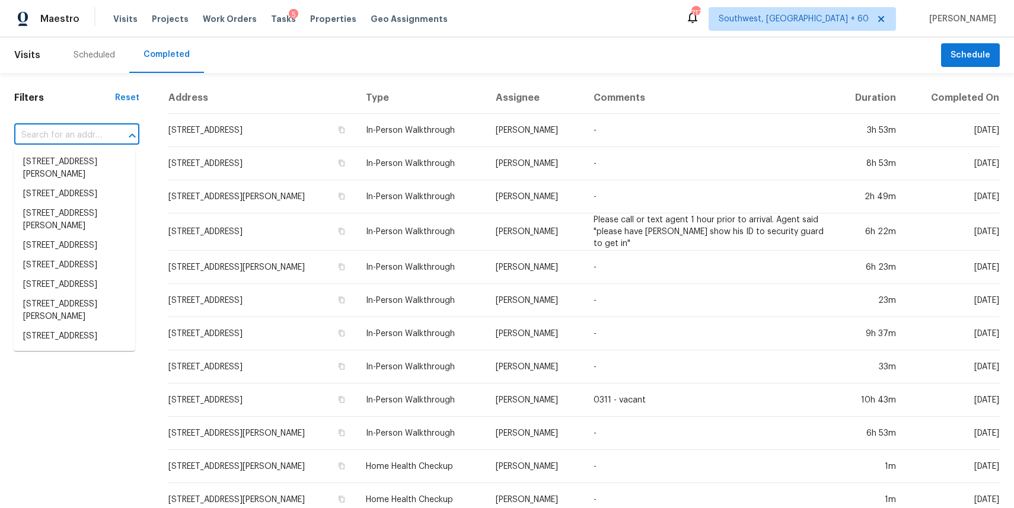
paste input "[STREET_ADDRESS][PERSON_NAME]"
type input "[STREET_ADDRESS][PERSON_NAME]"
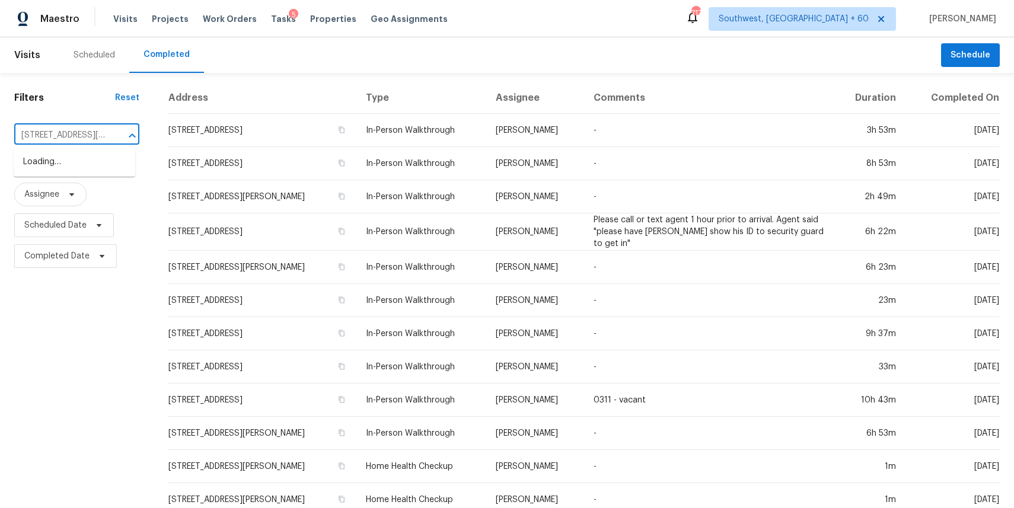
scroll to position [0, 36]
click at [66, 169] on li "[STREET_ADDRESS][PERSON_NAME]" at bounding box center [75, 168] width 122 height 32
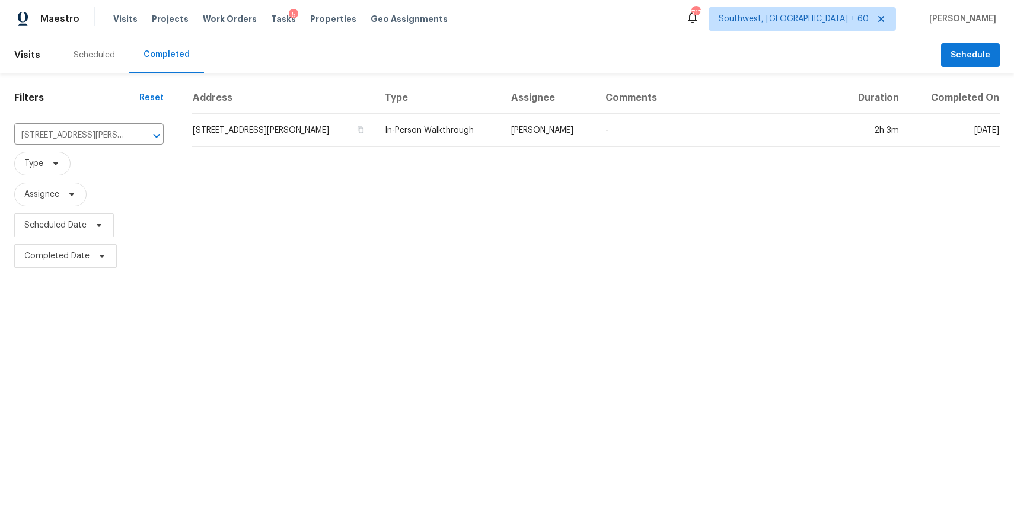
click at [534, 132] on td "[PERSON_NAME]" at bounding box center [549, 130] width 95 height 33
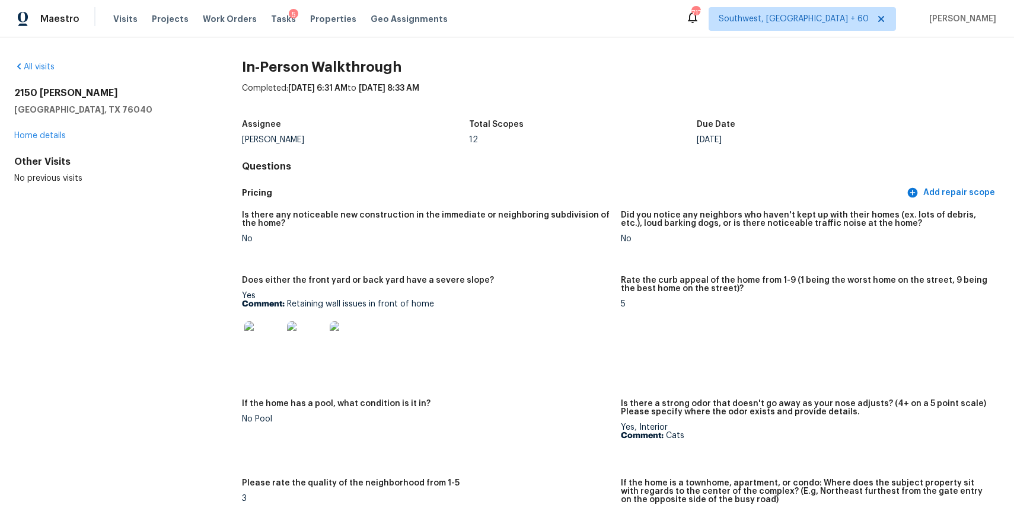
click at [105, 19] on div "Maestro Visits Projects Work Orders Tasks 5 Properties Geo Assignments" at bounding box center [231, 19] width 462 height 24
click at [116, 19] on span "Visits" at bounding box center [125, 19] width 24 height 12
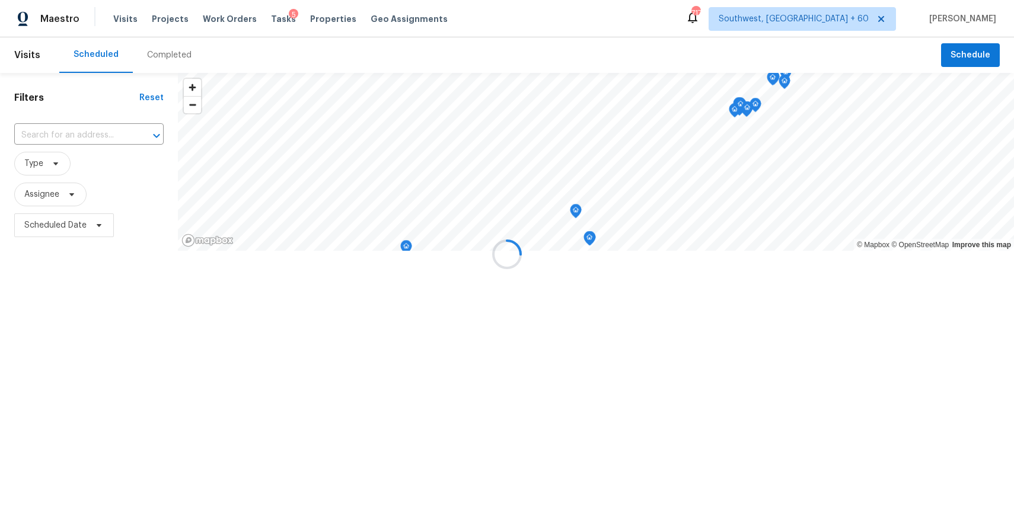
click at [168, 55] on div at bounding box center [507, 254] width 1014 height 508
click at [168, 55] on div "Completed" at bounding box center [169, 55] width 44 height 12
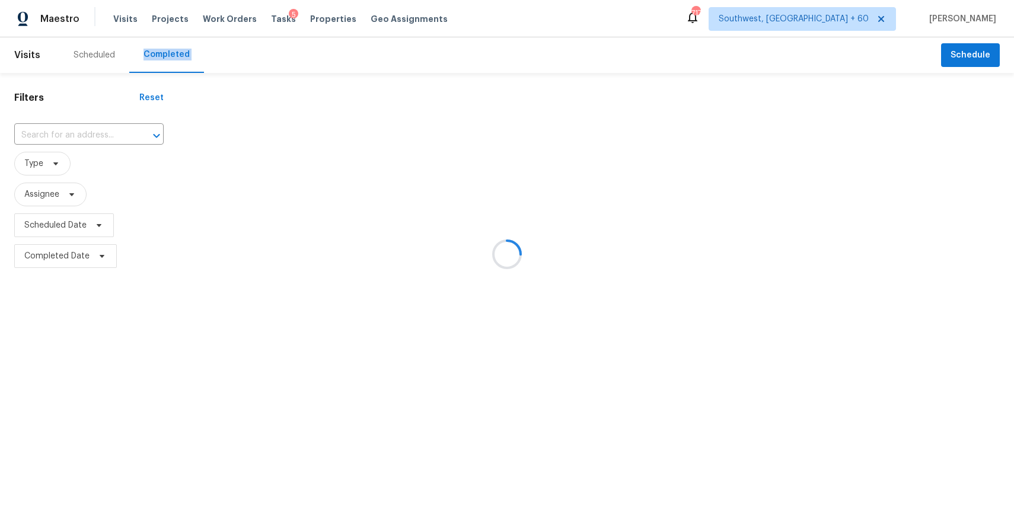
click at [168, 55] on div at bounding box center [507, 254] width 1014 height 508
click at [86, 133] on div at bounding box center [507, 254] width 1014 height 508
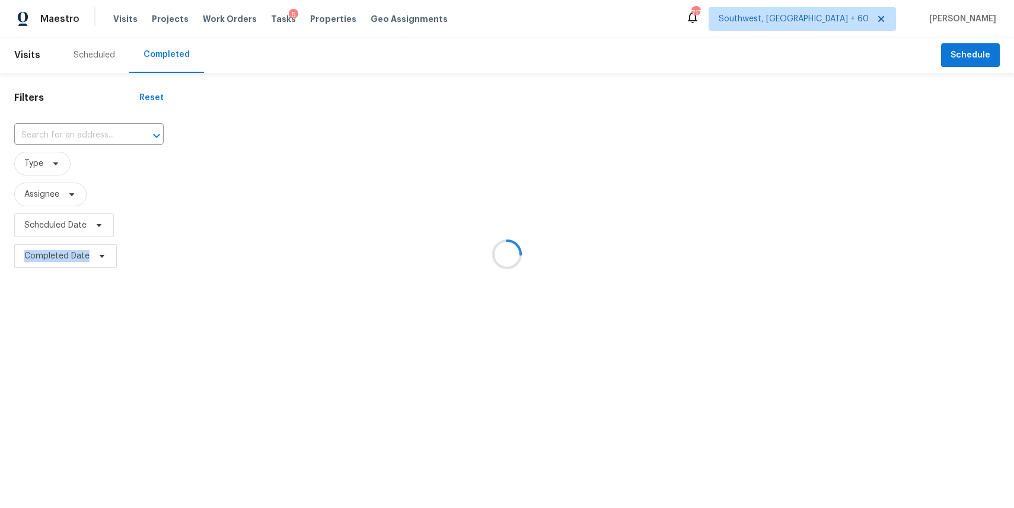
click at [86, 133] on div at bounding box center [507, 254] width 1014 height 508
click at [86, 133] on input "text" at bounding box center [72, 135] width 116 height 18
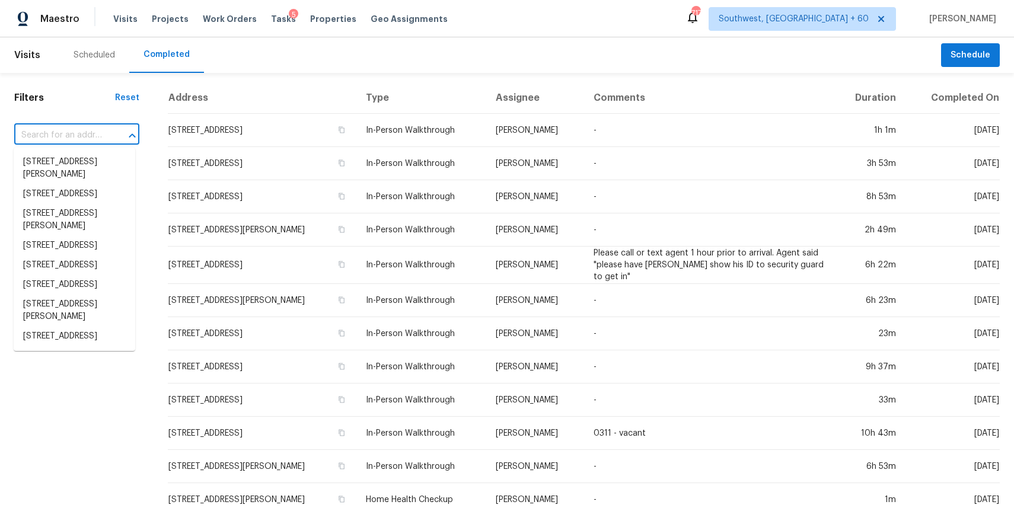
click at [86, 133] on input "text" at bounding box center [60, 135] width 92 height 18
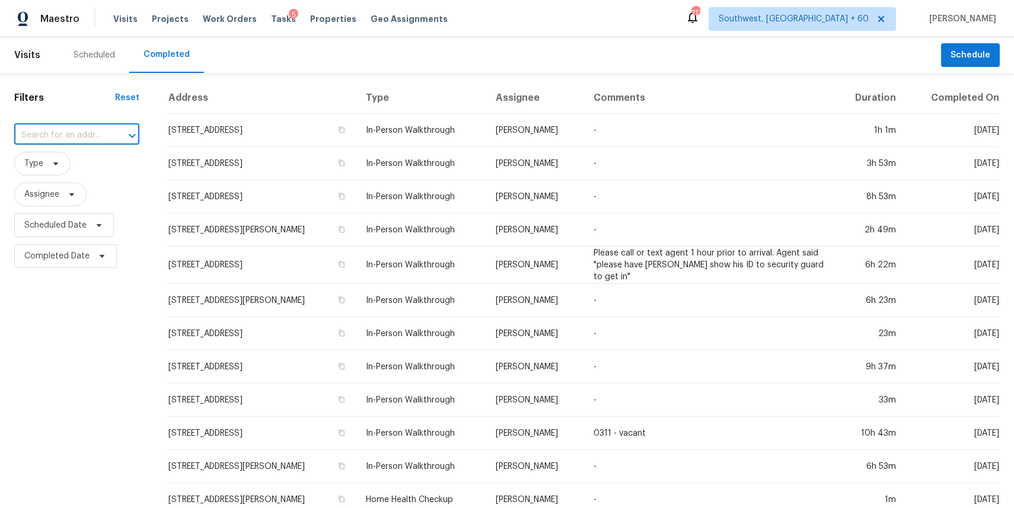
paste input "[STREET_ADDRESS]"
type input "[STREET_ADDRESS]"
click at [71, 160] on li "[STREET_ADDRESS]" at bounding box center [75, 162] width 122 height 20
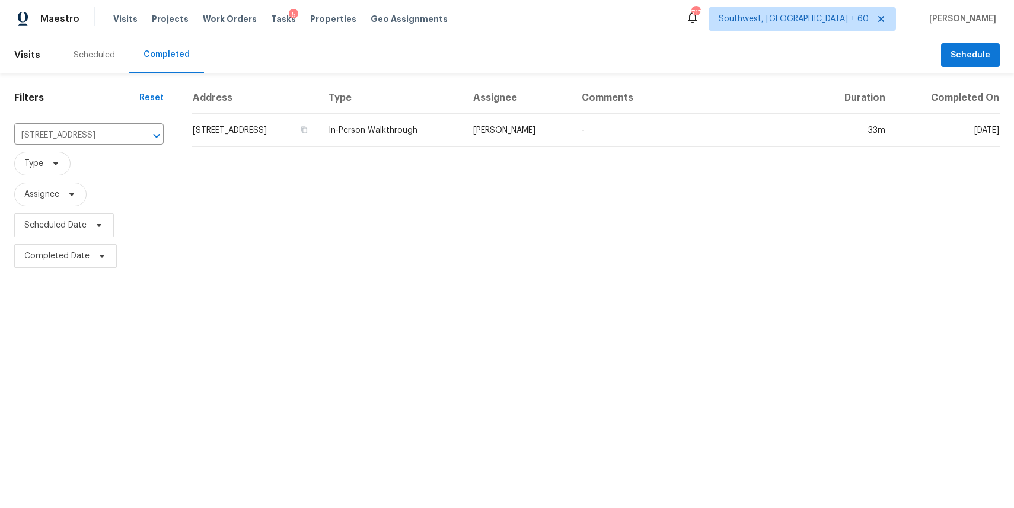
click at [378, 148] on div "Address Type Assignee Comments Duration Completed On [STREET_ADDRESS] In-Person…" at bounding box center [596, 176] width 836 height 189
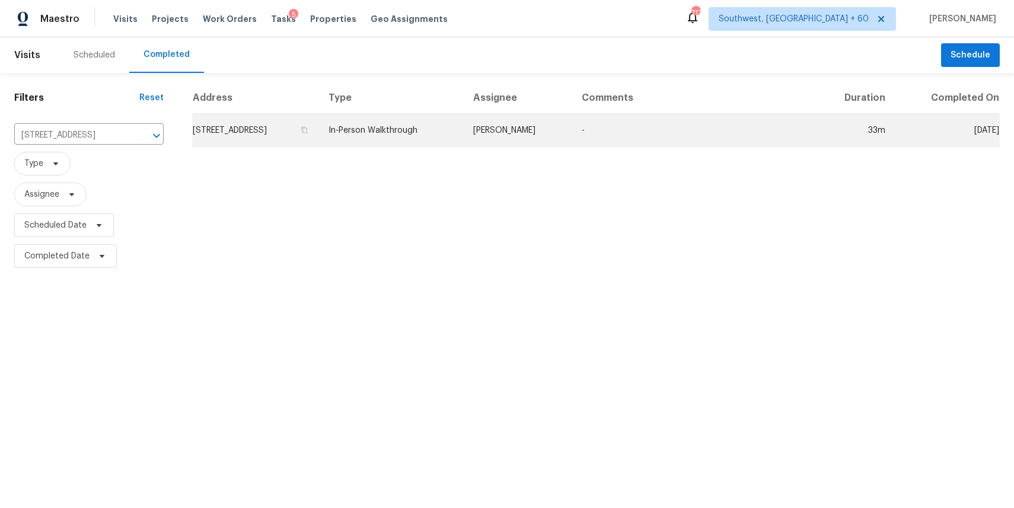
click at [447, 128] on td "In-Person Walkthrough" at bounding box center [391, 130] width 145 height 33
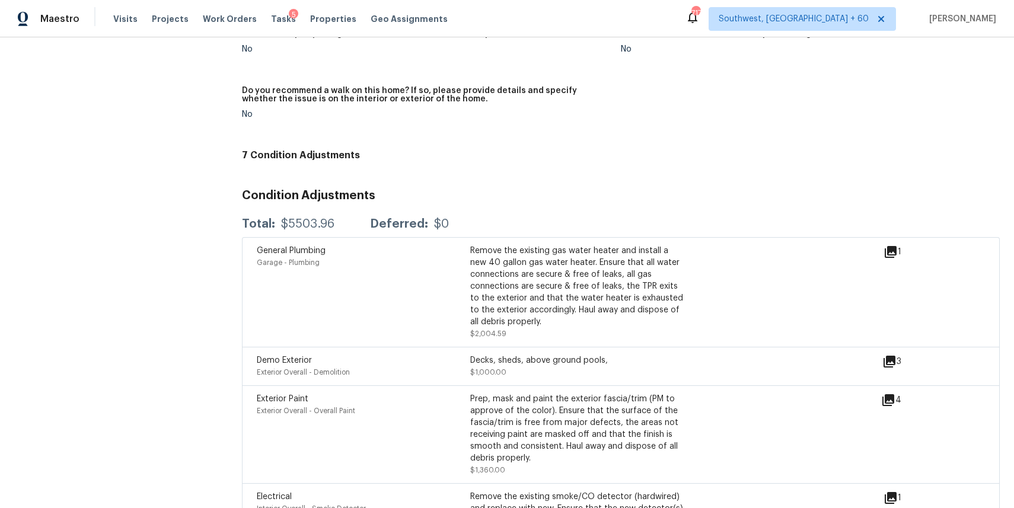
scroll to position [2217, 0]
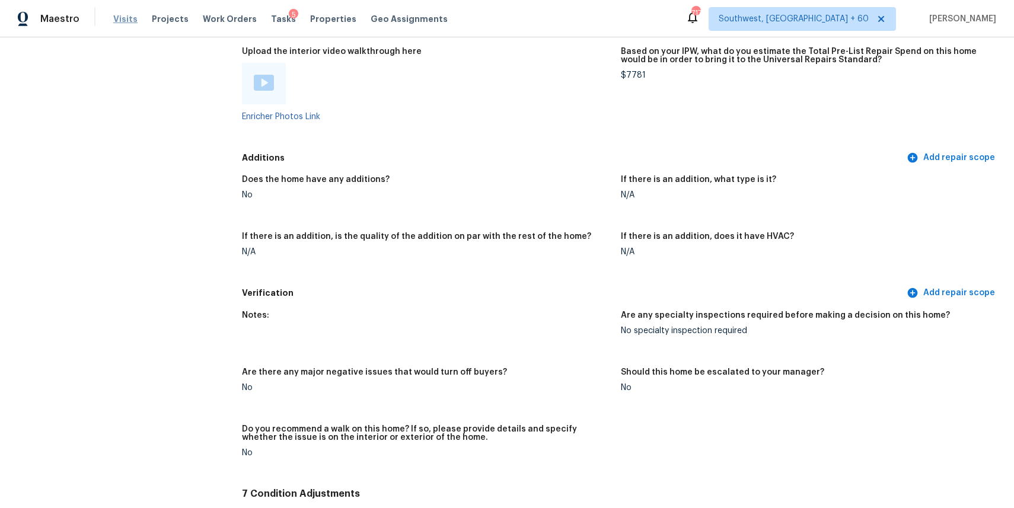
click at [128, 18] on span "Visits" at bounding box center [125, 19] width 24 height 12
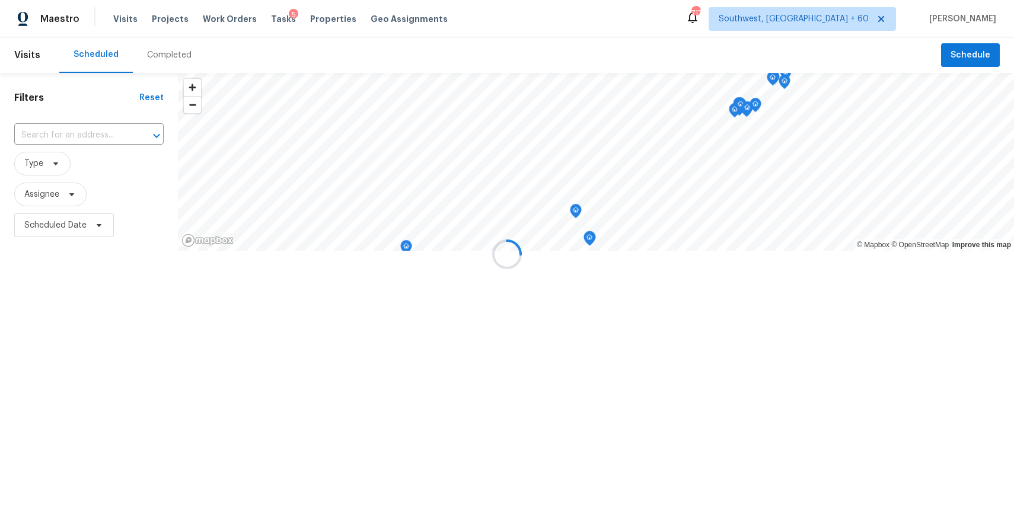
click at [173, 56] on div at bounding box center [507, 254] width 1014 height 508
click at [173, 56] on div "Completed" at bounding box center [169, 55] width 44 height 12
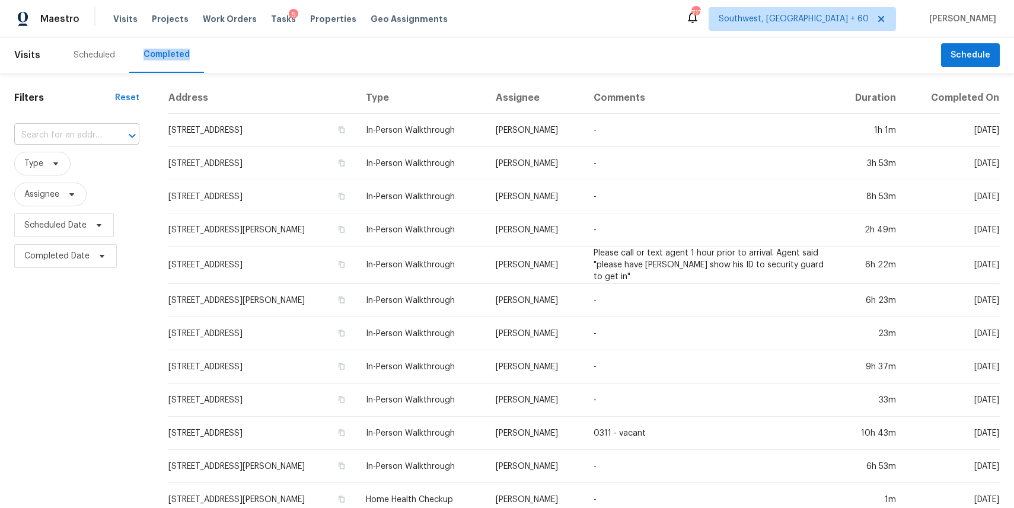
click at [81, 133] on input "text" at bounding box center [60, 135] width 92 height 18
paste input "[STREET_ADDRESS][PERSON_NAME]"
type input "[STREET_ADDRESS][PERSON_NAME]"
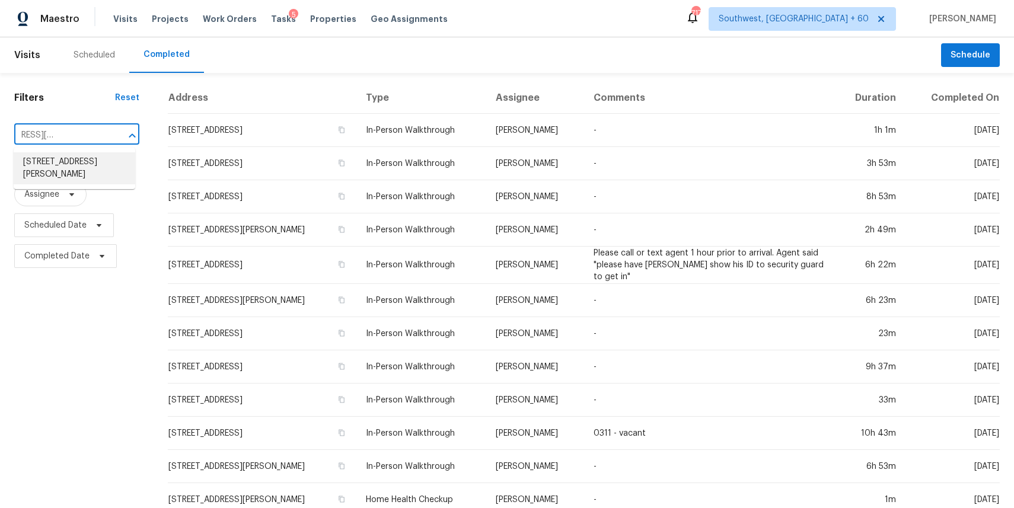
click at [90, 167] on li "[STREET_ADDRESS][PERSON_NAME]" at bounding box center [75, 168] width 122 height 32
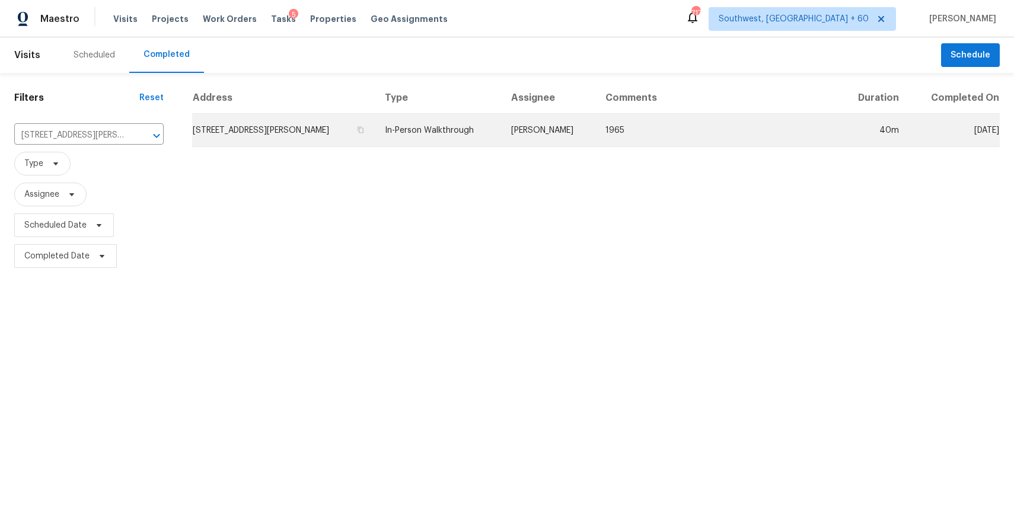
click at [501, 125] on td "In-Person Walkthrough" at bounding box center [438, 130] width 126 height 33
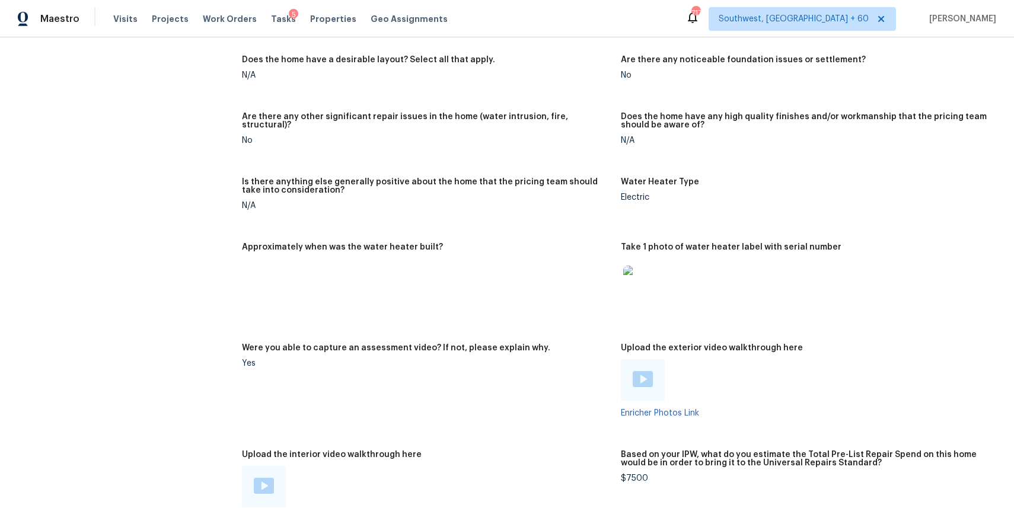
scroll to position [858, 0]
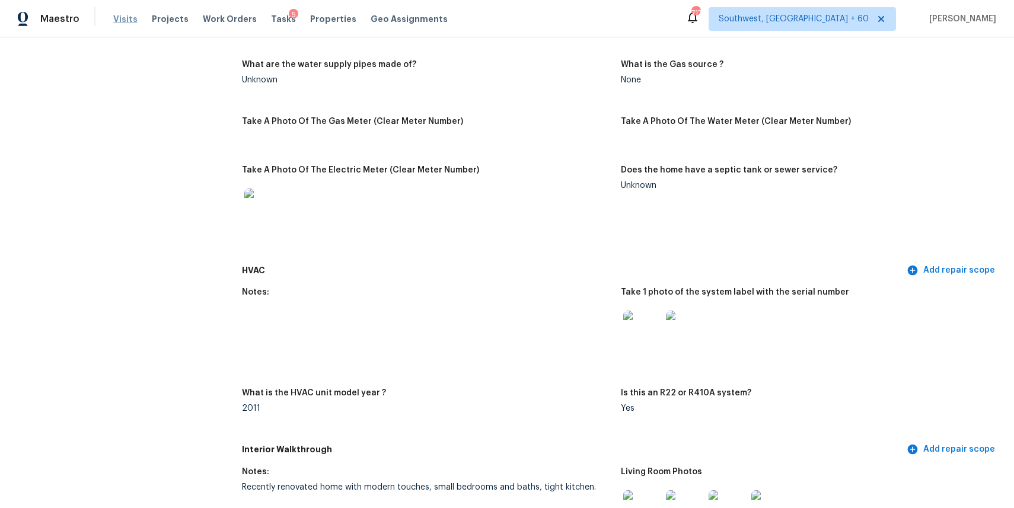
click at [129, 21] on span "Visits" at bounding box center [125, 19] width 24 height 12
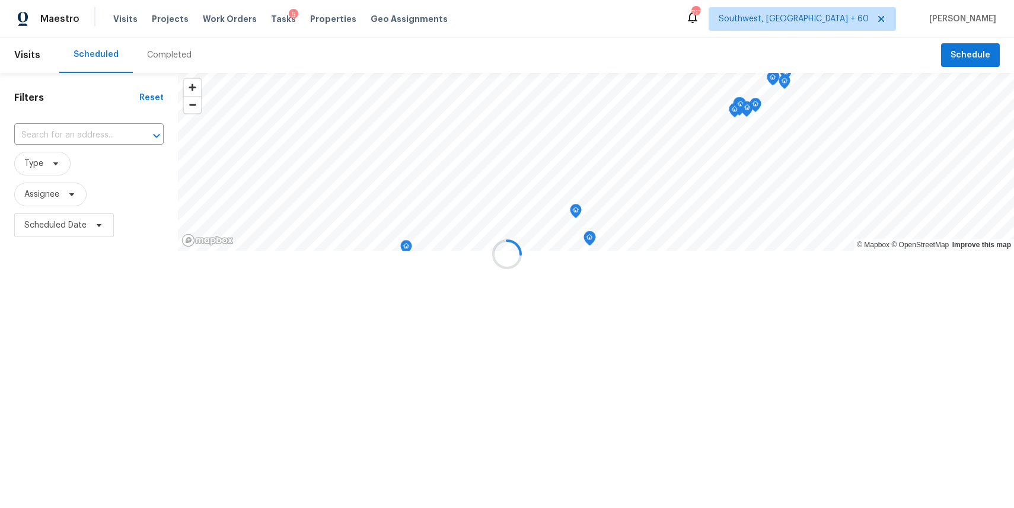
click at [174, 50] on div at bounding box center [507, 254] width 1014 height 508
click at [174, 50] on div "Completed" at bounding box center [169, 55] width 44 height 12
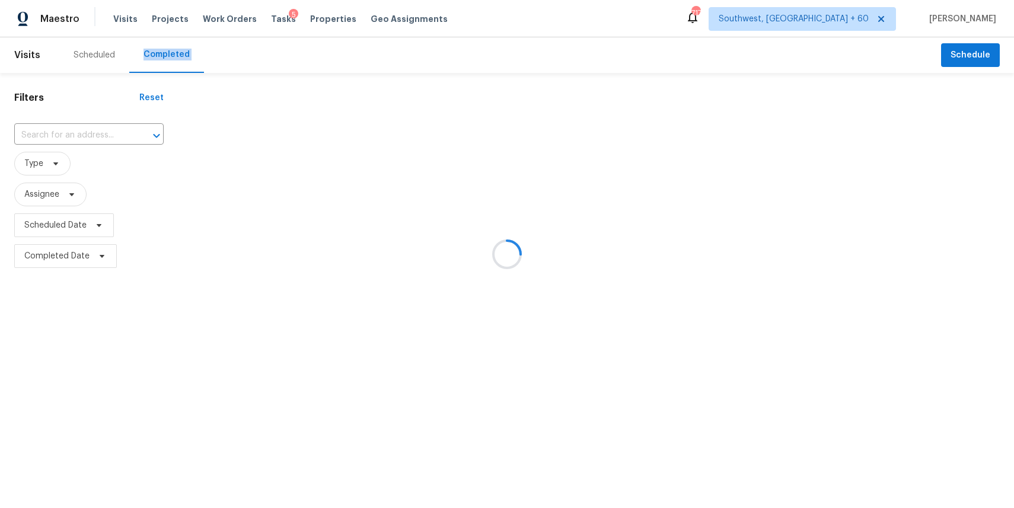
click at [174, 50] on div at bounding box center [507, 254] width 1014 height 508
click at [105, 135] on div at bounding box center [507, 254] width 1014 height 508
click at [86, 132] on div at bounding box center [507, 254] width 1014 height 508
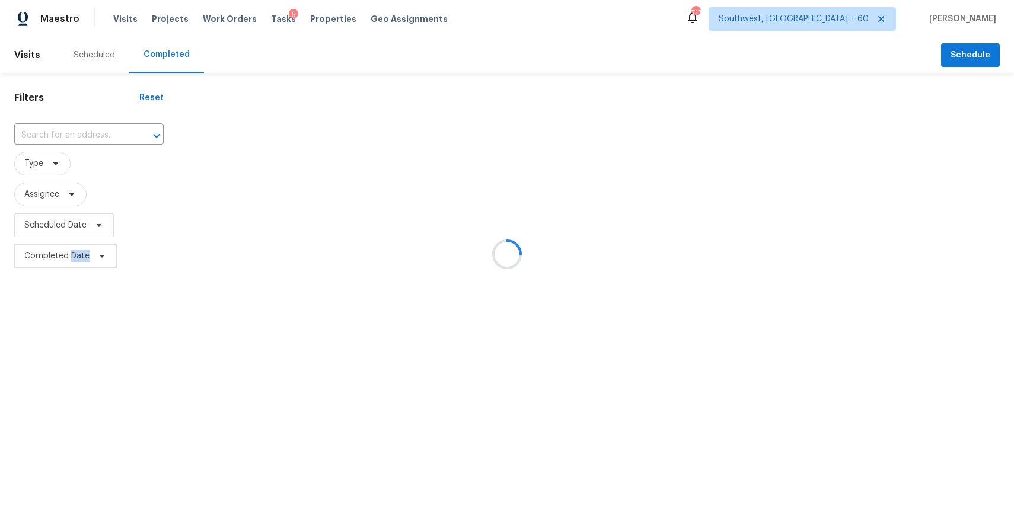
click at [86, 132] on div at bounding box center [507, 254] width 1014 height 508
click at [86, 132] on input "text" at bounding box center [72, 135] width 116 height 18
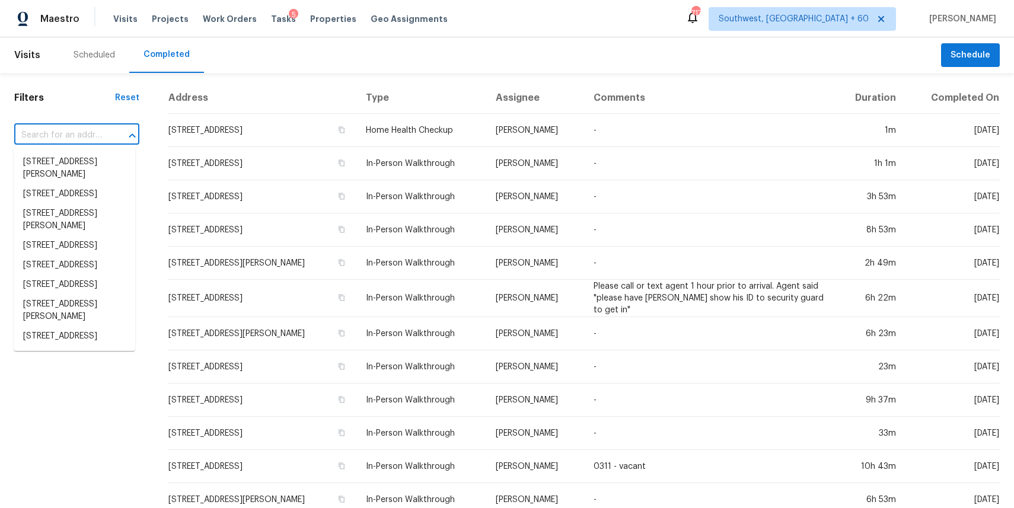
click at [86, 132] on input "text" at bounding box center [60, 135] width 92 height 18
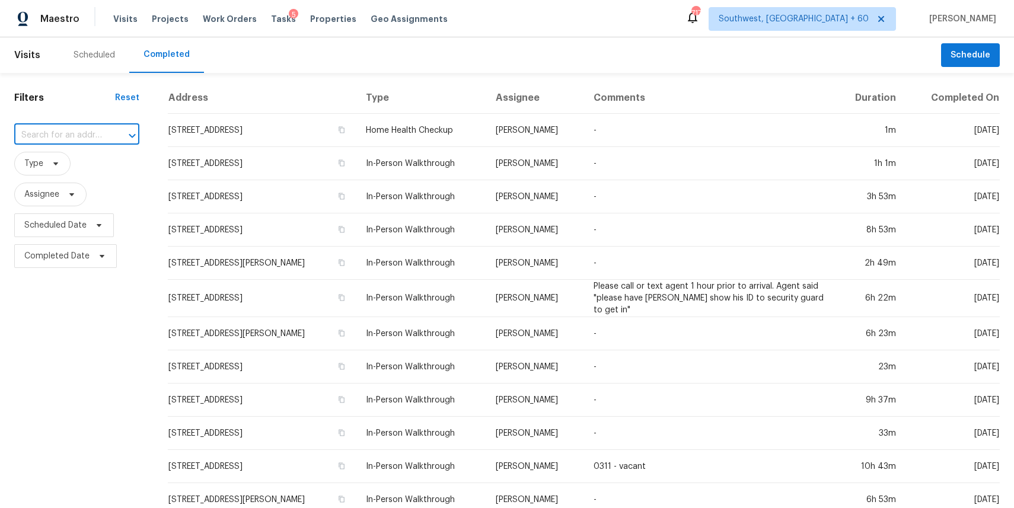
paste input "[STREET_ADDRESS][PERSON_NAME]"
type input "[STREET_ADDRESS][PERSON_NAME]"
click at [78, 167] on li "[STREET_ADDRESS][PERSON_NAME]" at bounding box center [75, 168] width 122 height 32
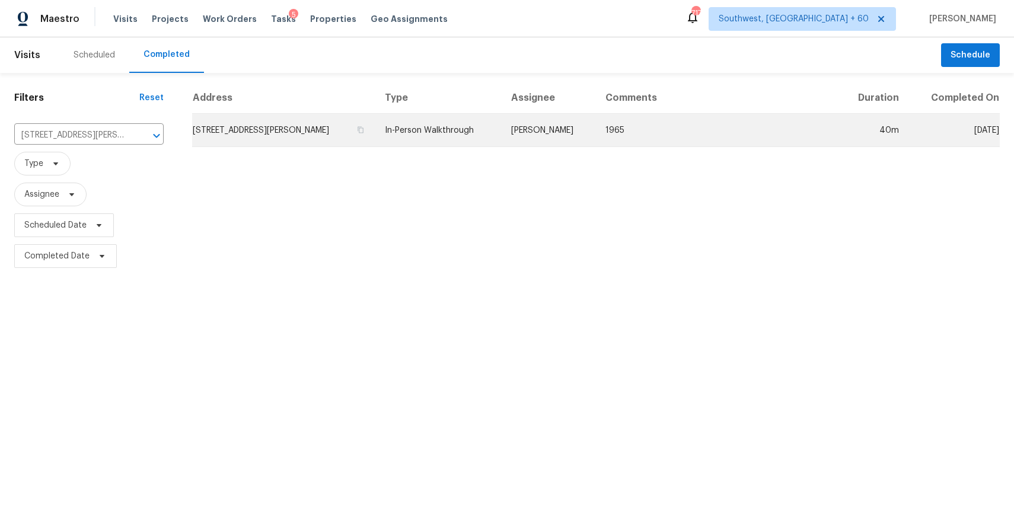
click at [534, 141] on td "[PERSON_NAME]" at bounding box center [549, 130] width 95 height 33
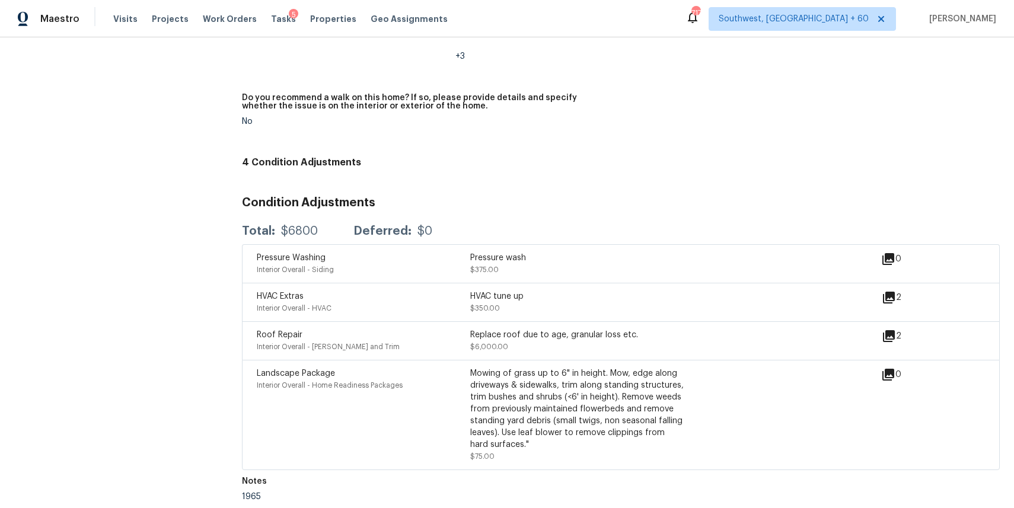
scroll to position [2314, 0]
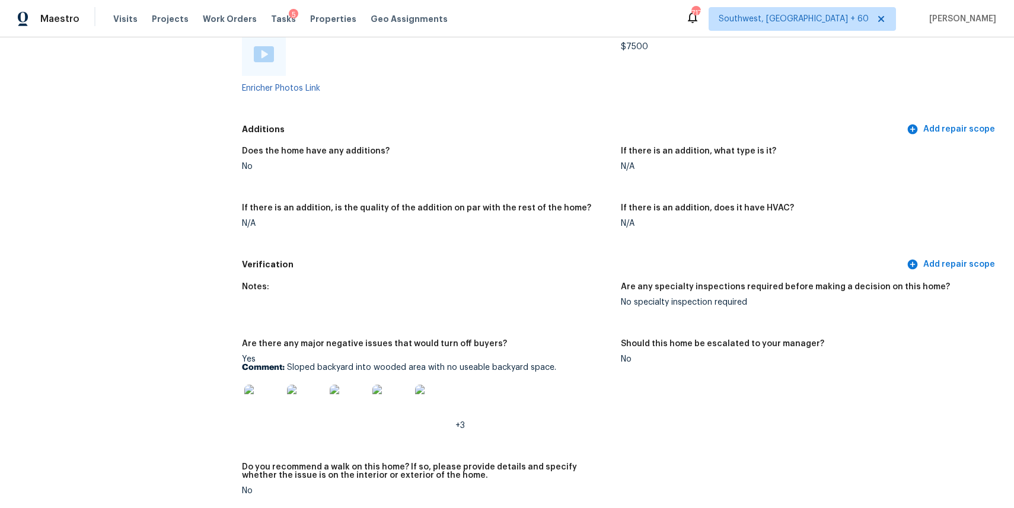
click at [269, 403] on img at bounding box center [263, 404] width 38 height 38
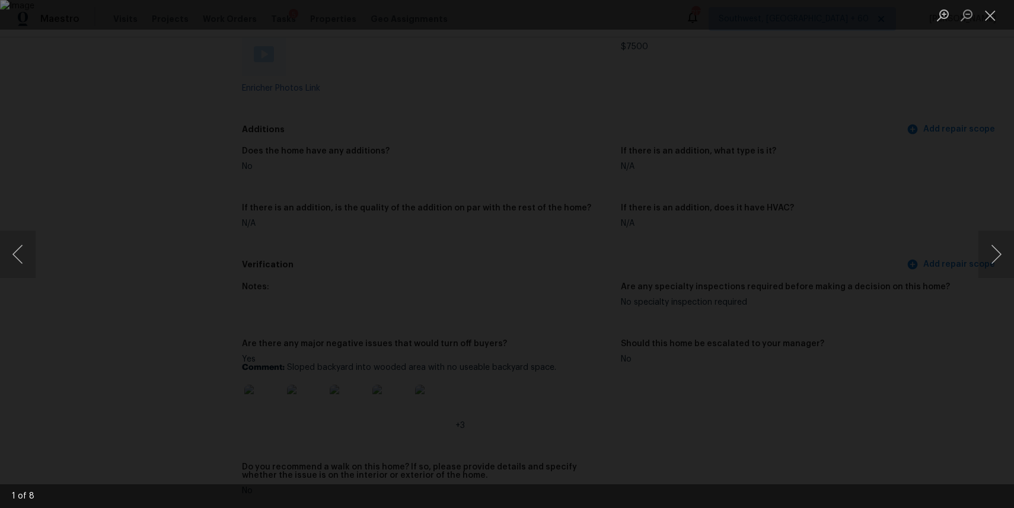
click at [287, 436] on img "Lightbox" at bounding box center [507, 254] width 1014 height 508
click at [934, 144] on div "Lightbox" at bounding box center [507, 254] width 1014 height 508
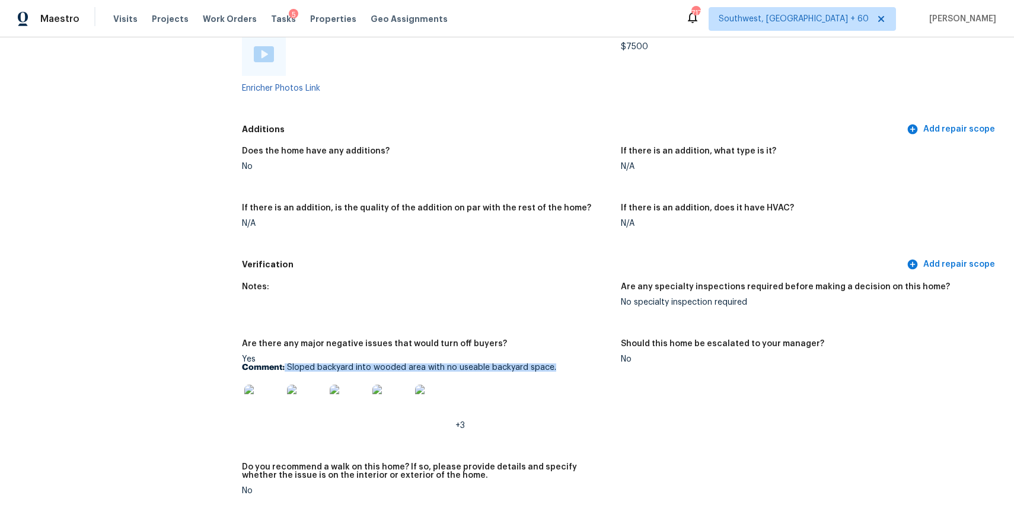
drag, startPoint x: 285, startPoint y: 367, endPoint x: 580, endPoint y: 367, distance: 295.4
click at [580, 367] on p "Comment: Sloped backyard into wooded area with no useable backyard space." at bounding box center [427, 368] width 370 height 8
copy p "Sloped backyard into wooded area with no useable backyard space."
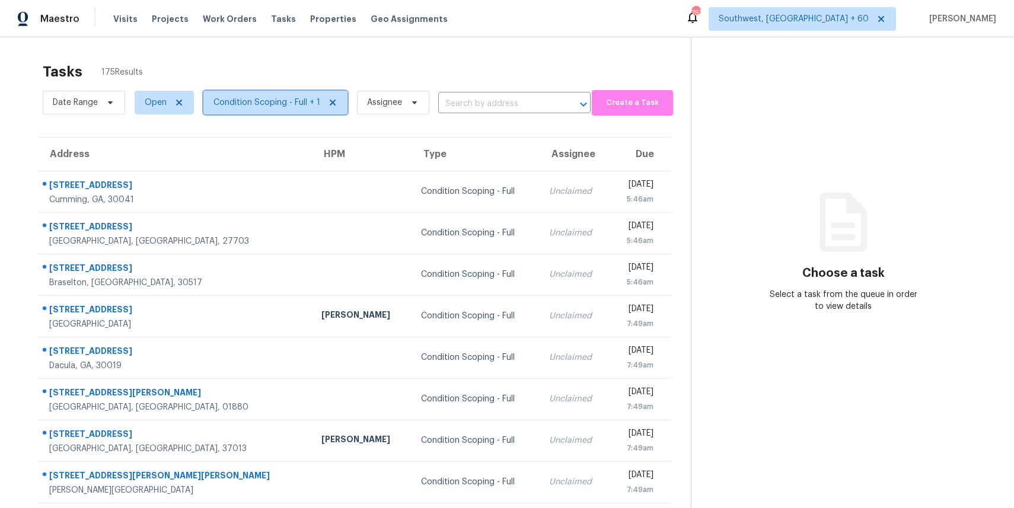
click at [290, 97] on span "Condition Scoping - Full + 1" at bounding box center [267, 103] width 107 height 12
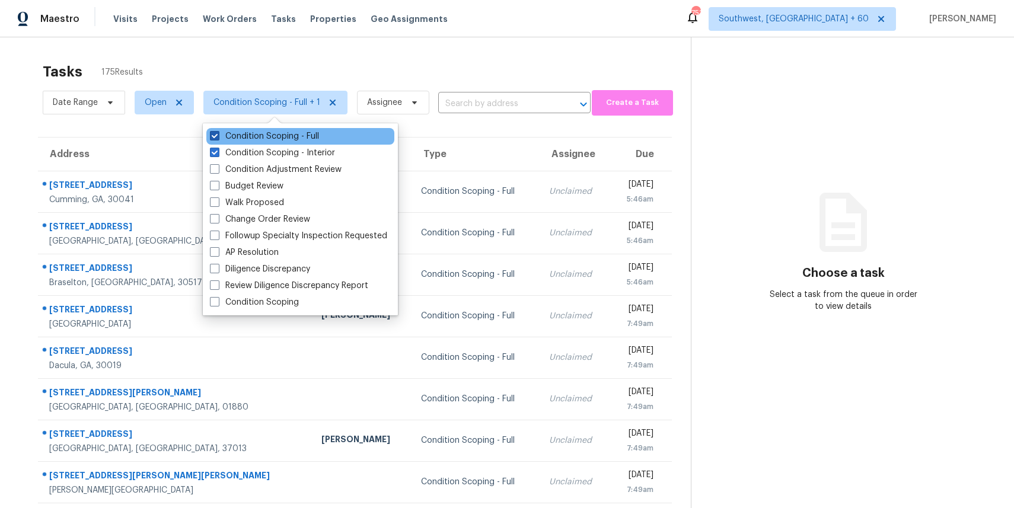
click at [290, 141] on label "Condition Scoping - Full" at bounding box center [264, 136] width 109 height 12
click at [218, 138] on input "Condition Scoping - Full" at bounding box center [214, 134] width 8 height 8
checkbox input "false"
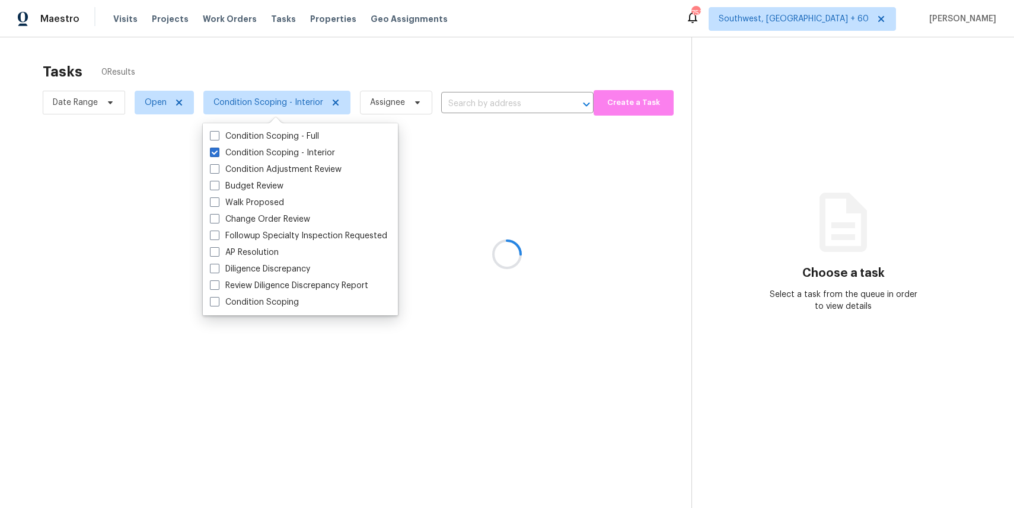
click at [257, 63] on div at bounding box center [507, 254] width 1014 height 508
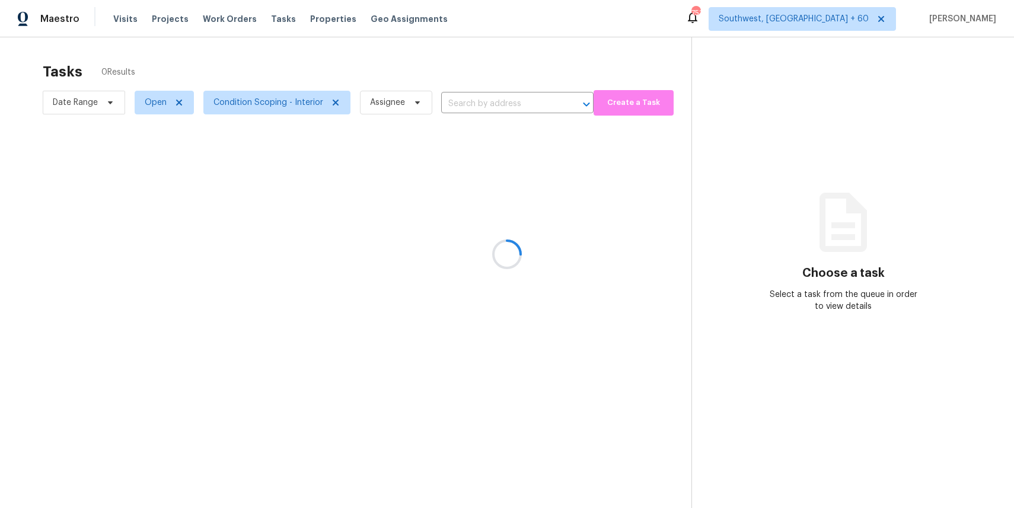
click at [106, 93] on div at bounding box center [507, 254] width 1014 height 508
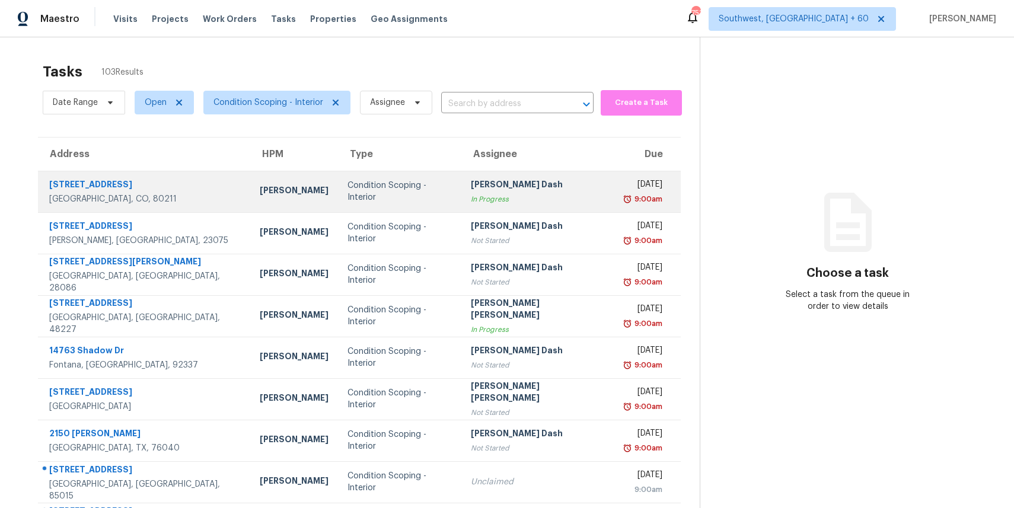
scroll to position [109, 0]
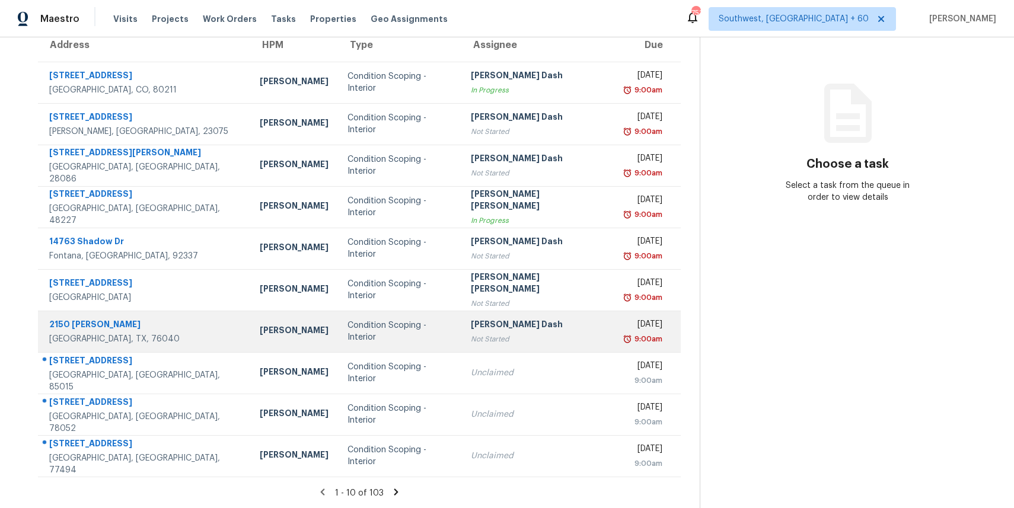
click at [428, 330] on td "Condition Scoping - Interior" at bounding box center [399, 332] width 123 height 42
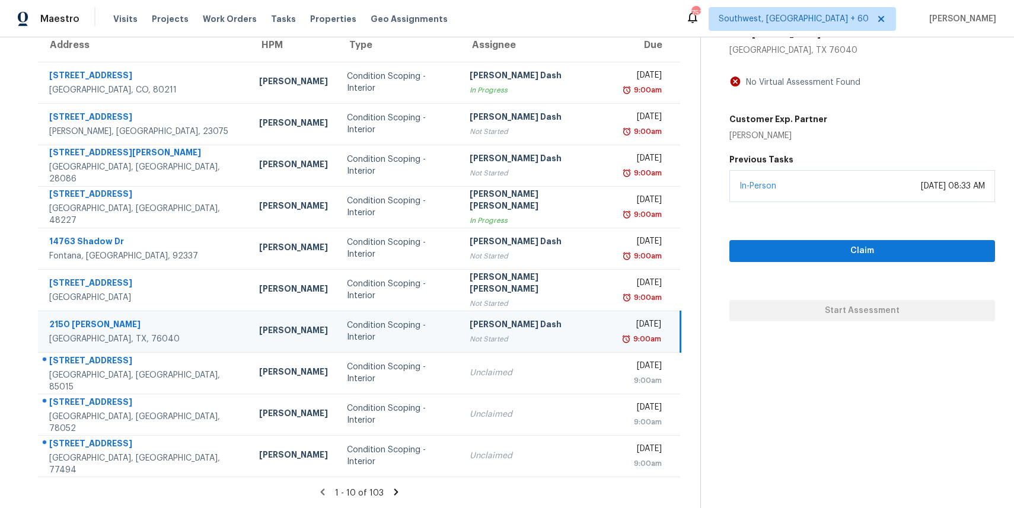
scroll to position [0, 0]
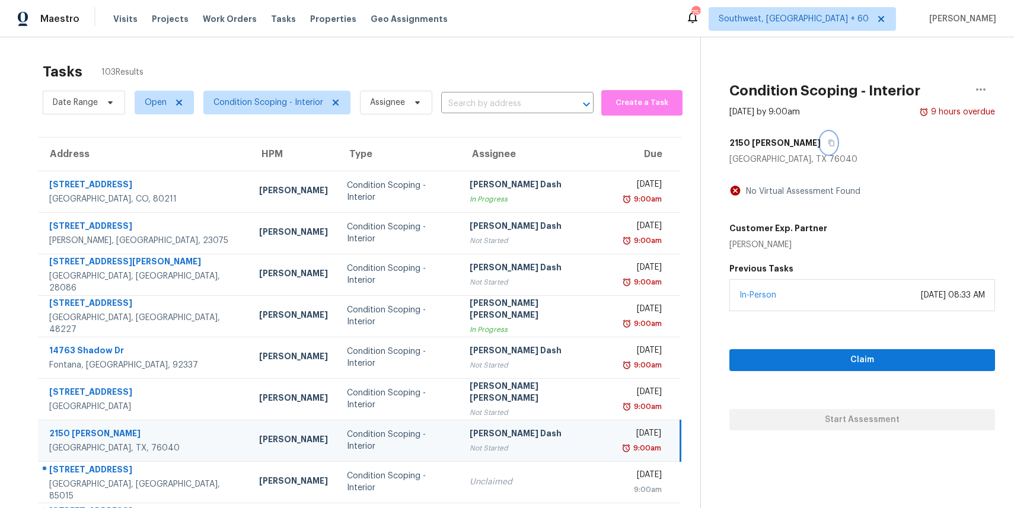
click at [821, 142] on button "button" at bounding box center [829, 142] width 16 height 21
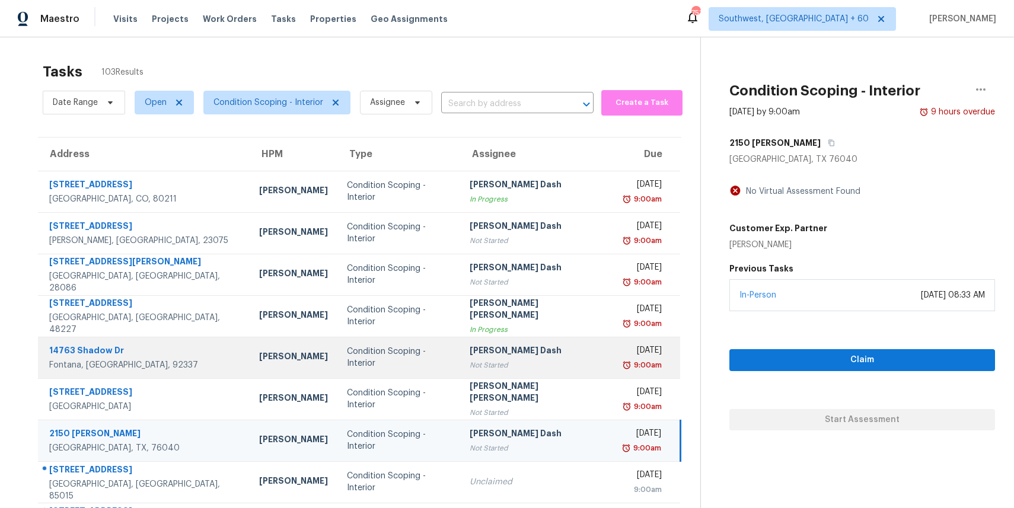
click at [477, 343] on td "Soumya Ranjan Dash Not Started" at bounding box center [536, 358] width 152 height 42
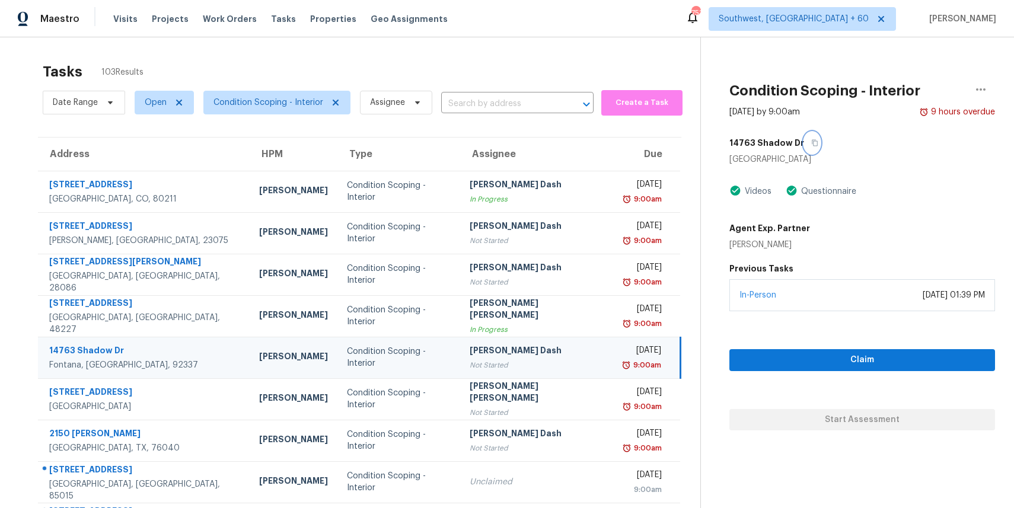
click at [804, 151] on button "button" at bounding box center [812, 142] width 16 height 21
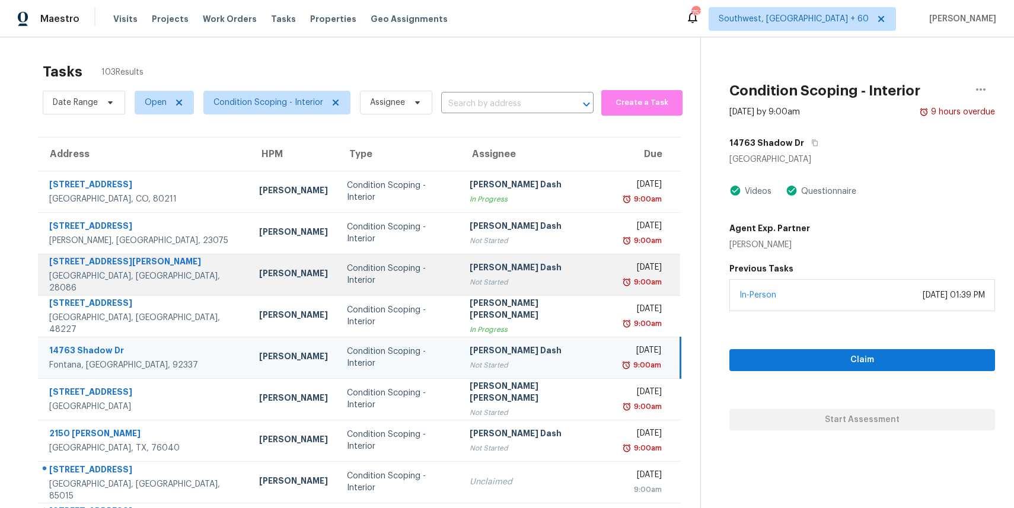
click at [510, 284] on div "Not Started" at bounding box center [536, 282] width 133 height 12
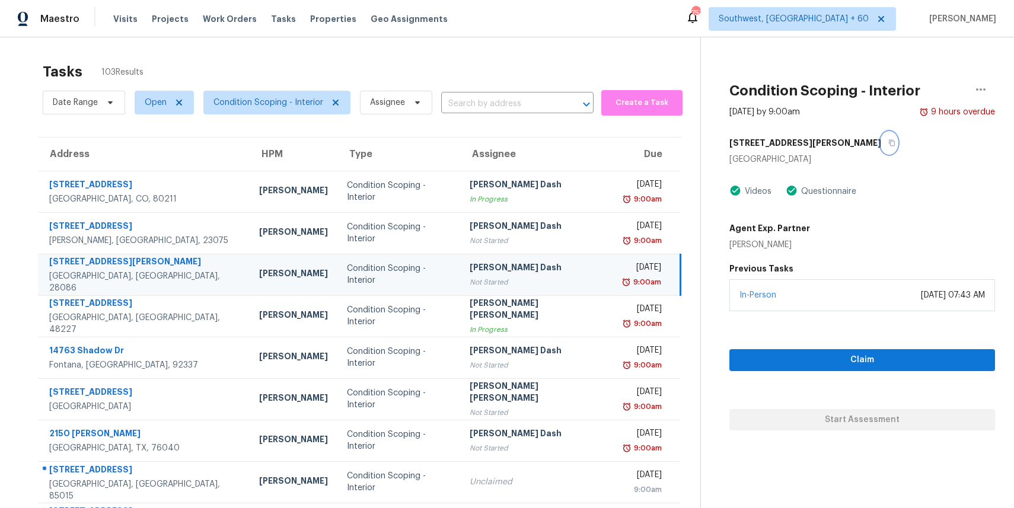
click at [888, 142] on icon "button" at bounding box center [891, 142] width 7 height 7
click at [888, 139] on icon "button" at bounding box center [891, 142] width 7 height 7
click at [883, 362] on span "Claim" at bounding box center [862, 360] width 247 height 15
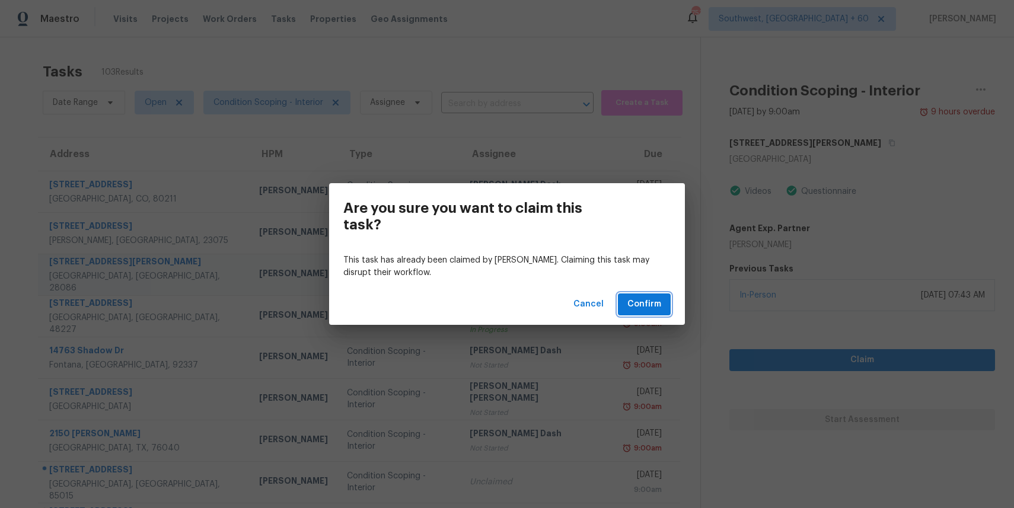
click at [644, 303] on span "Confirm" at bounding box center [644, 304] width 34 height 15
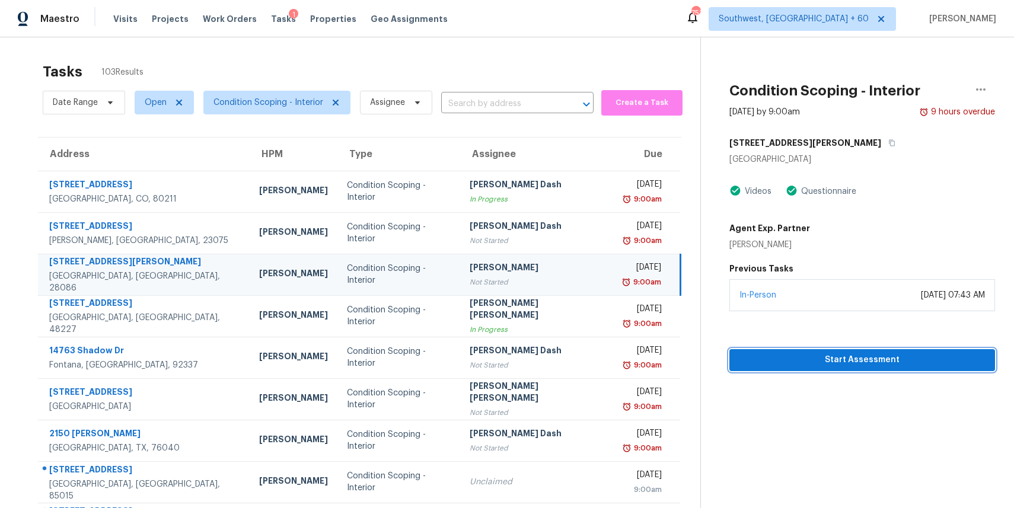
click at [891, 361] on span "Start Assessment" at bounding box center [862, 360] width 247 height 15
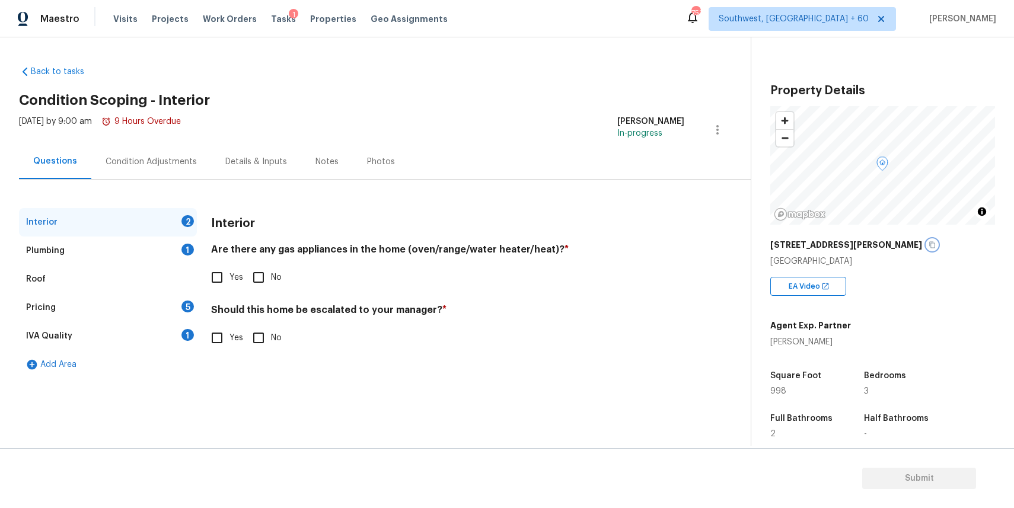
click at [930, 243] on icon "button" at bounding box center [933, 245] width 6 height 7
click at [257, 272] on input "No" at bounding box center [258, 277] width 25 height 25
checkbox input "true"
click at [192, 249] on div "1" at bounding box center [187, 250] width 12 height 12
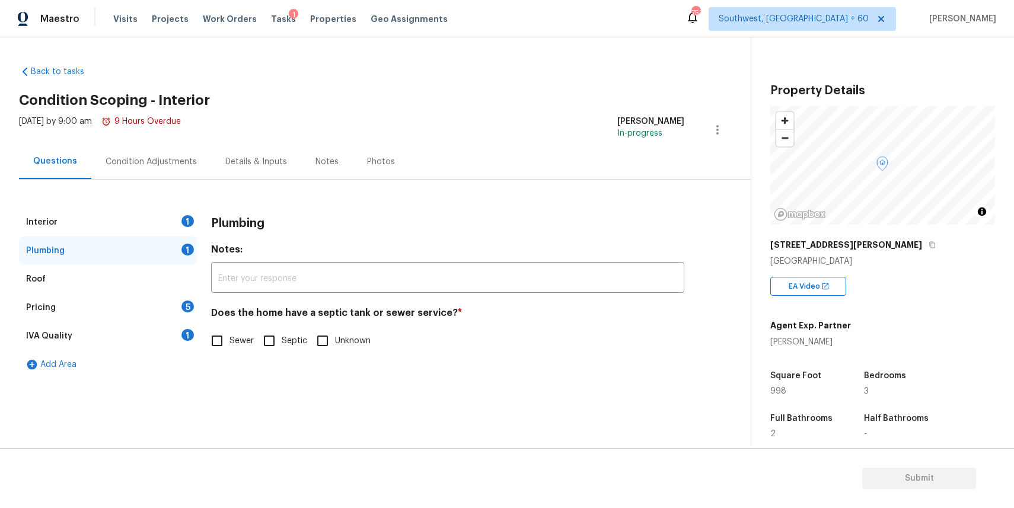
click at [266, 347] on input "Septic" at bounding box center [269, 341] width 25 height 25
checkbox input "true"
click at [227, 338] on input "Sewer" at bounding box center [217, 341] width 25 height 25
checkbox input "true"
checkbox input "false"
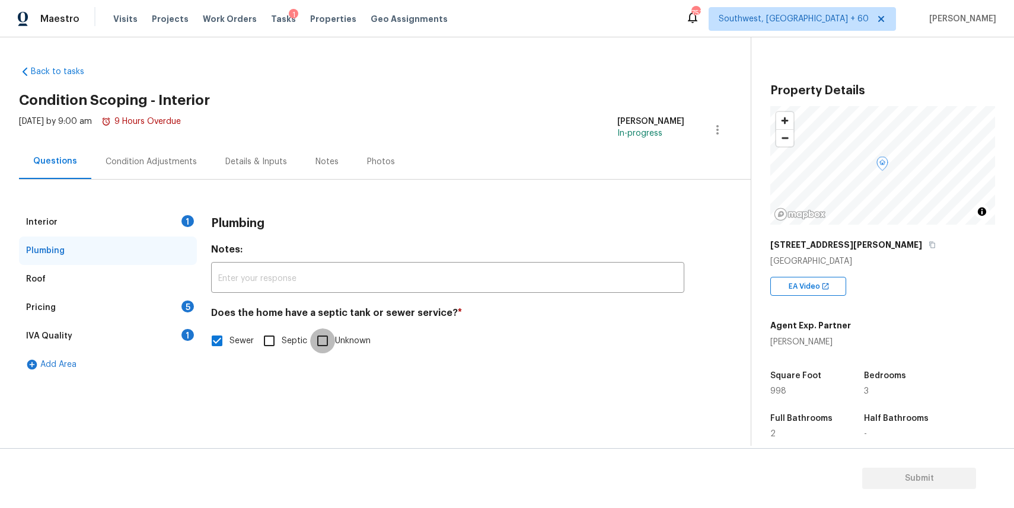
click at [330, 345] on input "Unknown" at bounding box center [322, 341] width 25 height 25
checkbox input "true"
checkbox input "false"
click at [148, 300] on div "Pricing 5" at bounding box center [108, 308] width 178 height 28
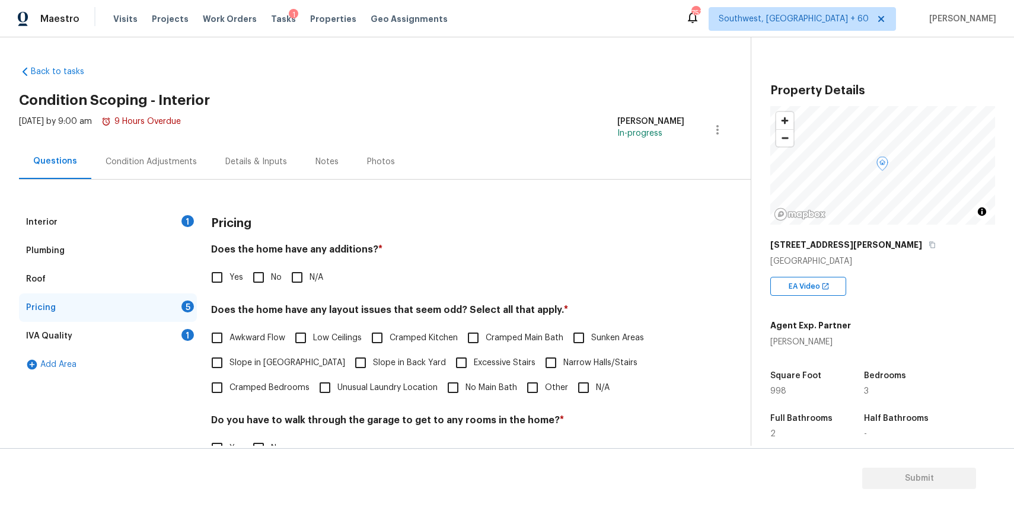
click at [303, 279] on input "N/A" at bounding box center [297, 277] width 25 height 25
checkbox input "true"
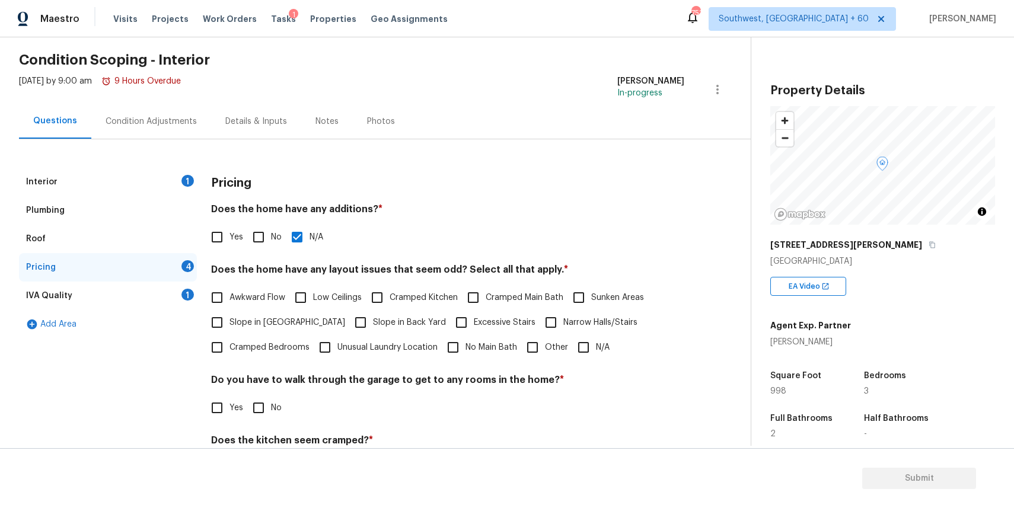
scroll to position [85, 0]
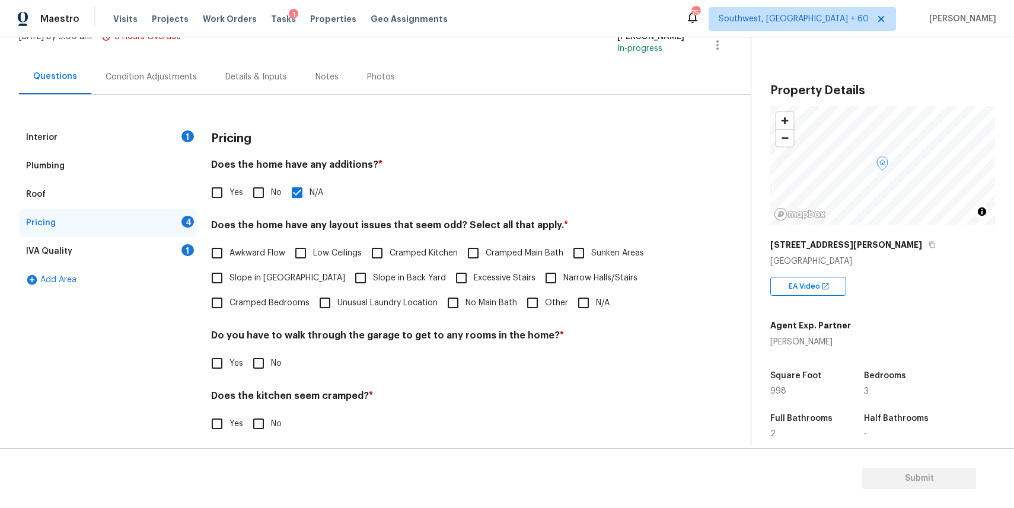
click at [253, 317] on div "Pricing Does the home have any additions? * Yes No N/A Does the home have any l…" at bounding box center [447, 317] width 473 height 388
click at [275, 304] on span "Cramped Bedrooms" at bounding box center [270, 303] width 80 height 12
click at [230, 304] on input "Cramped Bedrooms" at bounding box center [217, 303] width 25 height 25
checkbox input "true"
click at [264, 361] on input "No" at bounding box center [258, 364] width 25 height 25
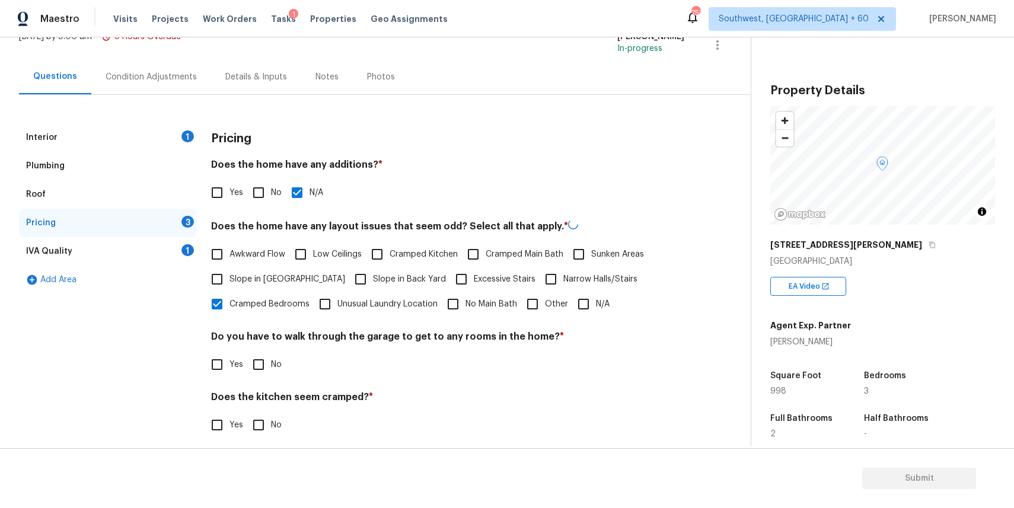
checkbox input "true"
click at [254, 429] on input "No" at bounding box center [258, 425] width 25 height 25
checkbox input "true"
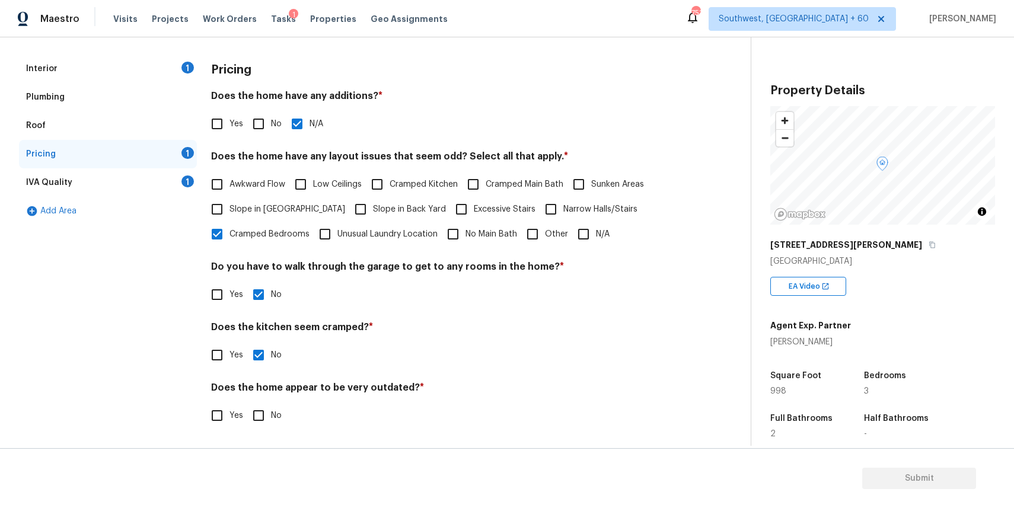
click at [253, 411] on input "No" at bounding box center [258, 415] width 25 height 25
checkbox input "true"
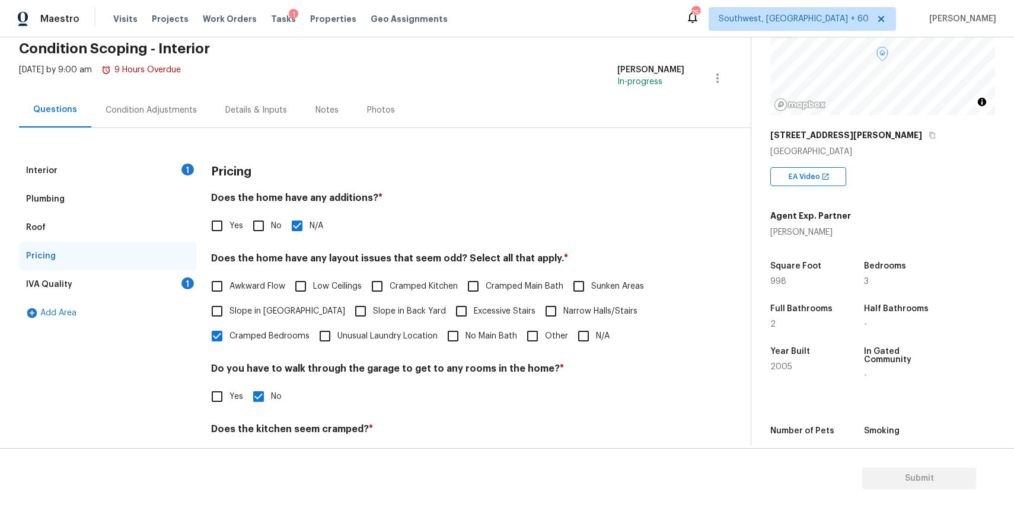
scroll to position [0, 0]
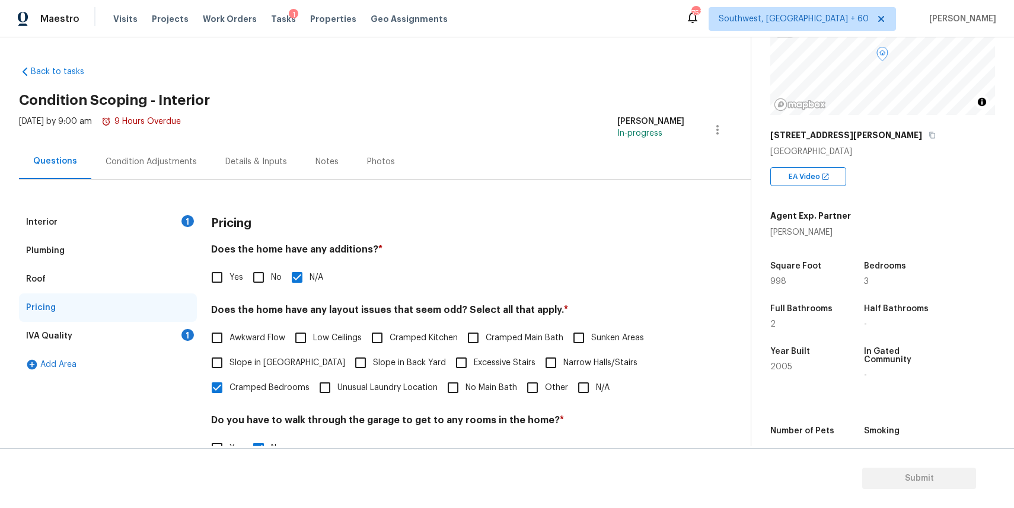
click at [180, 348] on div "IVA Quality 1" at bounding box center [108, 336] width 178 height 28
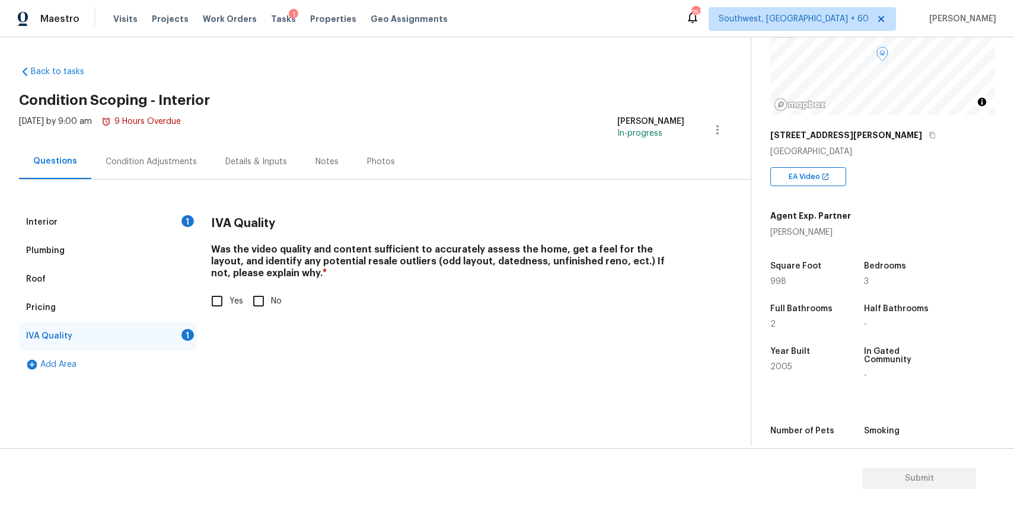
click at [235, 314] on div "IVA Quality Was the video quality and content sufficient to accurately assess t…" at bounding box center [447, 268] width 473 height 120
click at [224, 297] on input "Yes" at bounding box center [217, 301] width 25 height 25
checkbox input "true"
click at [175, 163] on div "Condition Adjustments" at bounding box center [151, 162] width 91 height 12
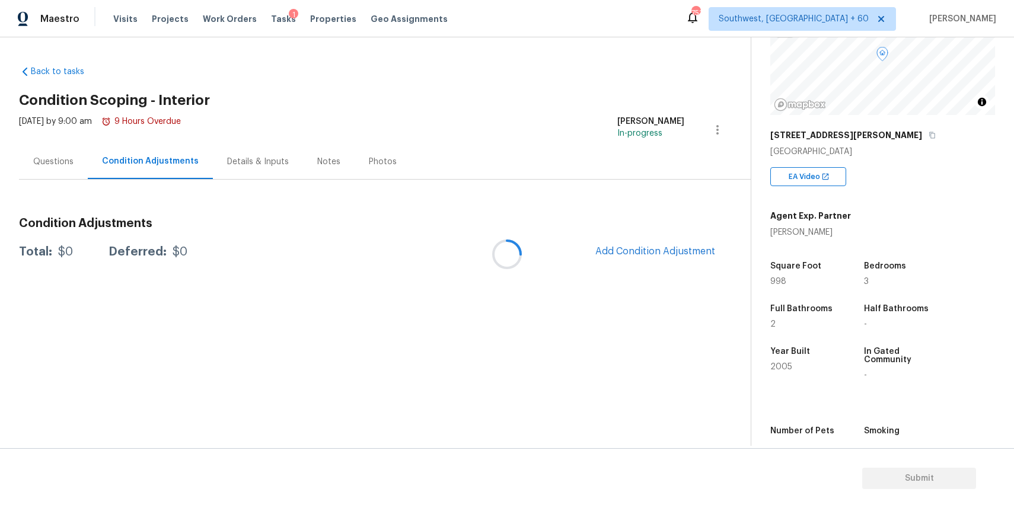
click at [175, 163] on div at bounding box center [507, 254] width 1014 height 508
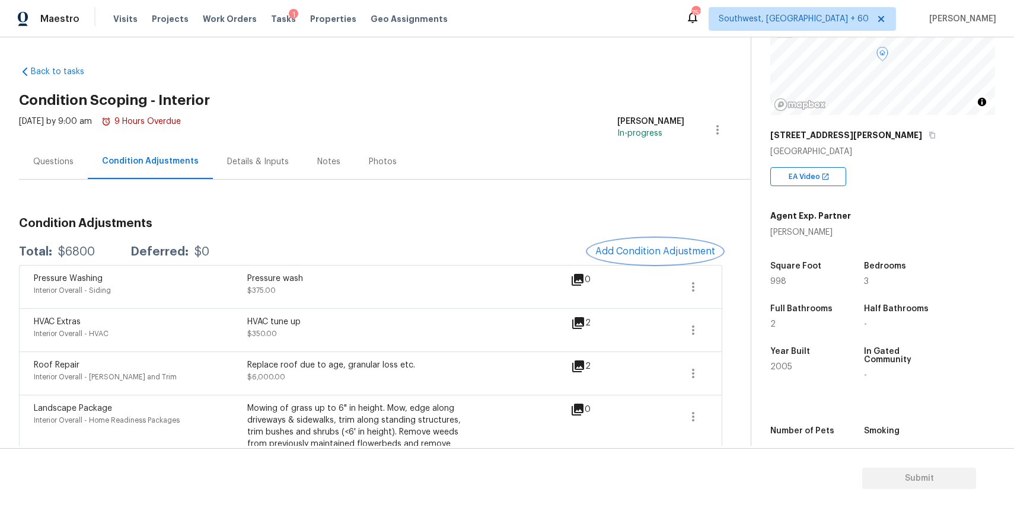
click at [638, 239] on button "Add Condition Adjustment" at bounding box center [655, 251] width 134 height 25
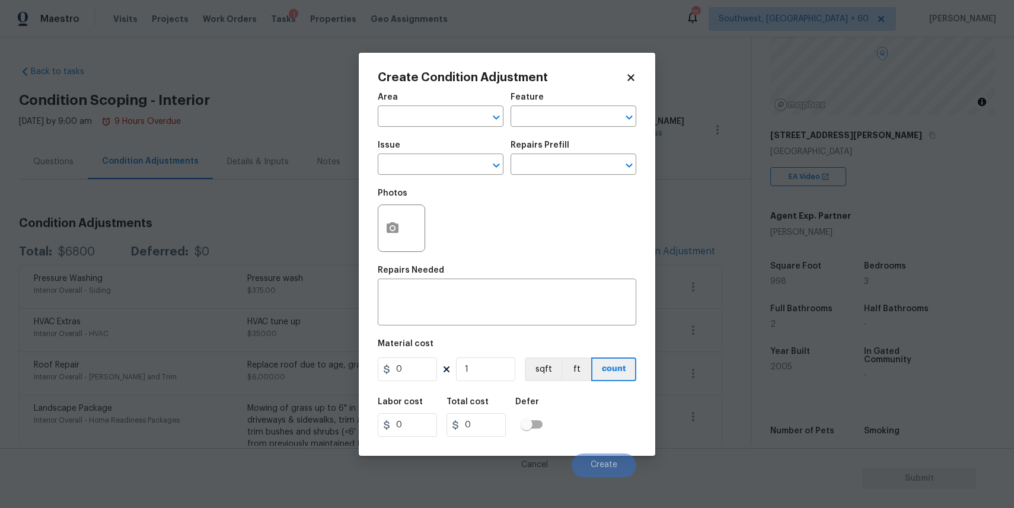
click at [655, 242] on div "Create Condition Adjustment Area ​ Feature ​ Issue ​ Repairs Prefill ​ Photos R…" at bounding box center [507, 254] width 297 height 403
click at [448, 163] on input "text" at bounding box center [424, 166] width 93 height 18
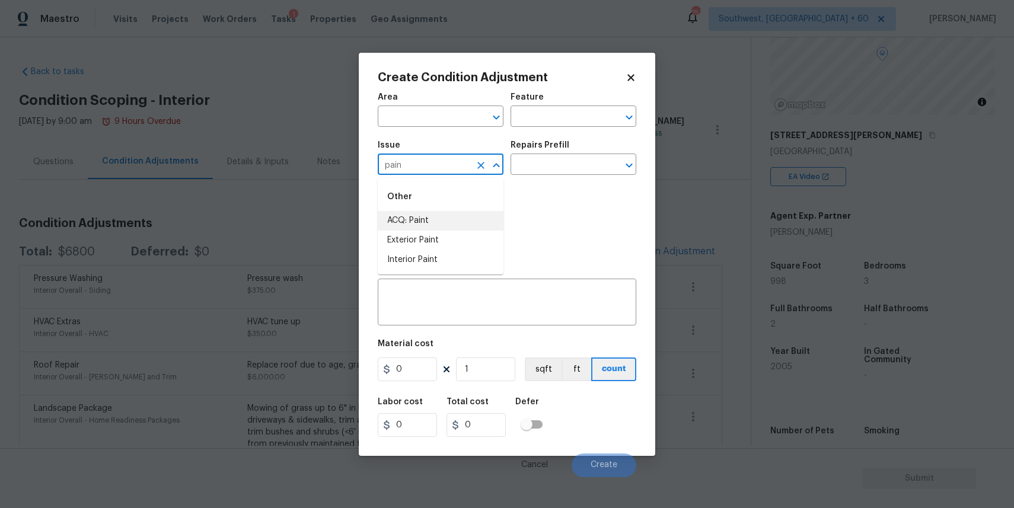
click at [430, 225] on li "ACQ: Paint" at bounding box center [441, 221] width 126 height 20
type input "ACQ: Paint"
click at [527, 177] on div "Issue ACQ: Paint ​ Repairs Prefill ​" at bounding box center [507, 158] width 259 height 48
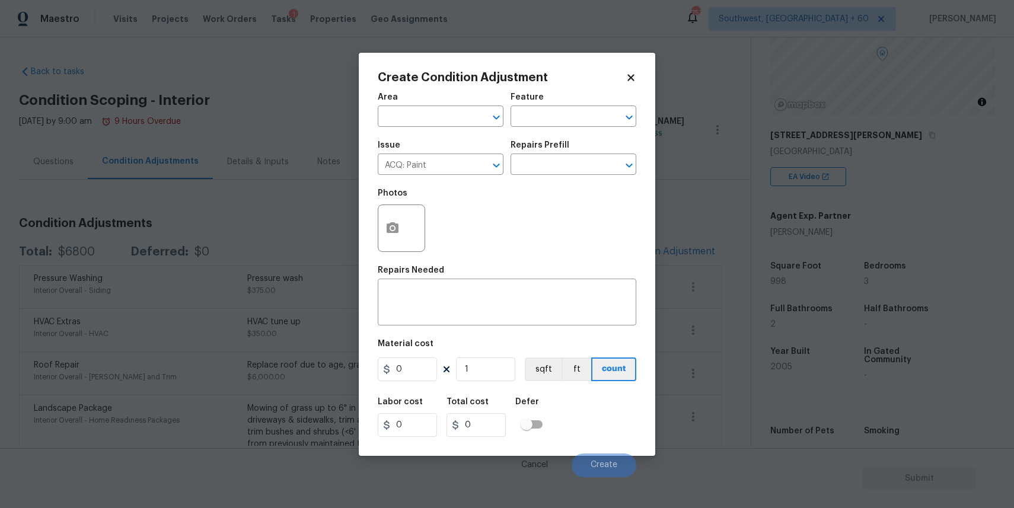
click at [527, 177] on div "Issue ACQ: Paint ​ Repairs Prefill ​" at bounding box center [507, 158] width 259 height 48
click at [536, 167] on input "text" at bounding box center [557, 166] width 93 height 18
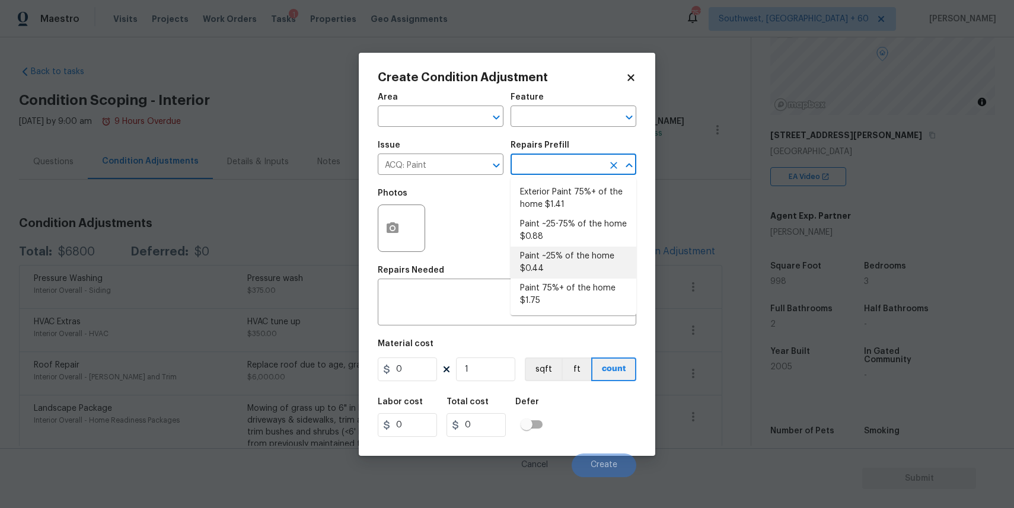
click at [569, 266] on li "Paint ~25% of the home $0.44" at bounding box center [574, 263] width 126 height 32
type input "Acquisition"
type textarea "Acquisition Scope: ~25% of the home needs interior paint"
type input "0.44"
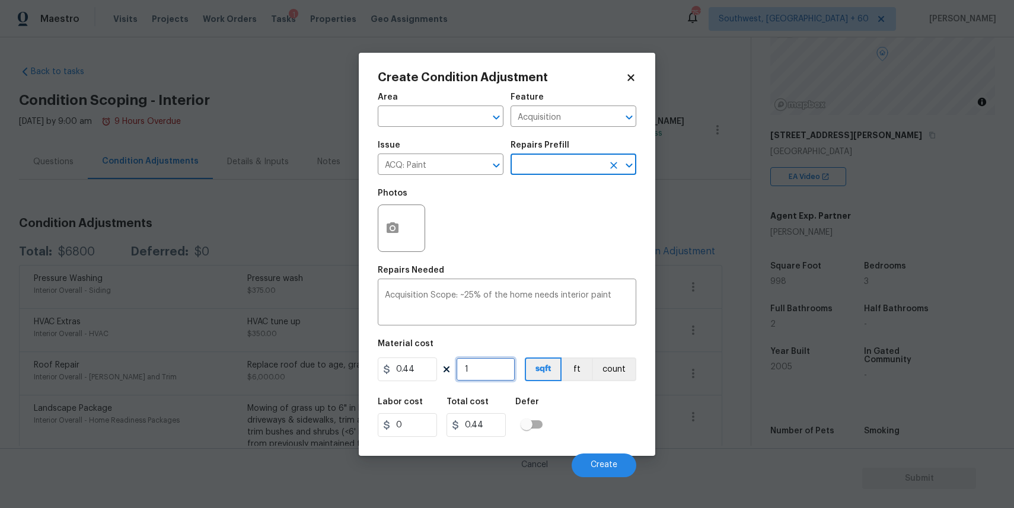
click at [488, 375] on input "1" at bounding box center [485, 370] width 59 height 24
click at [482, 370] on input "1" at bounding box center [485, 370] width 59 height 24
type input "9"
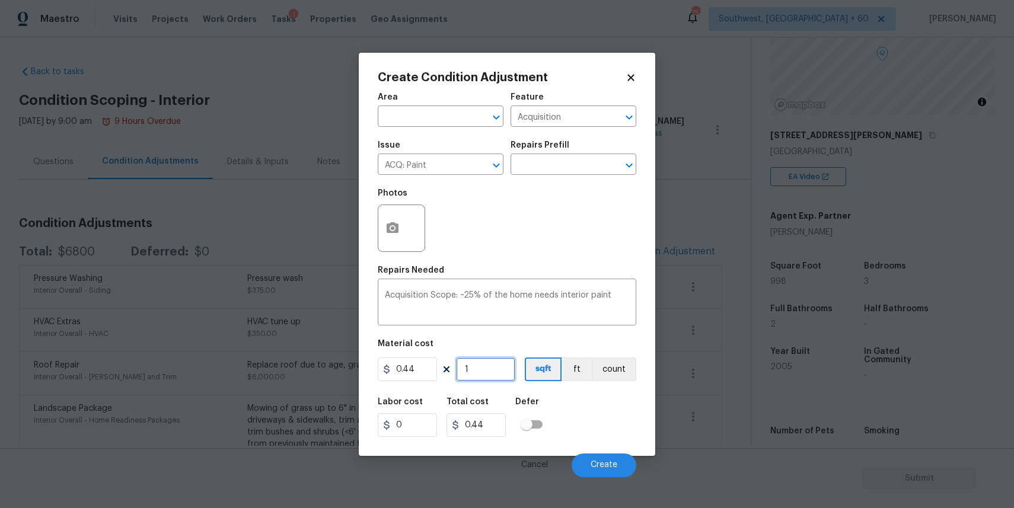
type input "3.96"
type input "99"
type input "43.56"
type input "998"
type input "439.12"
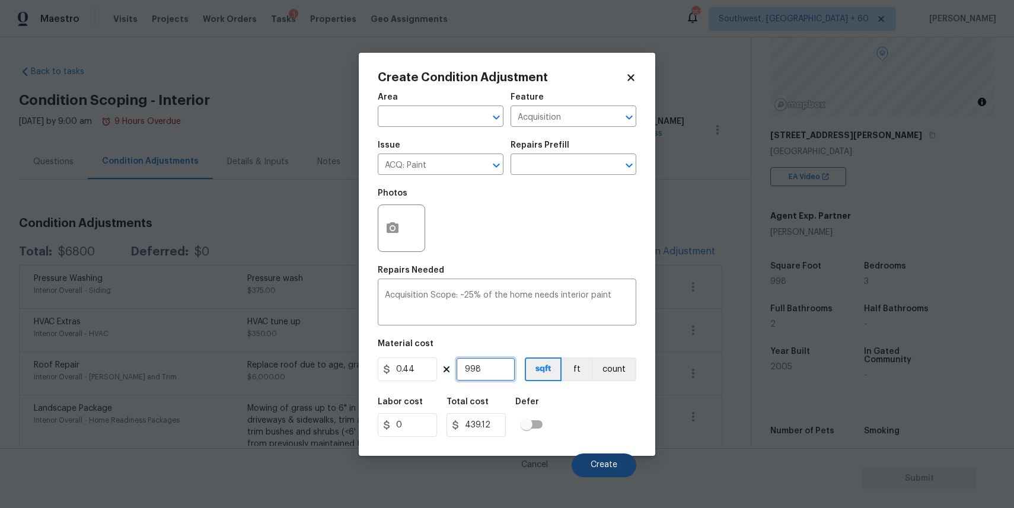
type input "998"
click at [605, 470] on button "Create" at bounding box center [604, 466] width 65 height 24
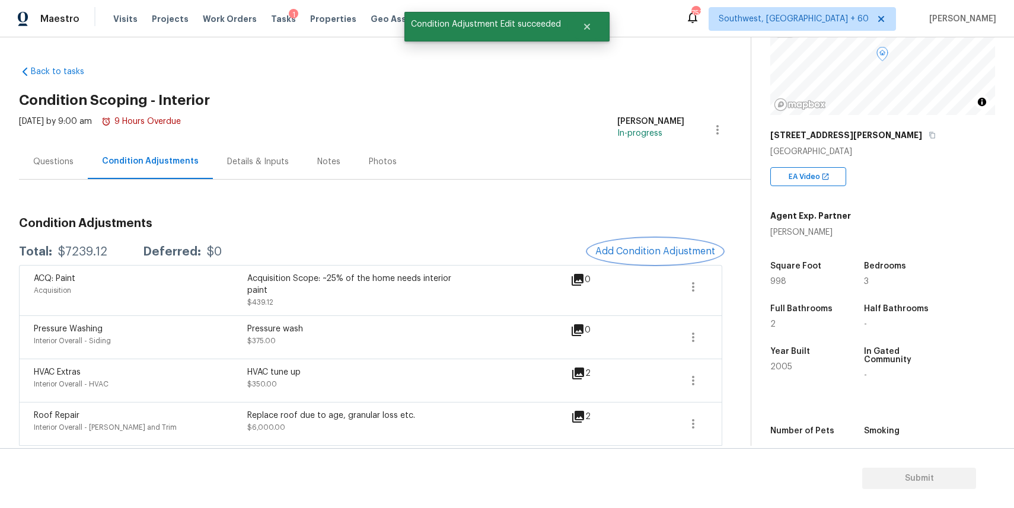
click at [657, 254] on span "Add Condition Adjustment" at bounding box center [655, 251] width 120 height 11
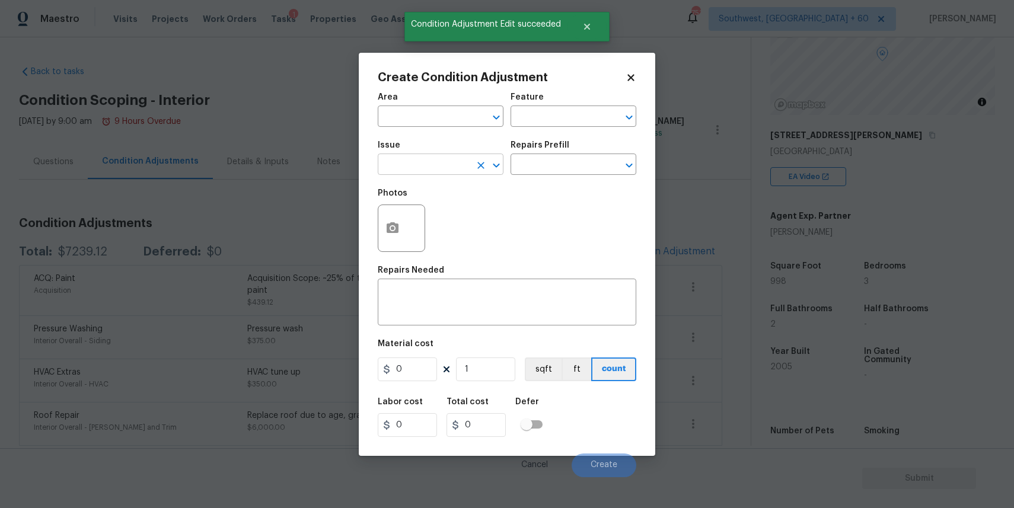
click at [435, 161] on input "text" at bounding box center [424, 166] width 93 height 18
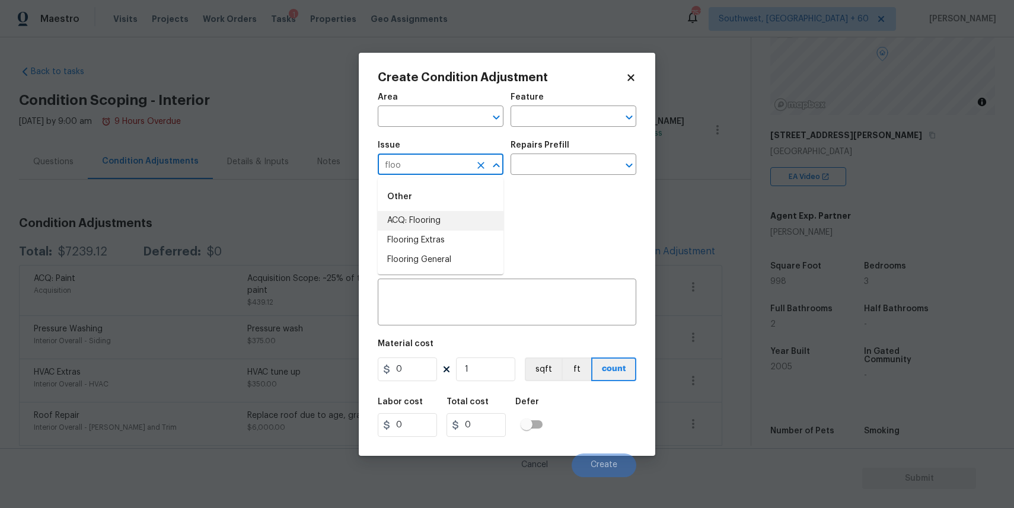
click at [431, 214] on li "ACQ: Flooring" at bounding box center [441, 221] width 126 height 20
type input "ACQ: Flooring"
click at [560, 171] on input "text" at bounding box center [557, 166] width 93 height 18
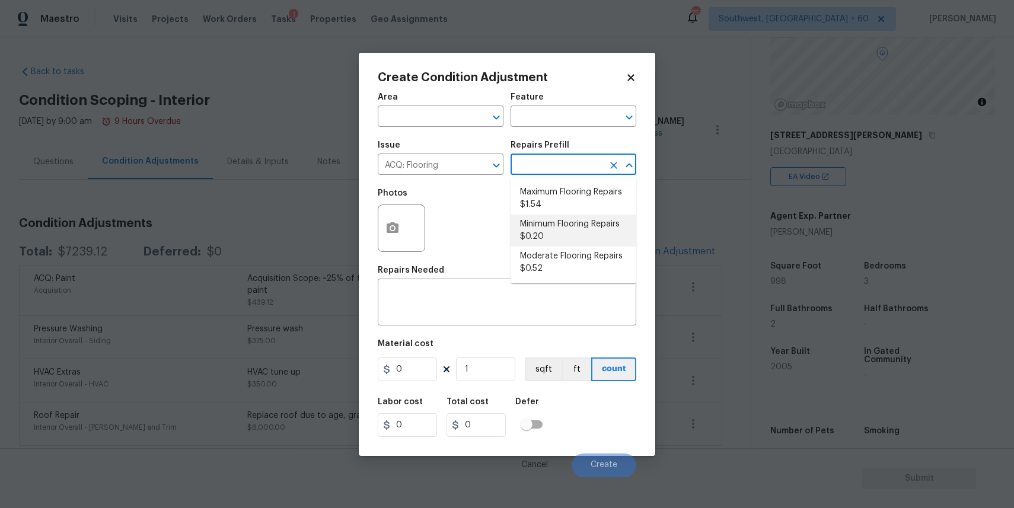
click at [554, 235] on li "Minimum Flooring Repairs $0.20" at bounding box center [574, 231] width 126 height 32
type input "Acquisition"
type textarea "Acquisition Scope: Minimum flooring repairs"
type input "0.2"
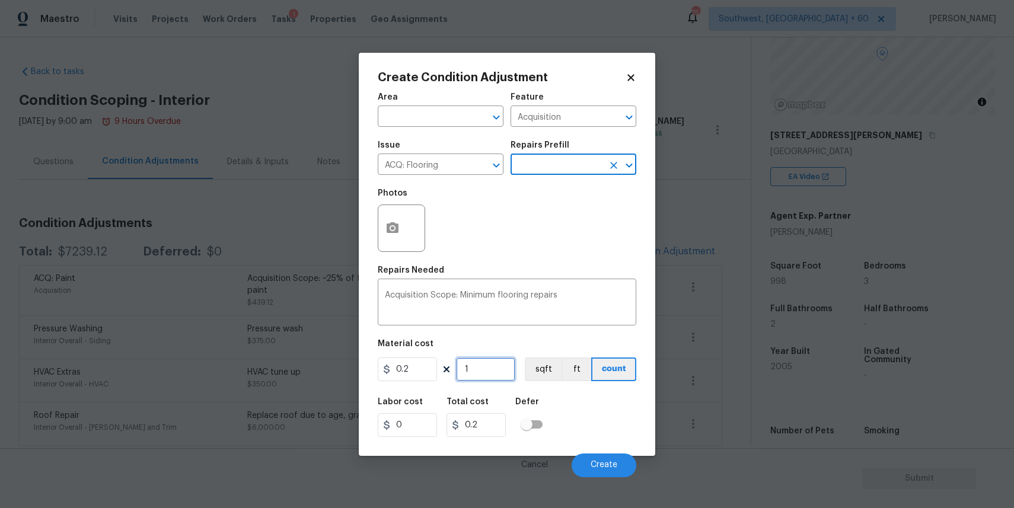
click at [470, 377] on input "1" at bounding box center [485, 370] width 59 height 24
type input "9"
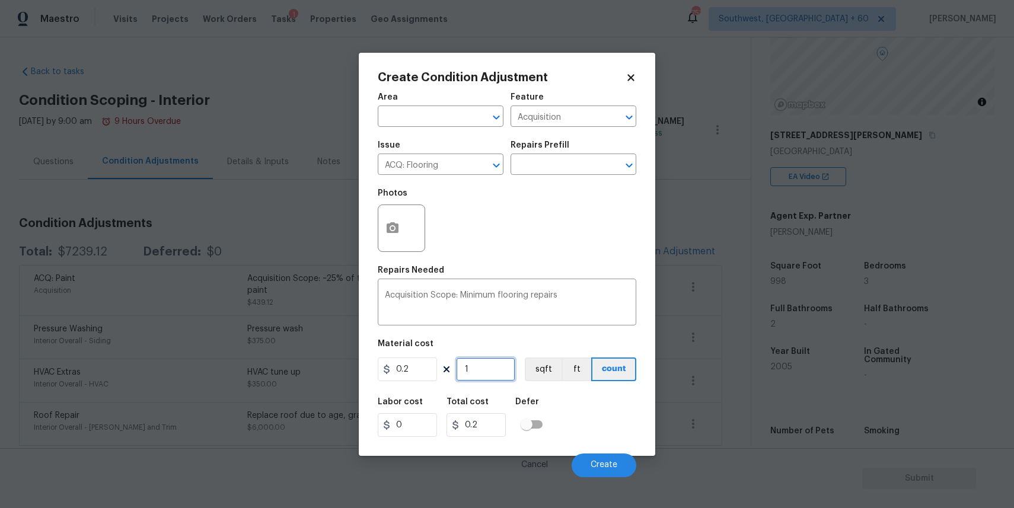
type input "1.8"
type input "99"
type input "19.8"
type input "998"
type input "199.6"
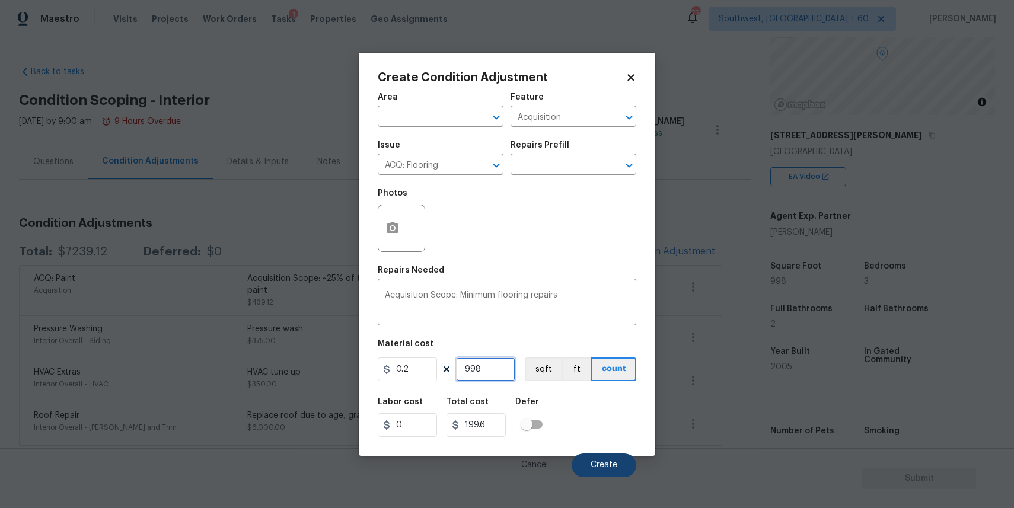
type input "998"
click at [602, 455] on button "Create" at bounding box center [604, 466] width 65 height 24
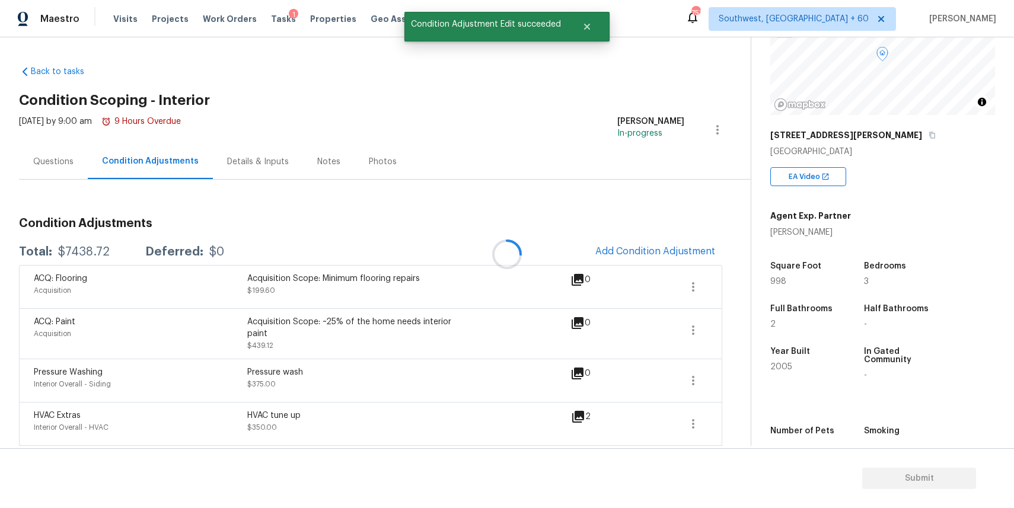
click at [858, 132] on div "[STREET_ADDRESS][PERSON_NAME]" at bounding box center [882, 135] width 225 height 21
click at [930, 136] on icon "button" at bounding box center [933, 135] width 6 height 7
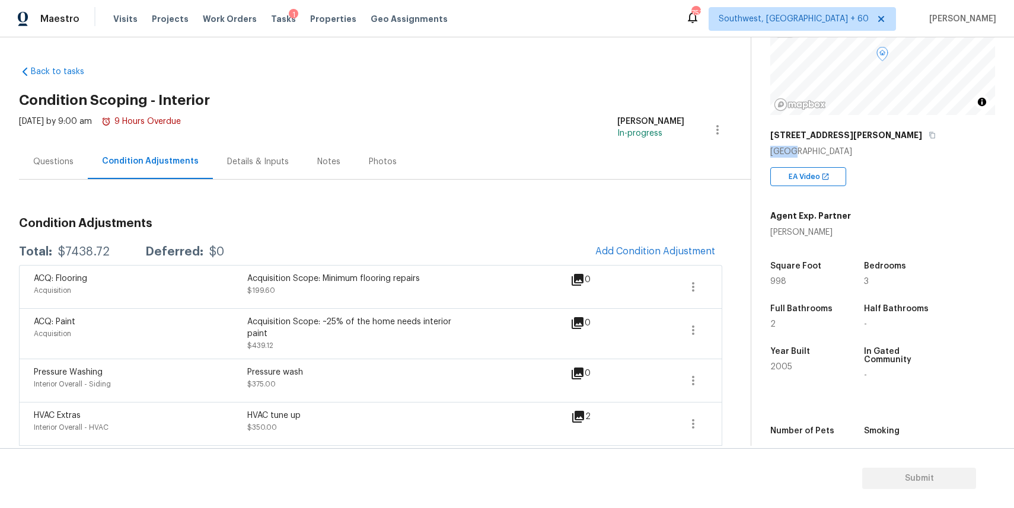
click at [55, 178] on div "Questions" at bounding box center [53, 161] width 69 height 35
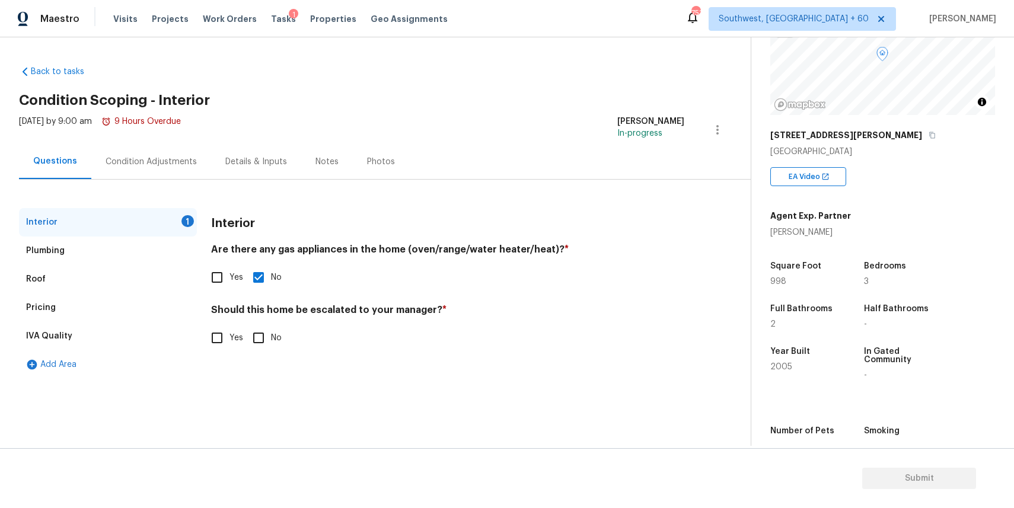
click at [222, 340] on input "Yes" at bounding box center [217, 338] width 25 height 25
checkbox input "true"
click at [372, 367] on input "text" at bounding box center [447, 368] width 473 height 28
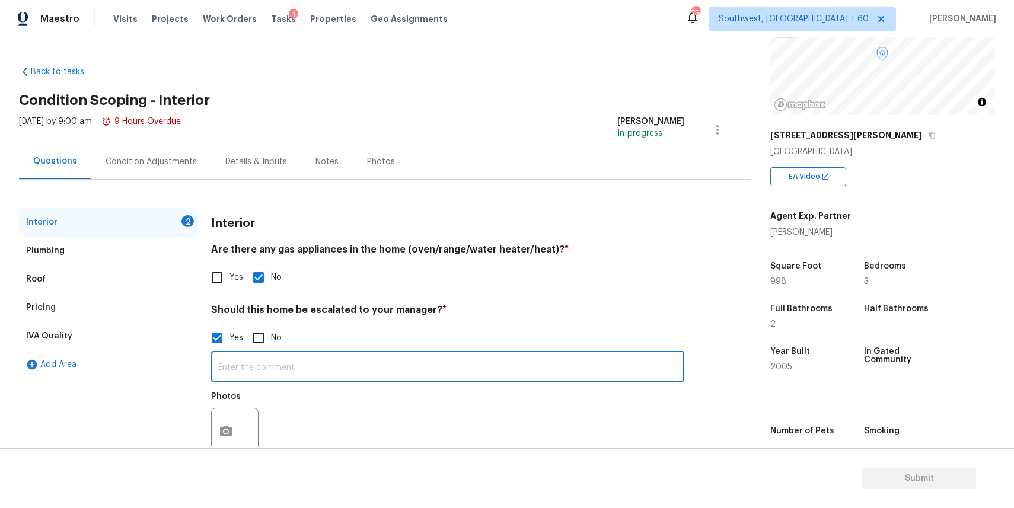
click at [372, 367] on input "text" at bounding box center [447, 368] width 473 height 28
paste input "Sloped backyard into wooded area with no useable backyard space."
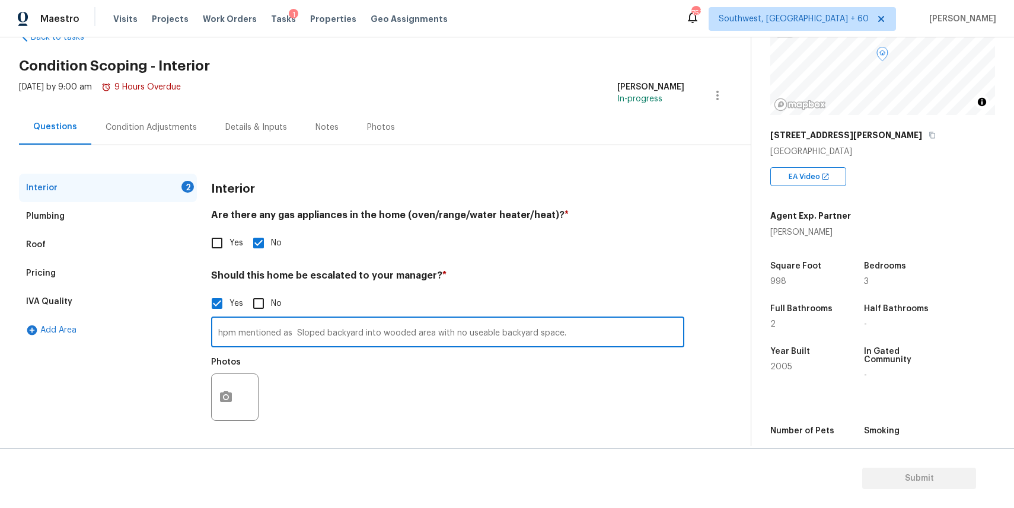
type input "hpm mentioned as Sloped backyard into wooded area with no useable backyard spac…"
click at [226, 399] on icon "button" at bounding box center [226, 397] width 14 height 14
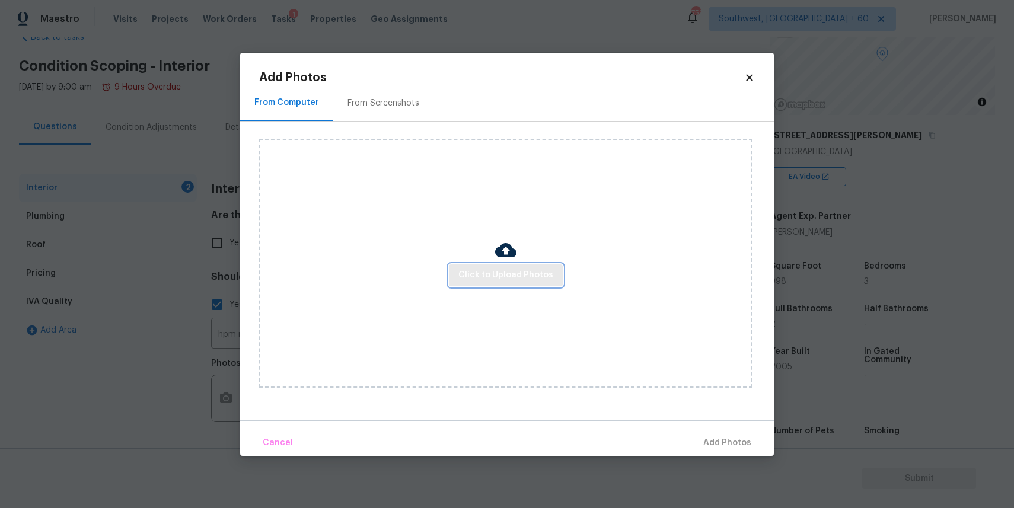
click at [504, 283] on button "Click to Upload Photos" at bounding box center [506, 276] width 114 height 22
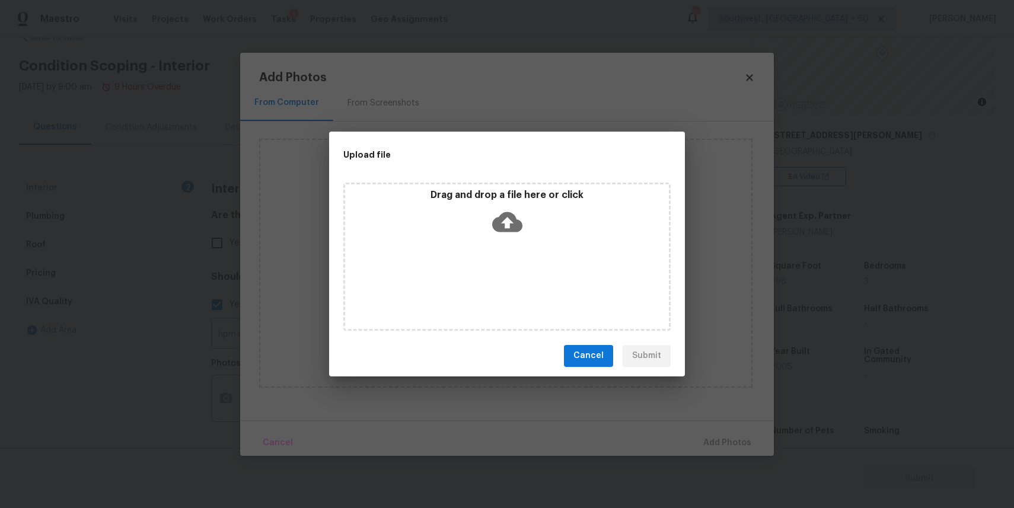
click at [496, 276] on div "Drag and drop a file here or click" at bounding box center [506, 257] width 327 height 148
